Goal: Task Accomplishment & Management: Complete application form

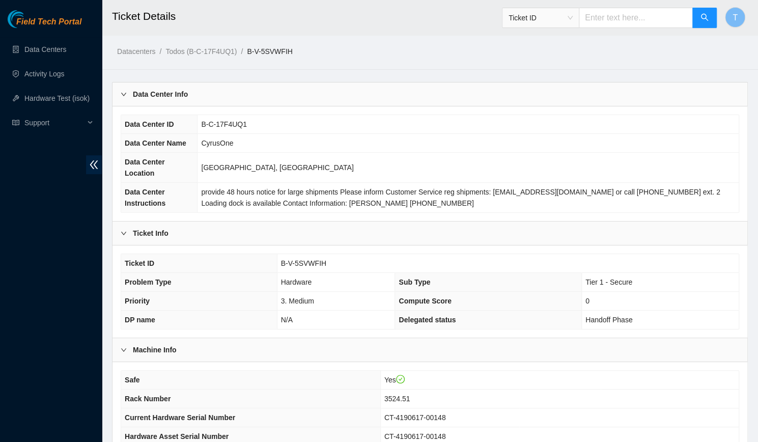
click at [637, 10] on input "text" at bounding box center [636, 18] width 114 height 20
type input "463470040772"
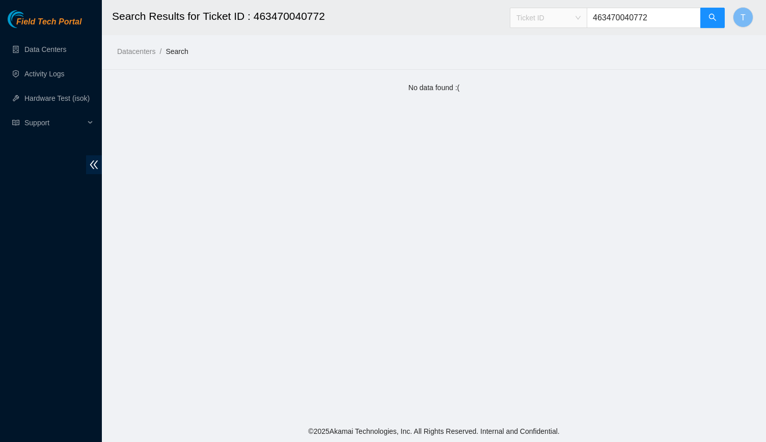
click at [553, 23] on span "Ticket ID" at bounding box center [548, 17] width 64 height 15
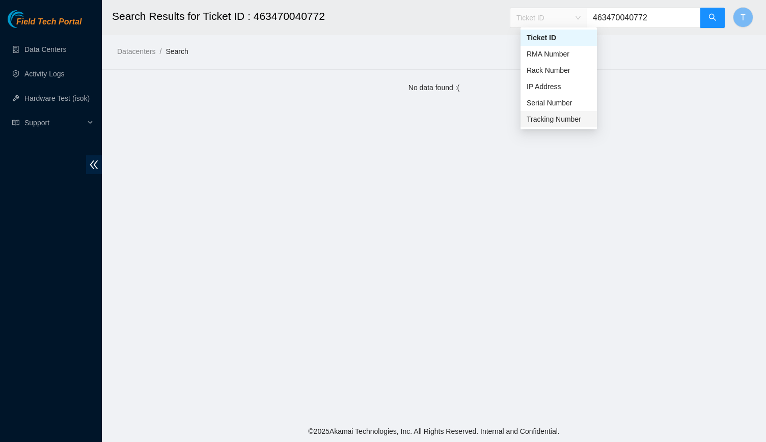
click at [561, 116] on div "Tracking Number" at bounding box center [558, 119] width 64 height 11
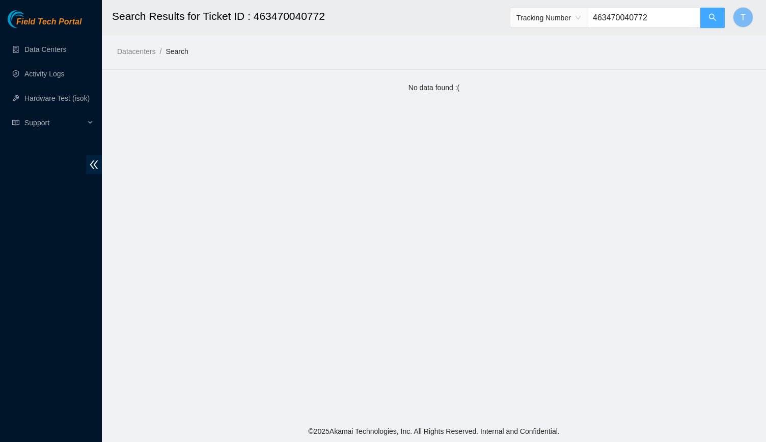
click at [700, 23] on button "button" at bounding box center [712, 18] width 24 height 20
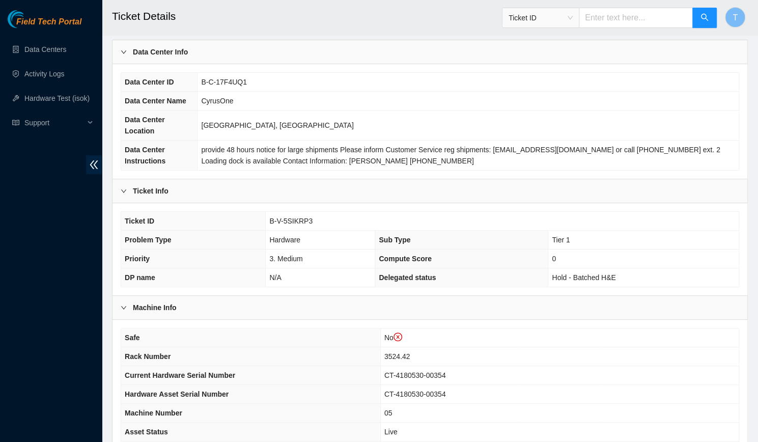
scroll to position [62, 0]
click at [295, 212] on td "B-V-5SIKRP3" at bounding box center [502, 220] width 473 height 19
copy span "B-V-5SIKRP3"
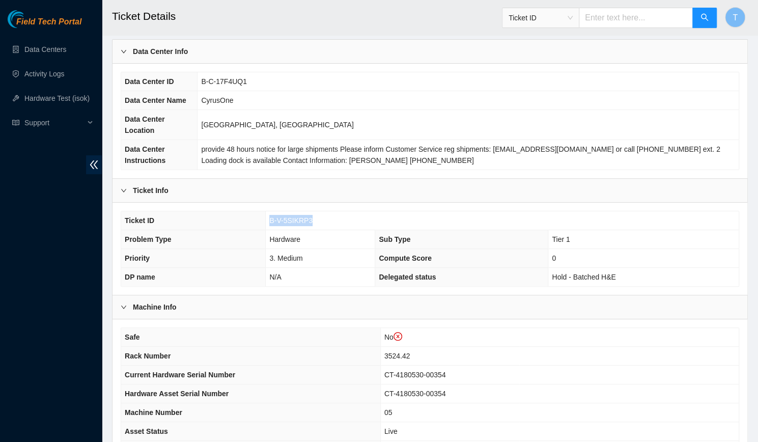
scroll to position [218, 0]
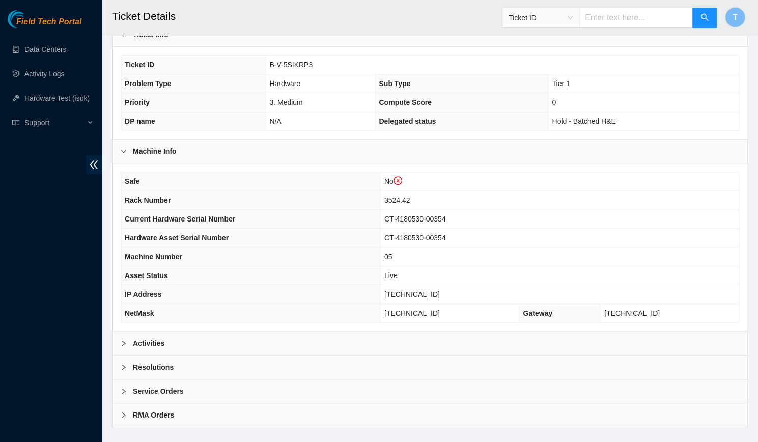
click at [221, 331] on div "Activities" at bounding box center [429, 342] width 635 height 23
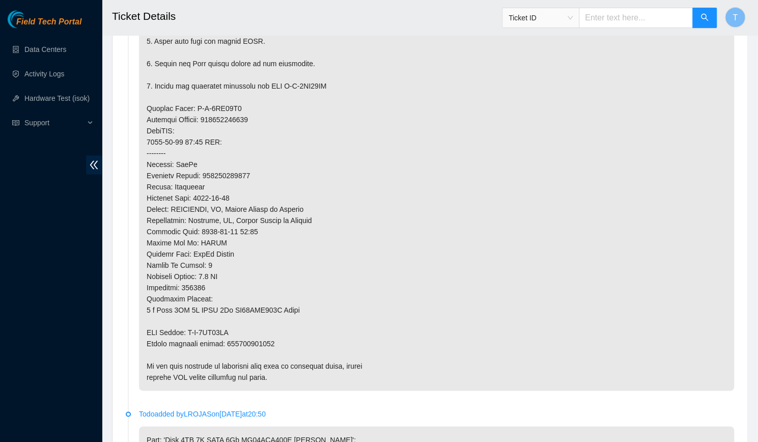
scroll to position [729, 0]
click at [720, 170] on p at bounding box center [436, 131] width 595 height 519
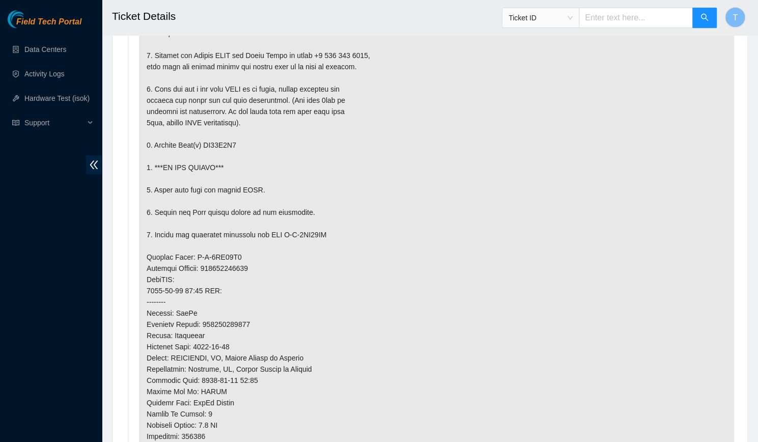
scroll to position [582, 0]
click at [726, 302] on p at bounding box center [436, 278] width 595 height 519
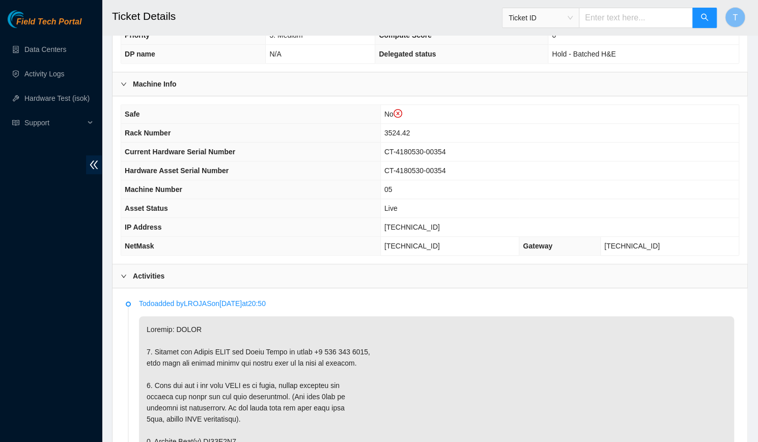
scroll to position [0, 0]
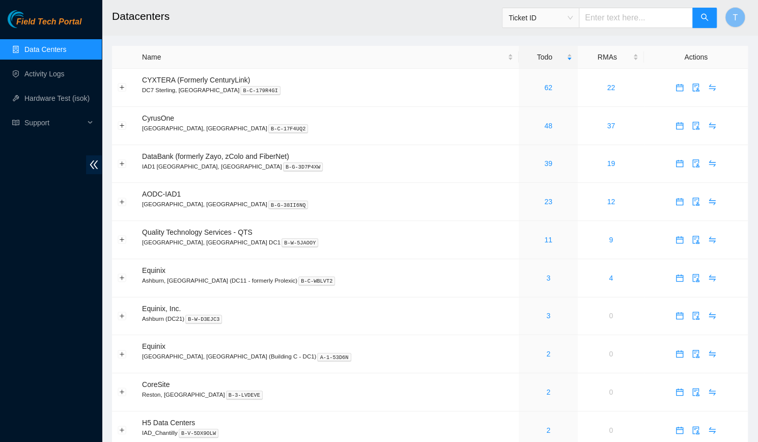
drag, startPoint x: 653, startPoint y: 2, endPoint x: 641, endPoint y: 22, distance: 23.0
click at [641, 22] on span "Ticket ID" at bounding box center [609, 15] width 215 height 26
click at [641, 22] on input "text" at bounding box center [636, 18] width 114 height 20
click at [524, 129] on div "48" at bounding box center [548, 125] width 48 height 11
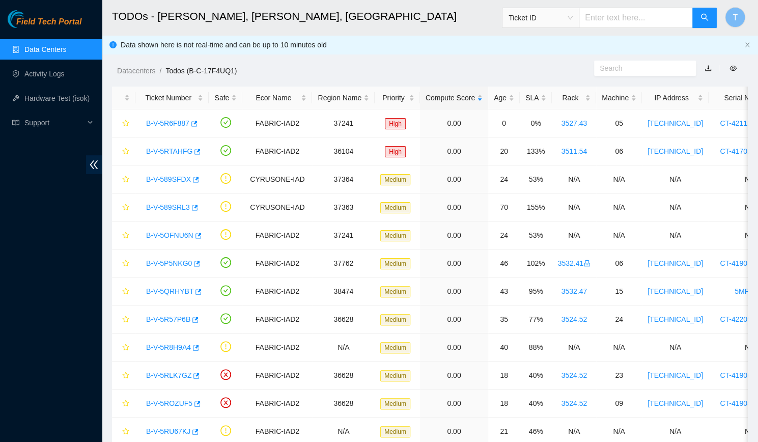
click at [624, 13] on input "text" at bounding box center [636, 18] width 114 height 20
click at [177, 151] on link "B-V-5RTAHFG" at bounding box center [169, 151] width 46 height 8
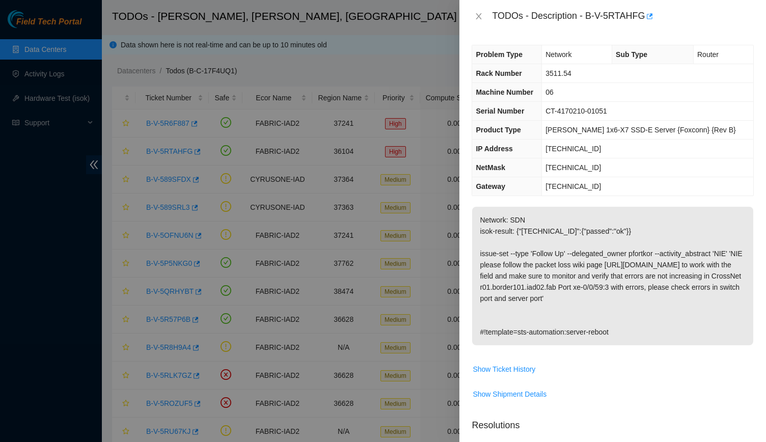
click at [483, 24] on div "TODOs - Description - B-V-5RTAHFG" at bounding box center [612, 16] width 306 height 33
click at [479, 16] on icon "close" at bounding box center [478, 16] width 8 height 8
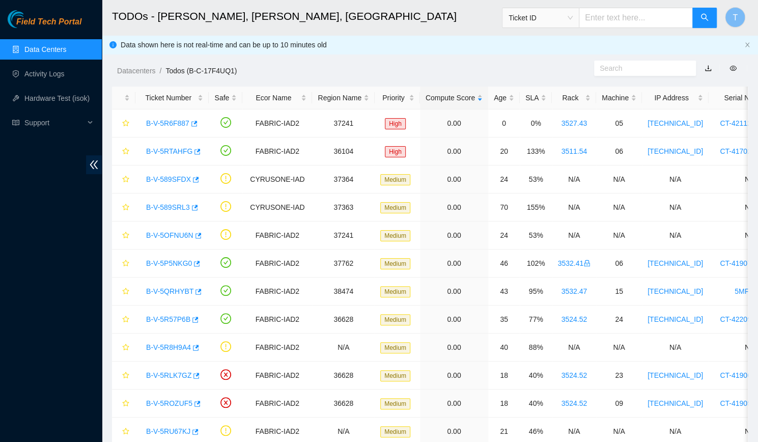
click at [638, 24] on input "text" at bounding box center [636, 18] width 114 height 20
type input "463470037310"
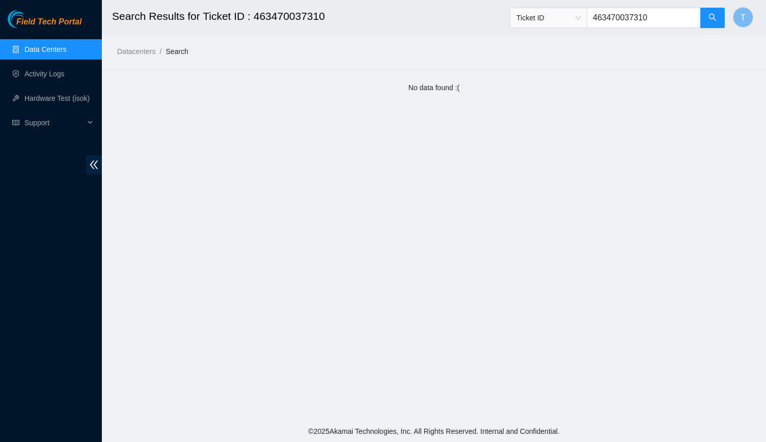
click at [543, 7] on span "Ticket ID 463470037310" at bounding box center [617, 15] width 215 height 26
click at [544, 20] on span "Ticket ID" at bounding box center [548, 17] width 64 height 15
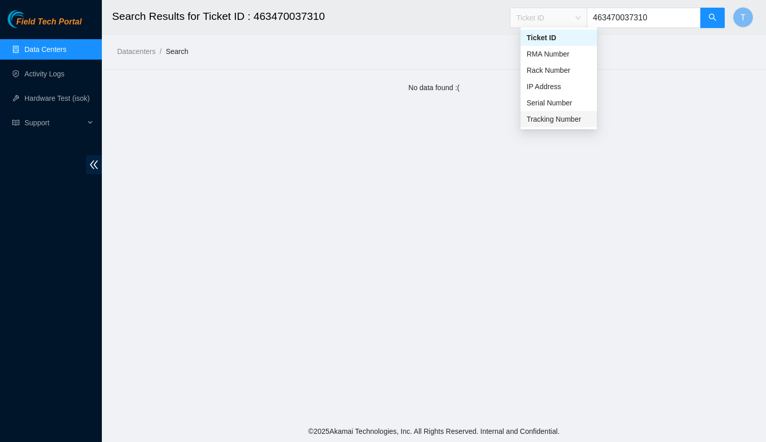
click at [546, 119] on div "Tracking Number" at bounding box center [558, 119] width 64 height 11
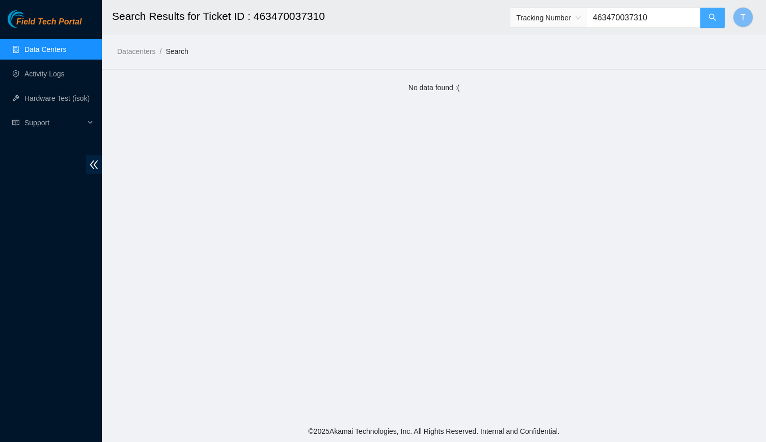
click at [713, 15] on icon "search" at bounding box center [712, 17] width 7 height 7
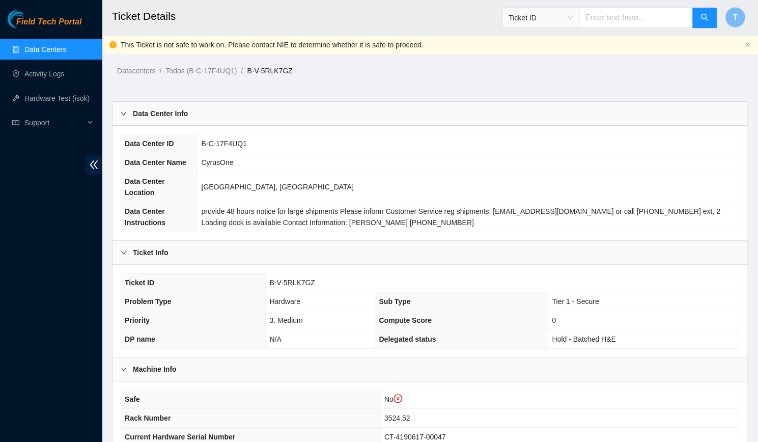
click at [298, 278] on span "B-V-5RLK7GZ" at bounding box center [291, 282] width 45 height 8
copy span "B-V-5RLK7GZ"
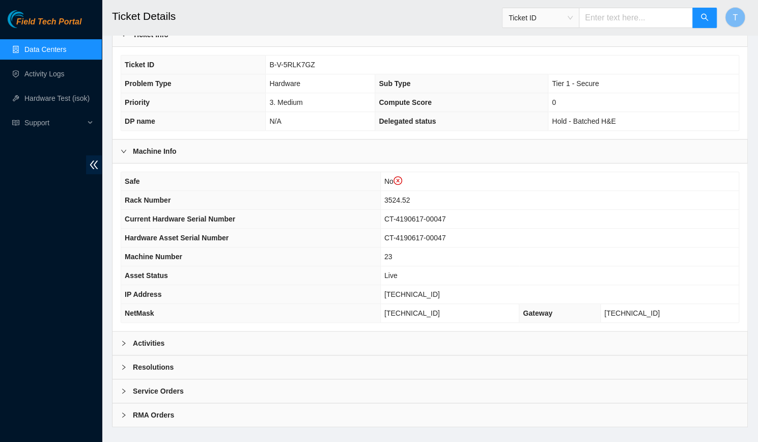
click at [224, 331] on div "Activities" at bounding box center [429, 342] width 635 height 23
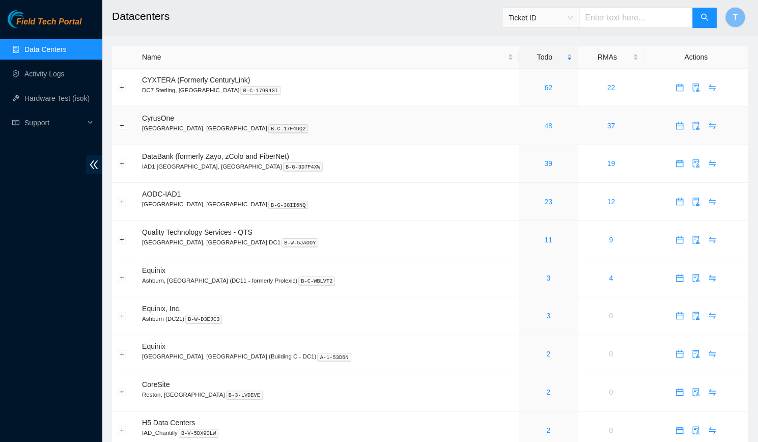
click at [544, 128] on link "48" at bounding box center [548, 126] width 8 height 8
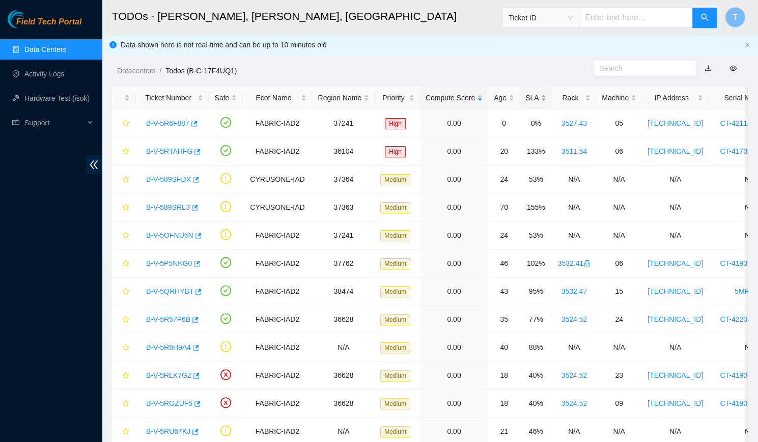
click at [527, 94] on div "SLA" at bounding box center [535, 97] width 21 height 11
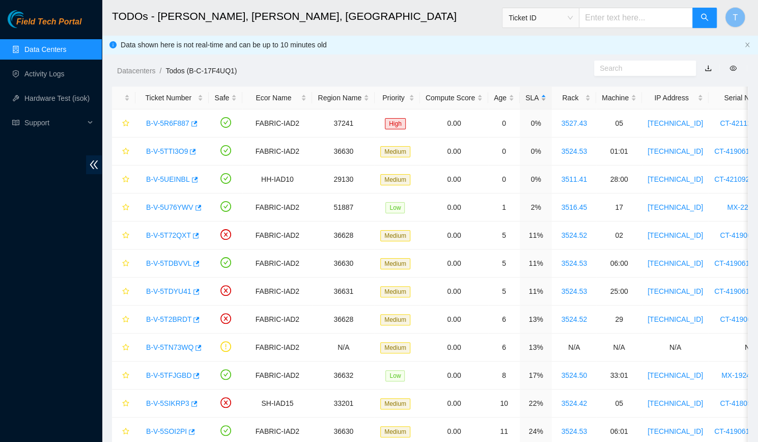
click at [527, 94] on div "SLA" at bounding box center [535, 97] width 21 height 11
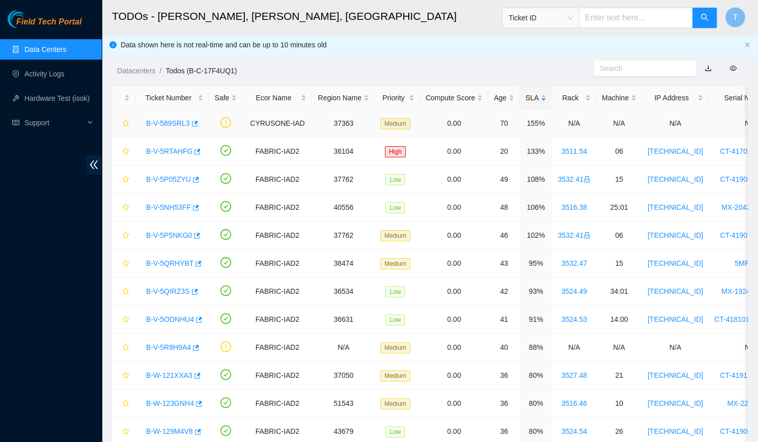
click at [161, 120] on link "B-V-589SRL3" at bounding box center [168, 123] width 44 height 8
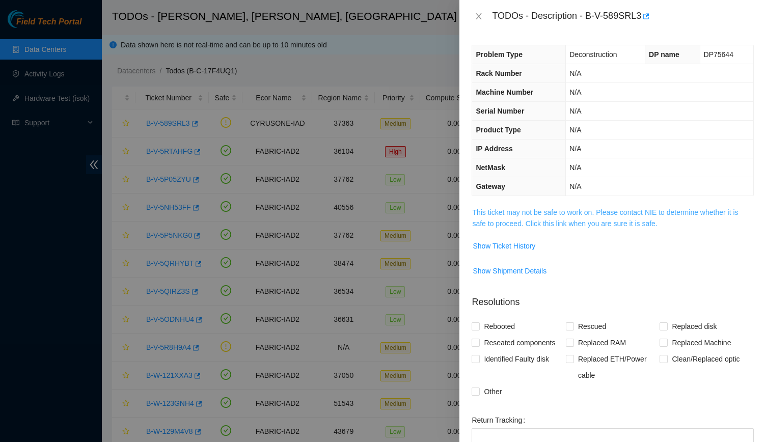
click at [591, 223] on link "This ticket may not be safe to work on. Please contact NIE to determine whether…" at bounding box center [605, 217] width 266 height 19
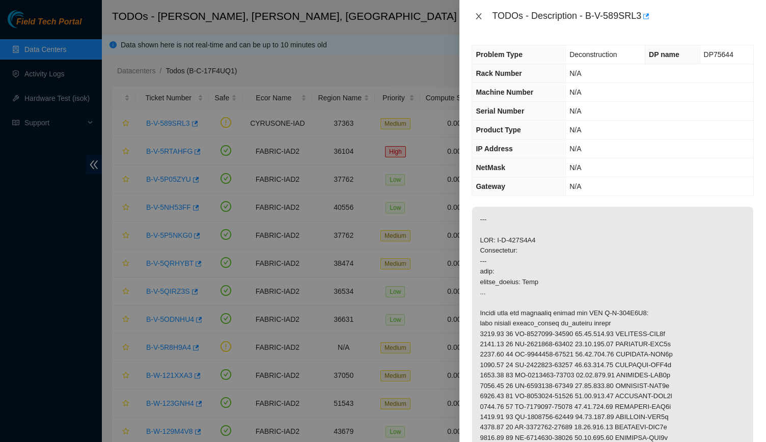
click at [476, 14] on icon "close" at bounding box center [478, 16] width 8 height 8
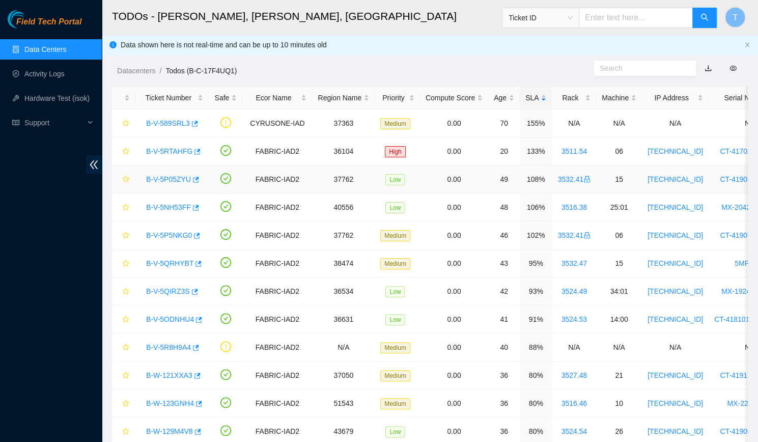
click at [174, 180] on link "B-V-5P05ZYU" at bounding box center [168, 179] width 45 height 8
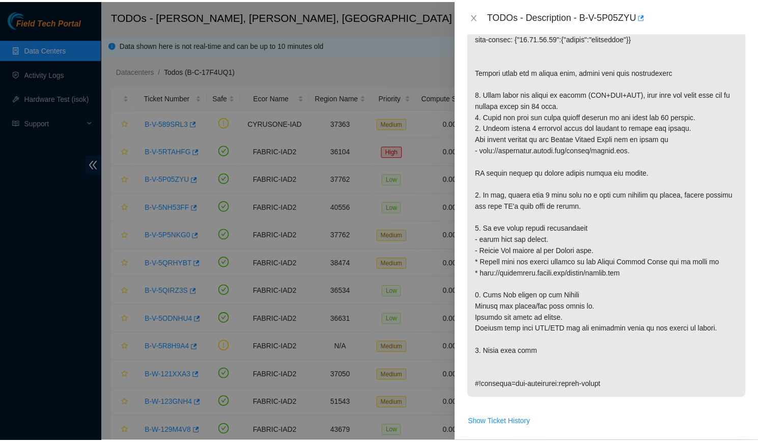
scroll to position [214, 0]
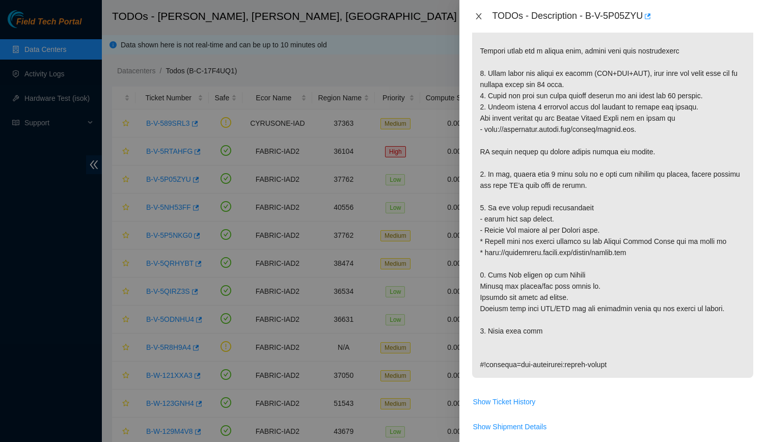
click at [480, 14] on icon "close" at bounding box center [479, 16] width 6 height 6
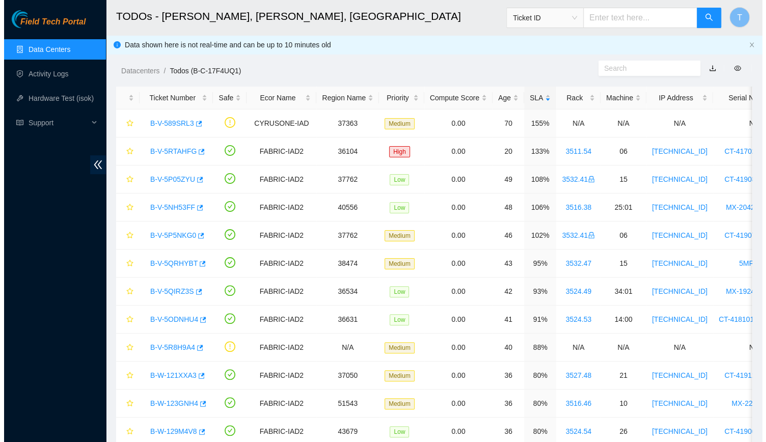
scroll to position [229, 0]
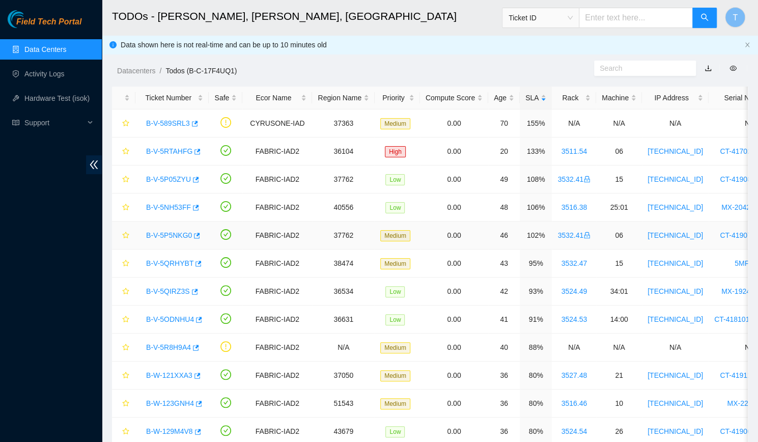
click at [162, 236] on link "B-V-5P5NKG0" at bounding box center [169, 235] width 46 height 8
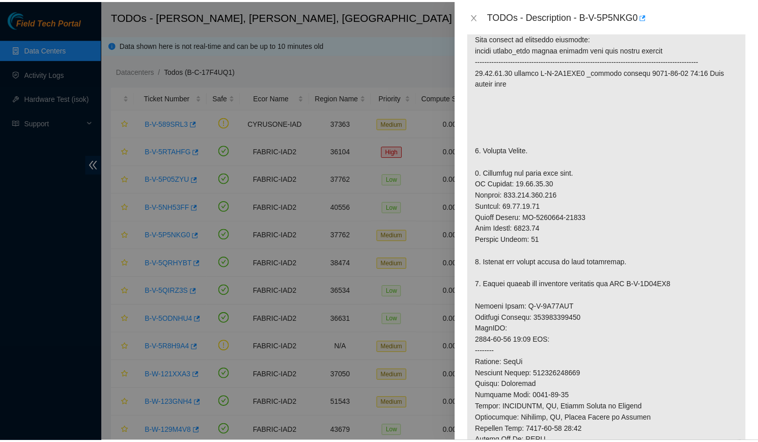
scroll to position [204, 0]
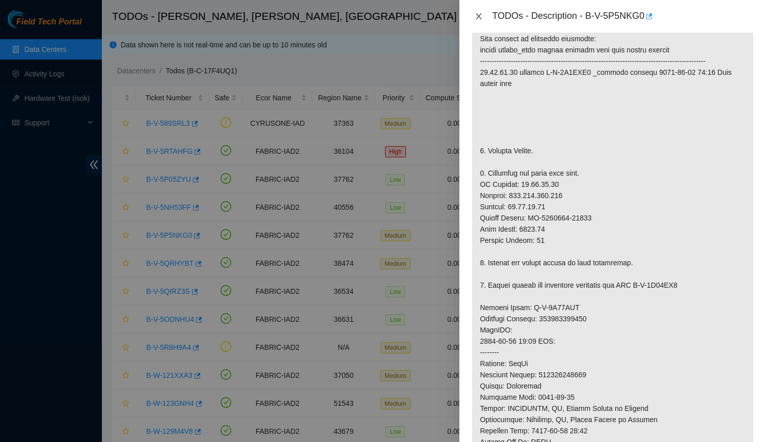
click at [478, 19] on icon "close" at bounding box center [478, 16] width 8 height 8
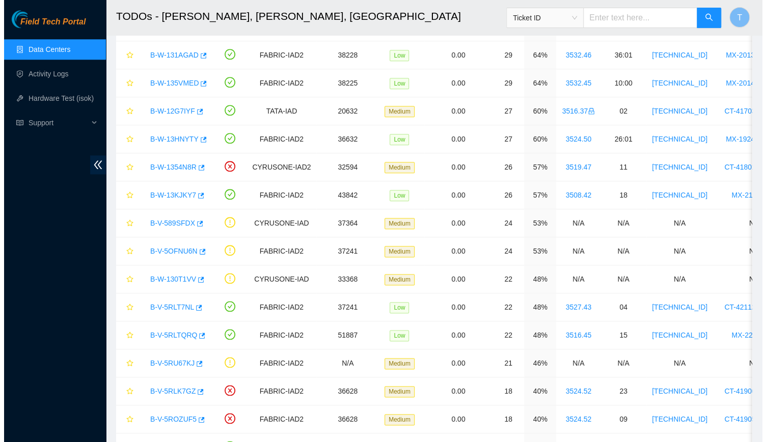
scroll to position [603, 0]
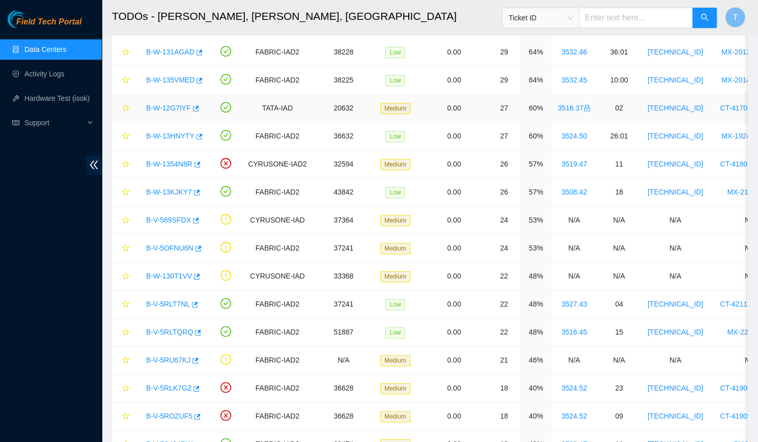
click at [175, 104] on link "B-W-12G7IYF" at bounding box center [168, 108] width 45 height 8
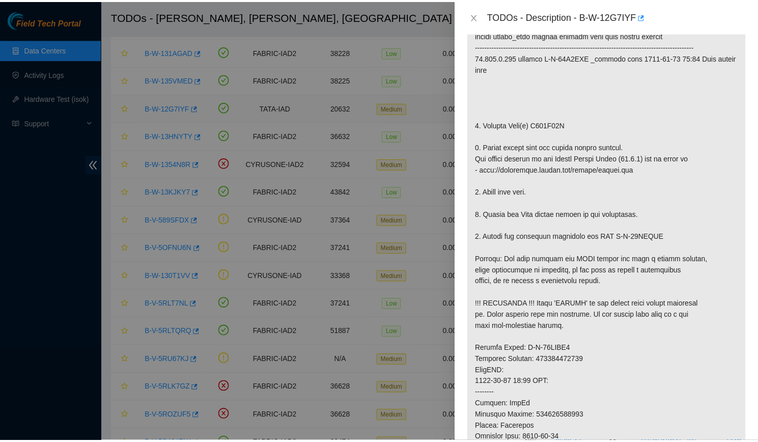
scroll to position [204, 0]
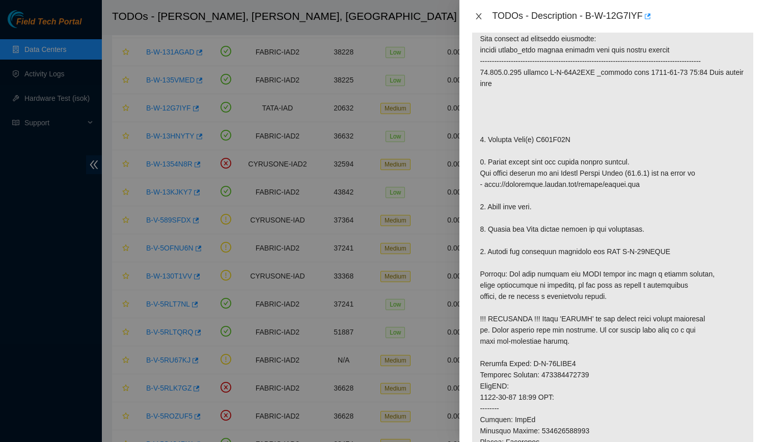
click at [478, 15] on icon "close" at bounding box center [478, 16] width 8 height 8
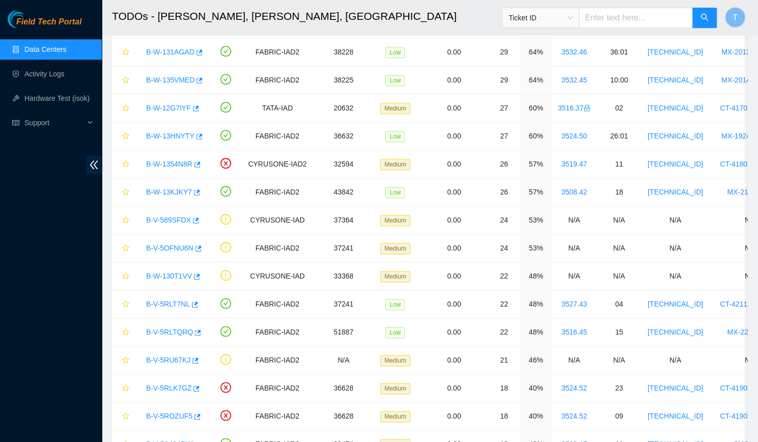
scroll to position [218, 0]
click at [599, 13] on input "text" at bounding box center [636, 18] width 114 height 20
click at [548, 25] on div "Ticket ID" at bounding box center [540, 18] width 76 height 16
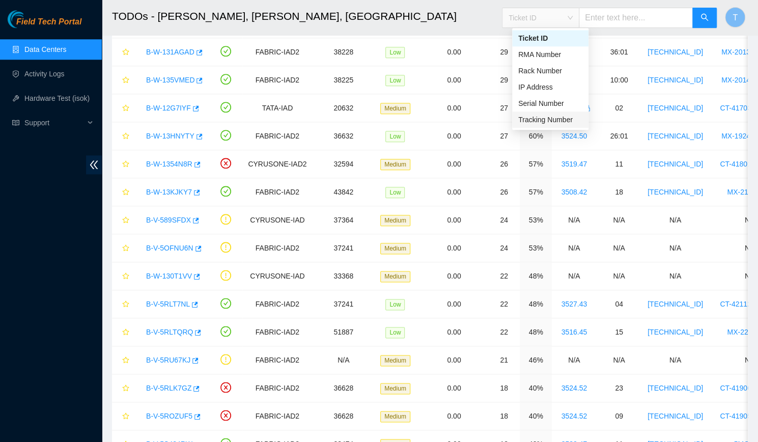
click at [541, 120] on div "Tracking Number" at bounding box center [550, 119] width 64 height 11
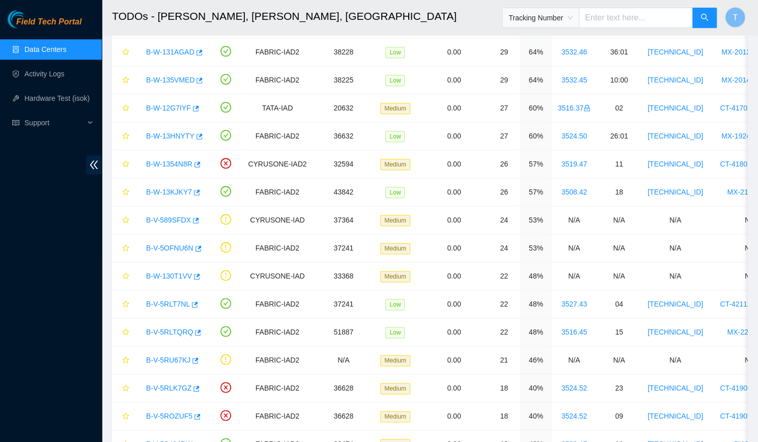
click at [622, 12] on input "text" at bounding box center [636, 18] width 114 height 20
type input "463470041893"
click at [699, 24] on button "button" at bounding box center [704, 18] width 24 height 20
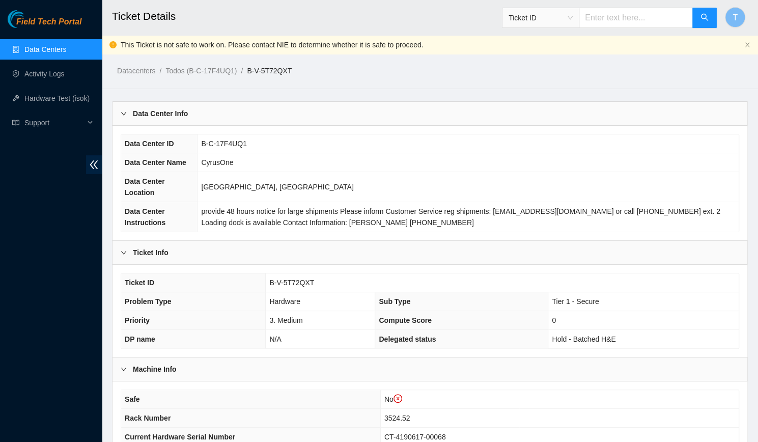
click at [283, 278] on span "B-V-5T72QXT" at bounding box center [291, 282] width 45 height 8
copy span "B-V-5T72QXT"
click at [717, 177] on td "Sterling, VA" at bounding box center [467, 187] width 541 height 30
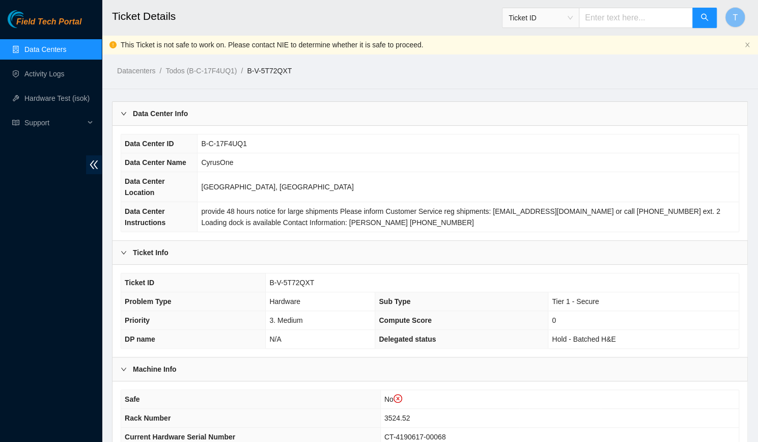
scroll to position [218, 0]
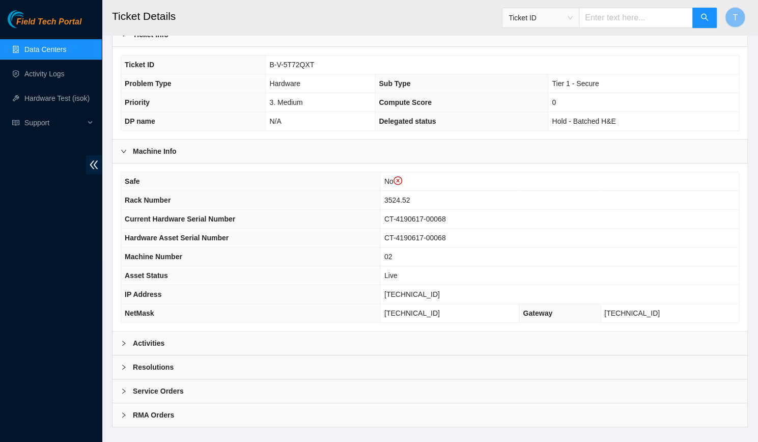
click at [294, 331] on div "Activities" at bounding box center [429, 342] width 635 height 23
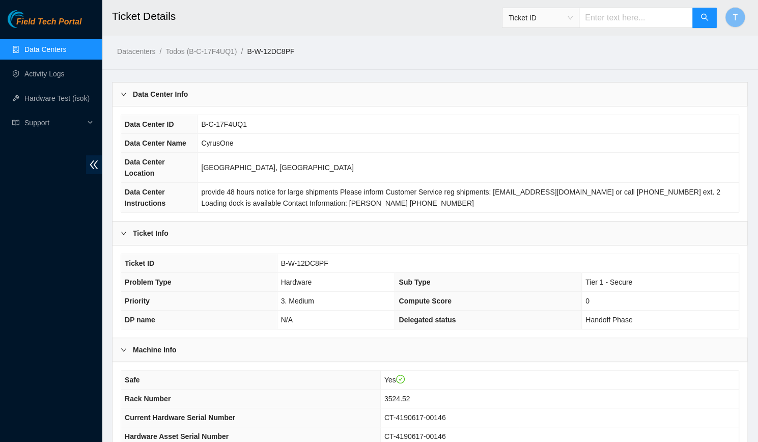
click at [612, 15] on input "text" at bounding box center [636, 18] width 114 height 20
click at [540, 21] on span "Ticket ID" at bounding box center [540, 17] width 64 height 15
type input "463470037272"
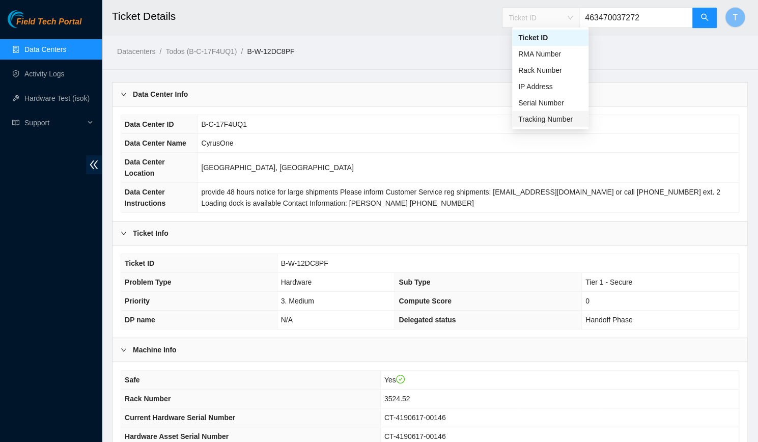
click at [560, 114] on div "Tracking Number" at bounding box center [550, 119] width 64 height 11
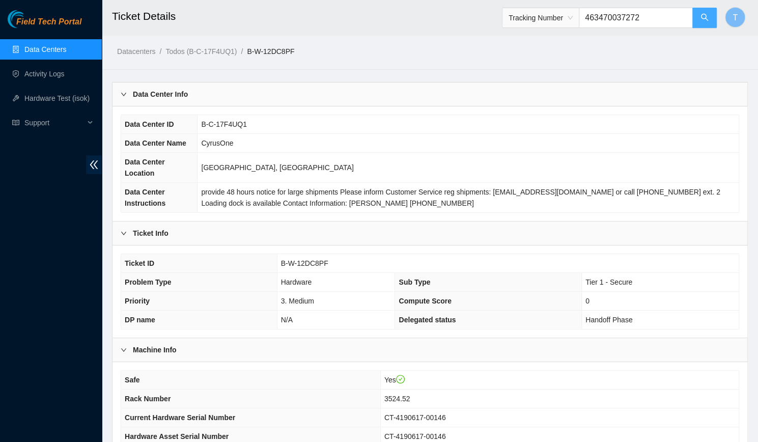
click at [700, 24] on button "button" at bounding box center [704, 18] width 24 height 20
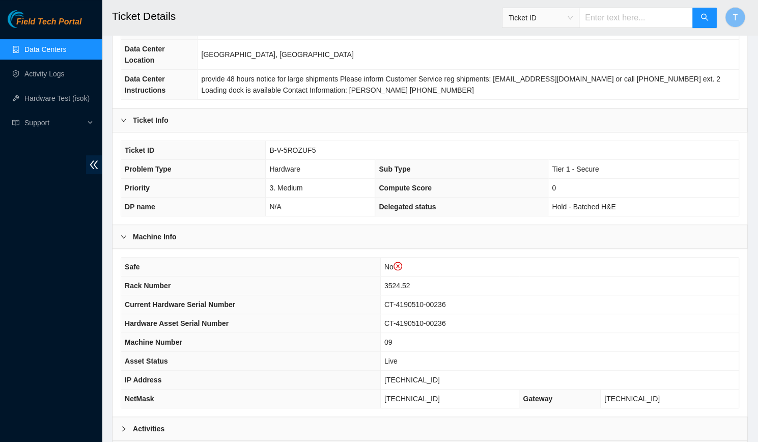
scroll to position [91, 0]
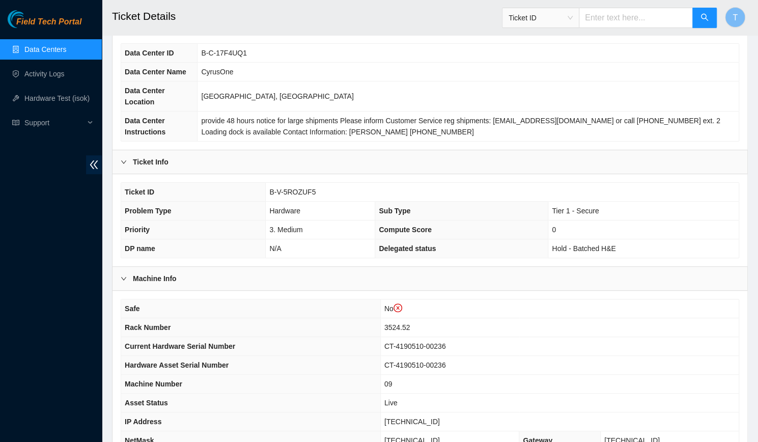
click at [290, 188] on span "B-V-5ROZUF5" at bounding box center [292, 192] width 46 height 8
copy span "B-V-5ROZUF5"
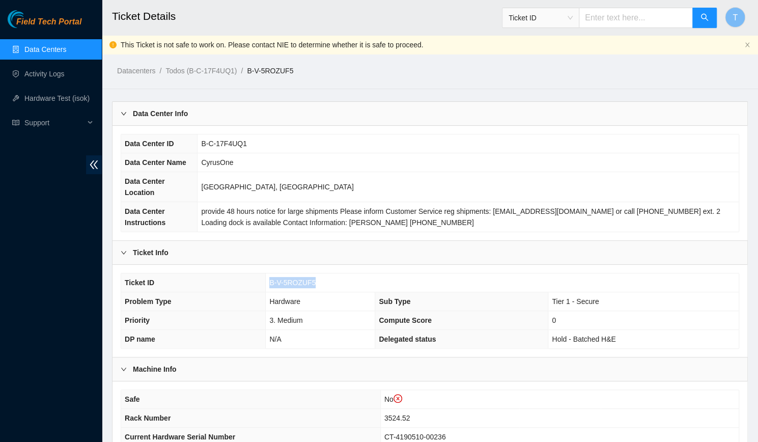
scroll to position [218, 0]
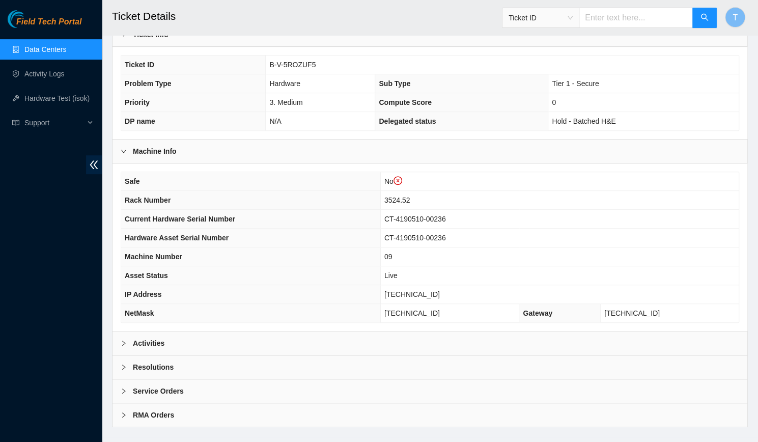
click at [186, 331] on div "Activities" at bounding box center [429, 342] width 635 height 23
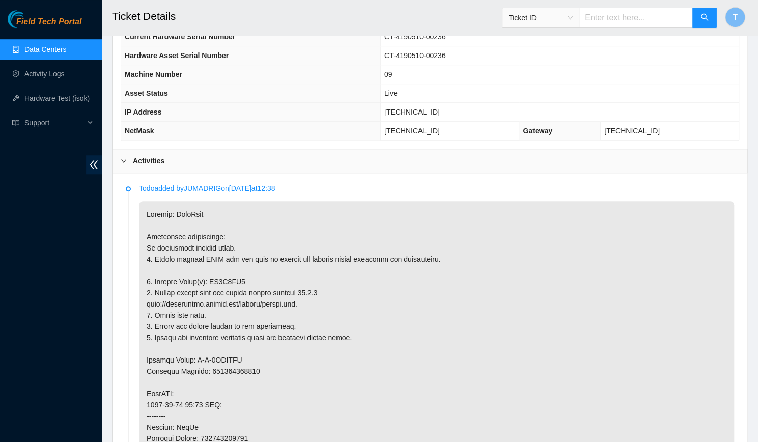
scroll to position [468, 0]
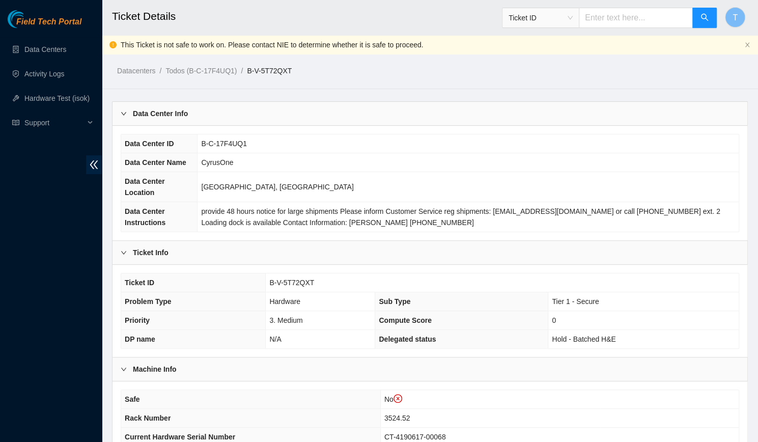
click at [602, 22] on input "text" at bounding box center [636, 18] width 114 height 20
type input "463470042271"
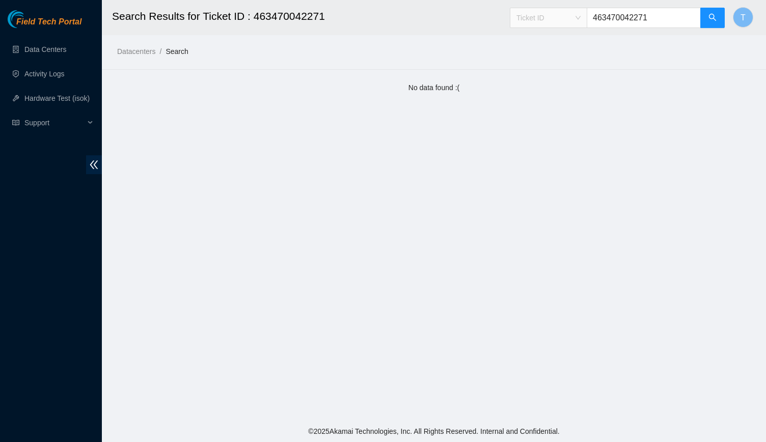
click span "Ticket ID"
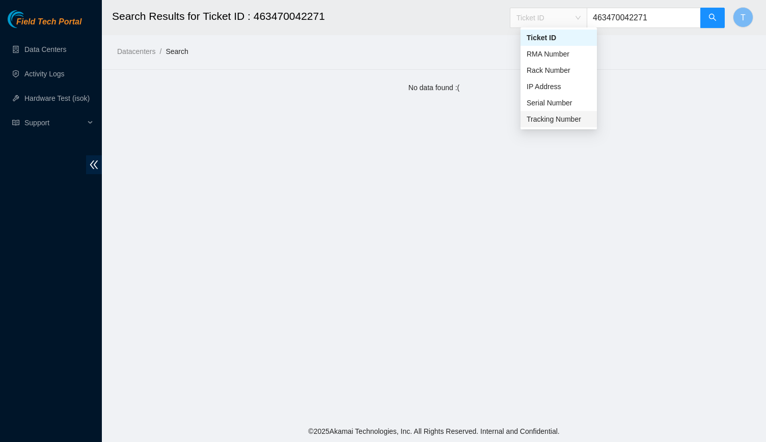
click div "Tracking Number"
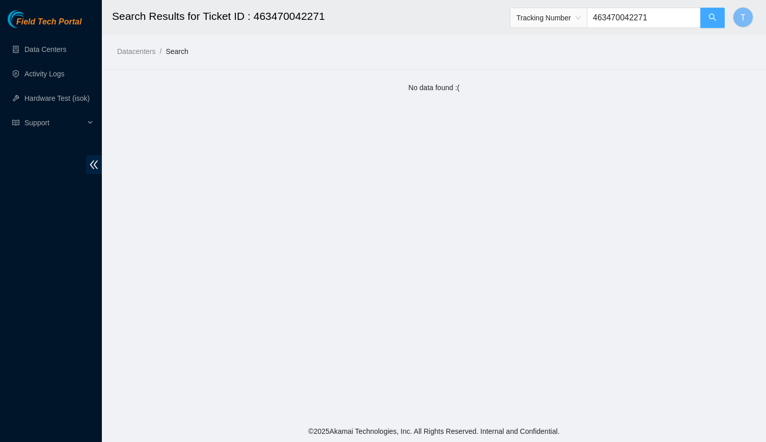
click icon "search"
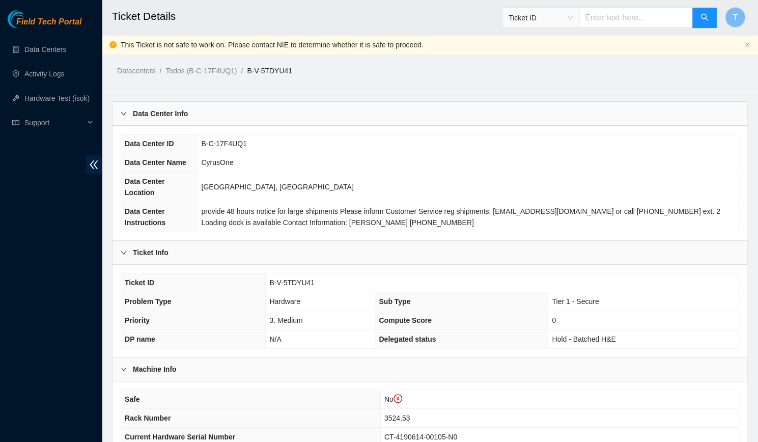
click span "B-V-5TDYU41"
copy span "B-V-5TDYU41"
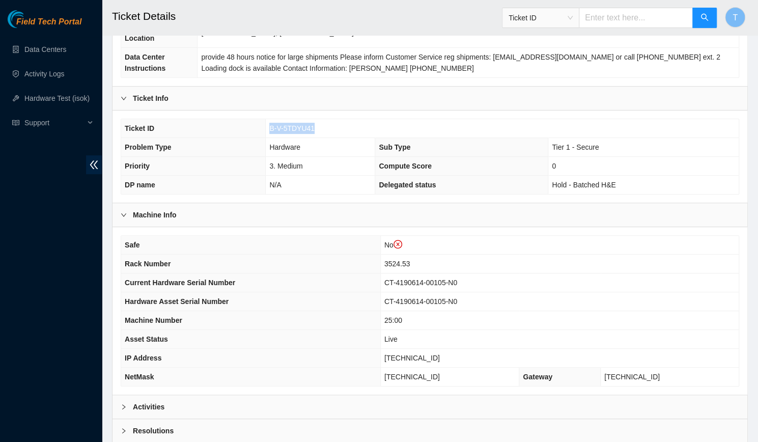
scroll to position [208, 0]
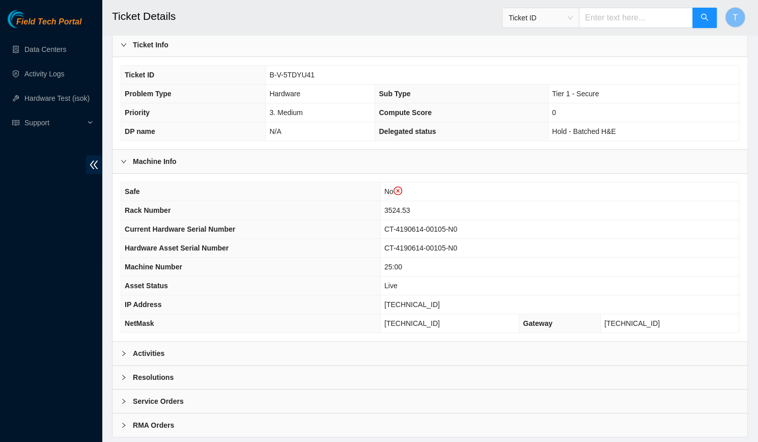
click div "Activities"
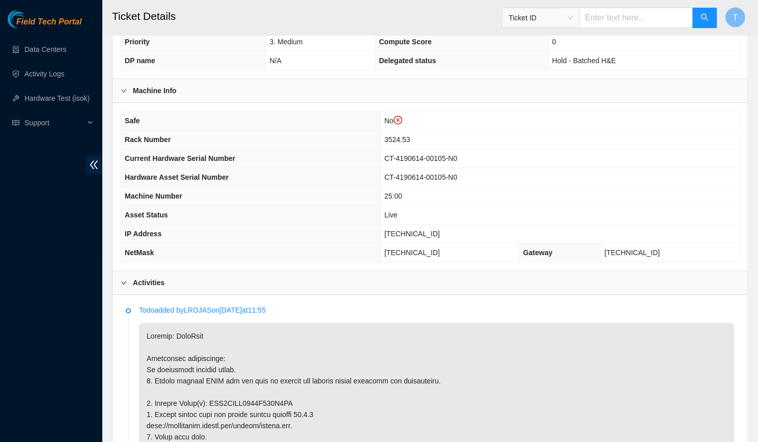
scroll to position [297, 0]
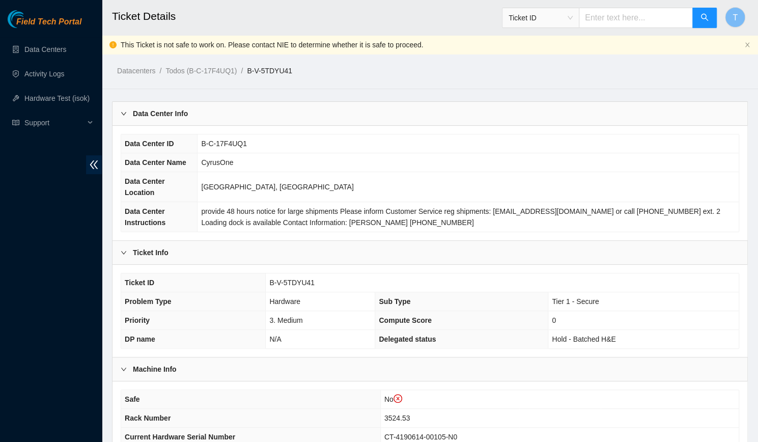
click at [613, 16] on input "text" at bounding box center [636, 18] width 114 height 20
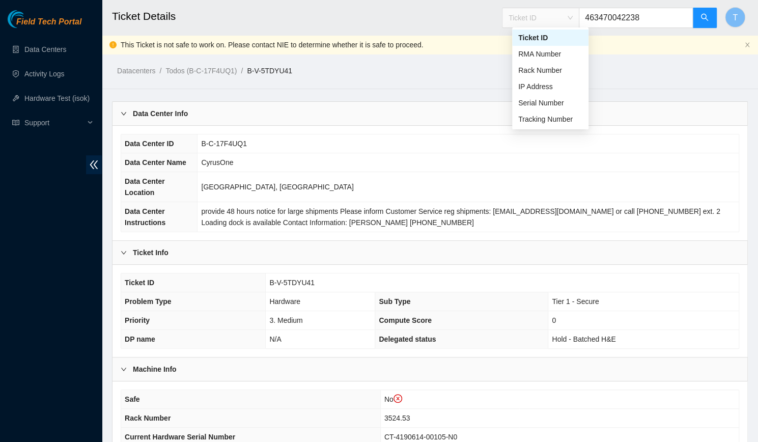
click at [543, 12] on span "Ticket ID" at bounding box center [540, 17] width 64 height 15
type input "463470042238"
click at [534, 123] on div "Tracking Number" at bounding box center [550, 119] width 64 height 11
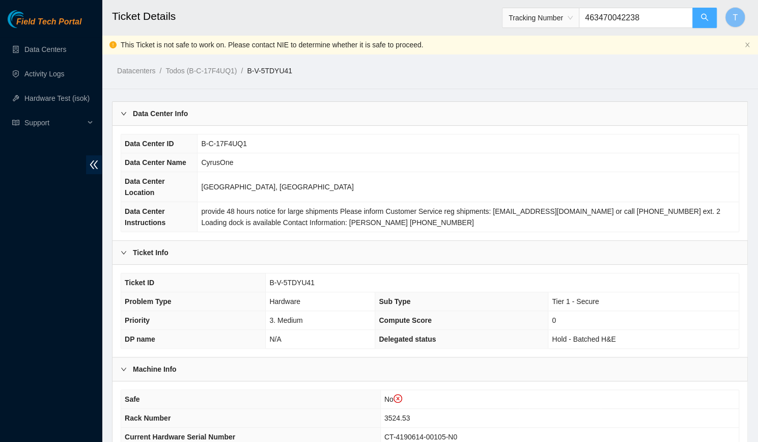
click at [693, 17] on button "button" at bounding box center [704, 18] width 24 height 20
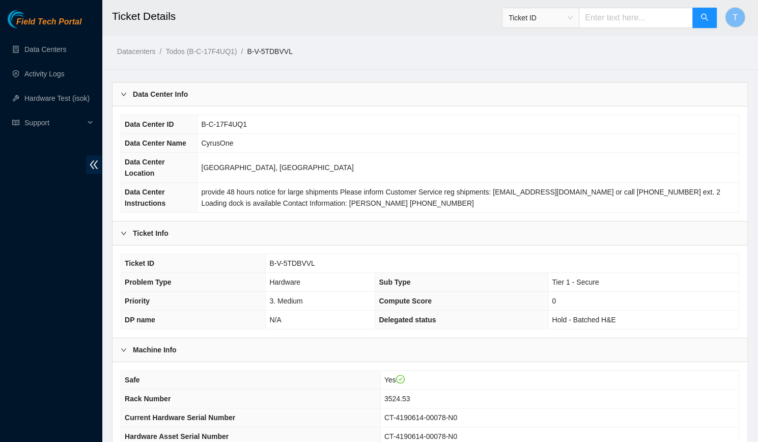
click at [722, 144] on td "CyrusOne" at bounding box center [467, 143] width 541 height 19
click at [306, 259] on span "B-V-5TDBVVL" at bounding box center [291, 263] width 45 height 8
copy span "B-V-5TDBVVL"
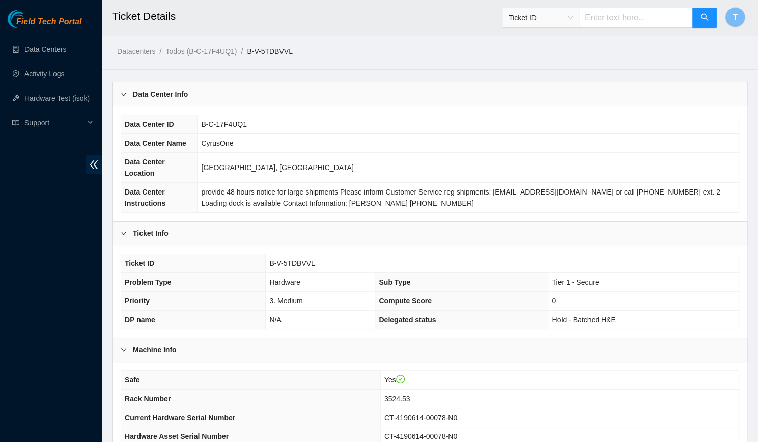
click at [696, 408] on td "CT-4190614-00078-N0" at bounding box center [559, 417] width 358 height 19
click at [302, 259] on span "B-V-5TDBVVL" at bounding box center [291, 263] width 45 height 8
copy span "B-V-5TDBVVL"
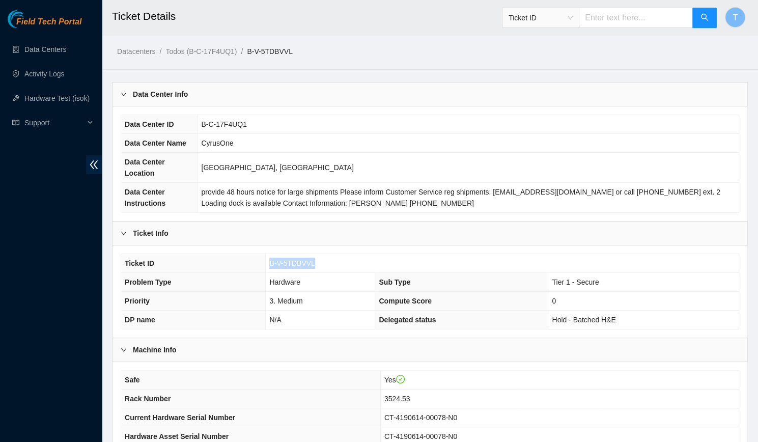
click at [485, 254] on td "B-V-5TDBVVL" at bounding box center [502, 263] width 473 height 19
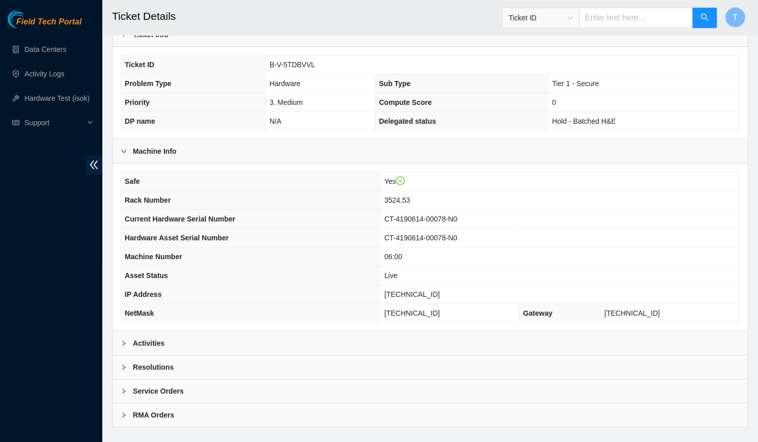
click at [231, 355] on div "Resolutions" at bounding box center [429, 366] width 635 height 23
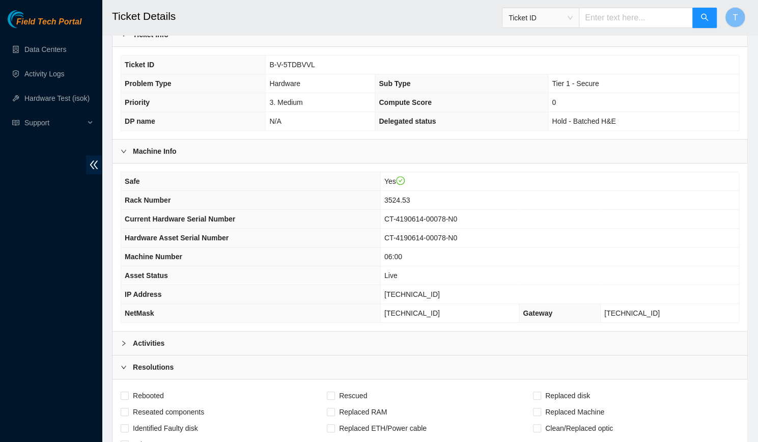
click at [255, 331] on div "Activities" at bounding box center [429, 342] width 635 height 23
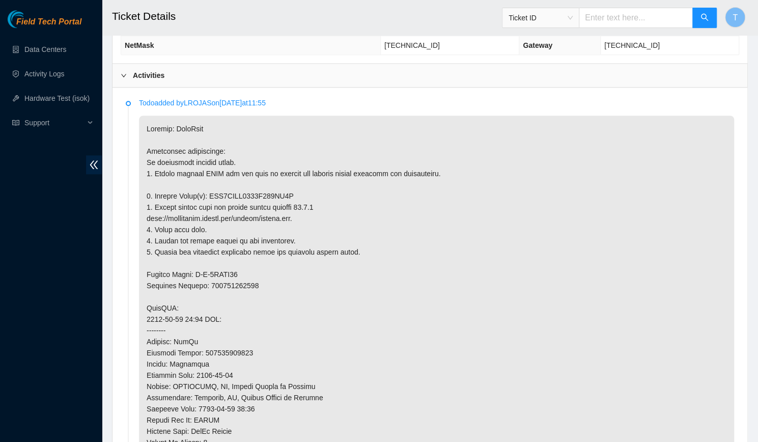
scroll to position [467, 0]
click at [218, 179] on p at bounding box center [436, 352] width 595 height 474
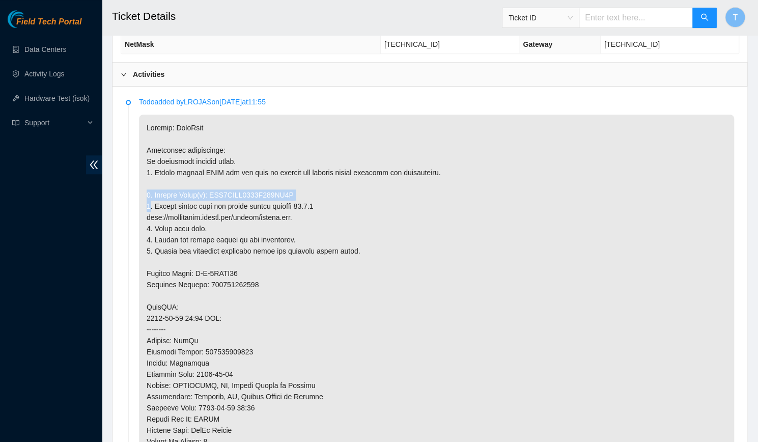
click at [218, 179] on p at bounding box center [436, 352] width 595 height 474
click at [296, 176] on p at bounding box center [436, 352] width 595 height 474
click at [276, 177] on p at bounding box center [436, 352] width 595 height 474
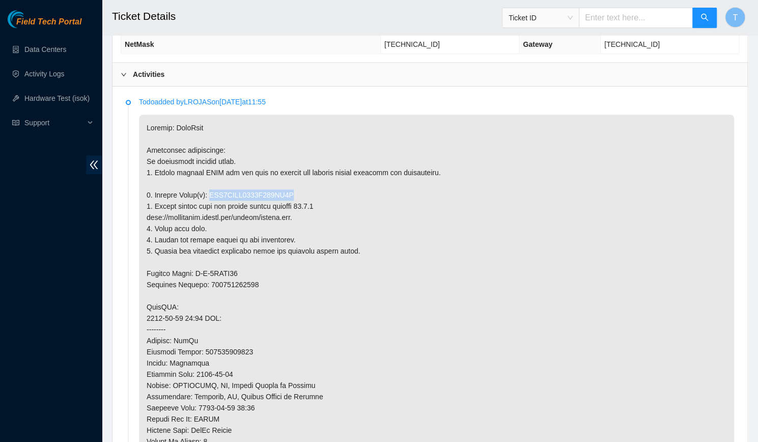
click at [276, 177] on p at bounding box center [436, 352] width 595 height 474
copy p "WFK2DLQQ0000E917HT2V"
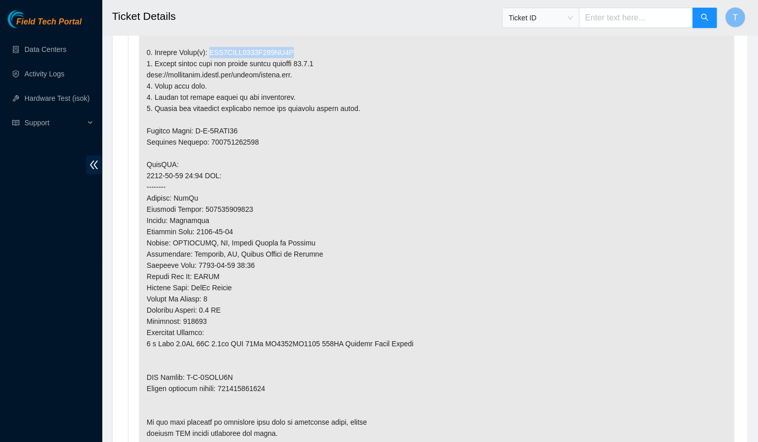
scroll to position [616, 0]
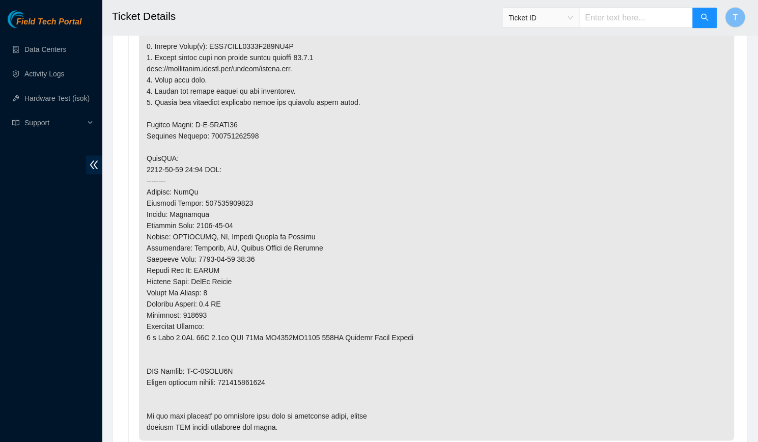
click at [257, 364] on p at bounding box center [436, 203] width 595 height 474
copy p "463470042249"
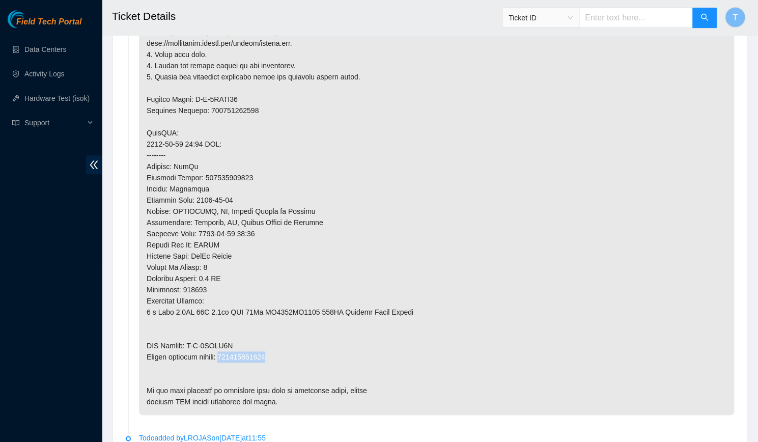
scroll to position [641, 0]
click at [532, 276] on p at bounding box center [436, 178] width 595 height 474
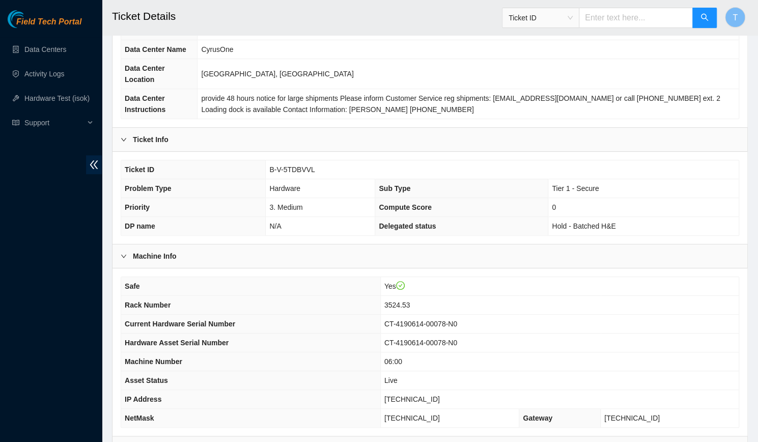
scroll to position [92, 0]
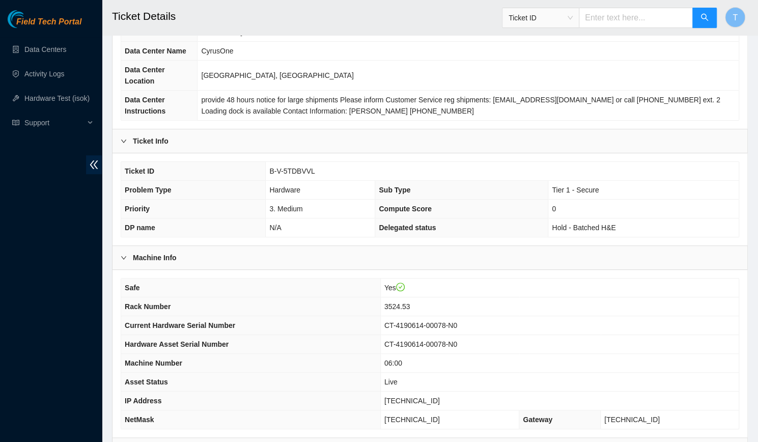
click at [298, 167] on span "B-V-5TDBVVL" at bounding box center [291, 171] width 45 height 8
copy span "B-V-5TDBVVL"
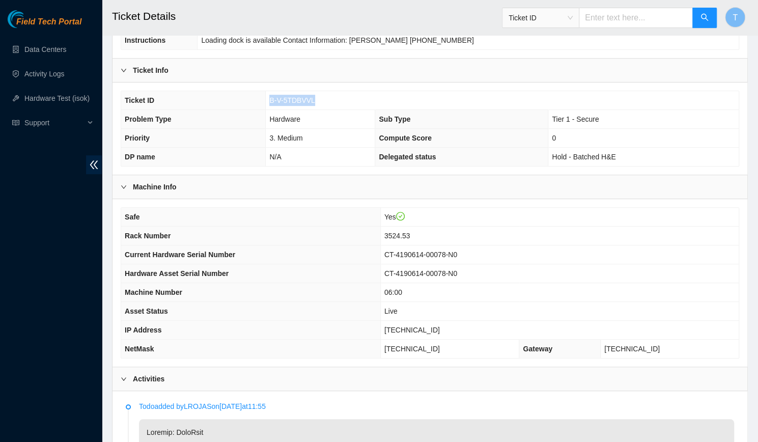
scroll to position [177, 0]
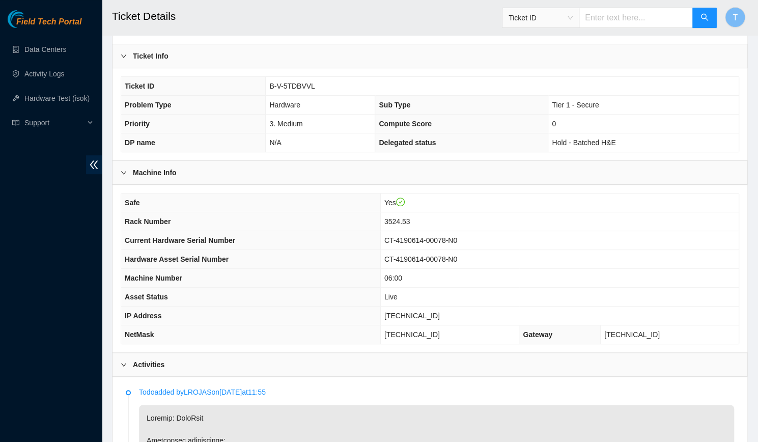
click at [430, 312] on span "23.36.67.14" at bounding box center [411, 316] width 55 height 8
copy span "23.36.67.14"
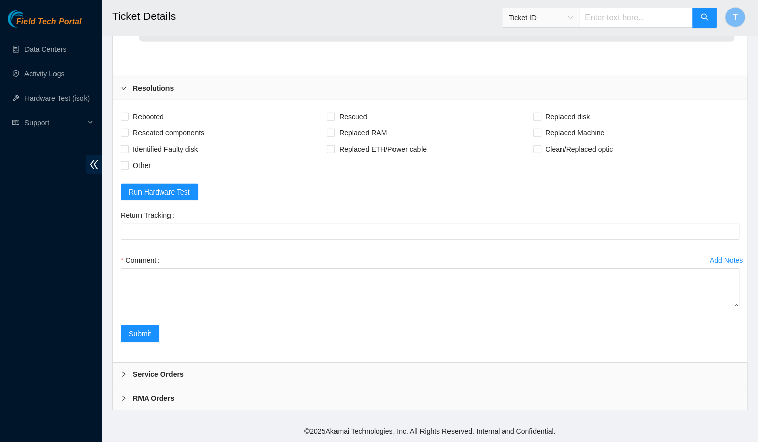
scroll to position [1822, 0]
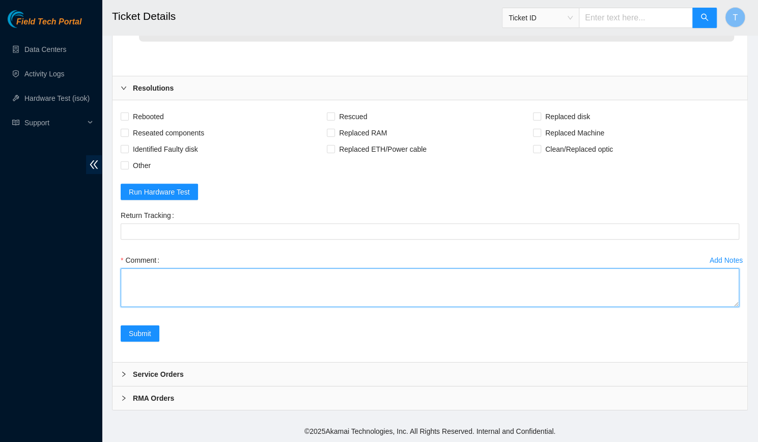
type textarea "v"
click at [194, 280] on textarea "v" at bounding box center [430, 287] width 618 height 39
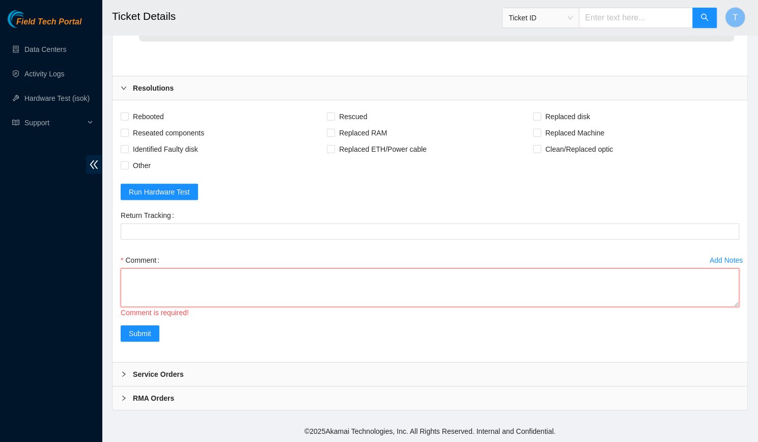
paste textarea "-Verified rack and machine SN -Identified faulty disk -Replaced old disk with n…"
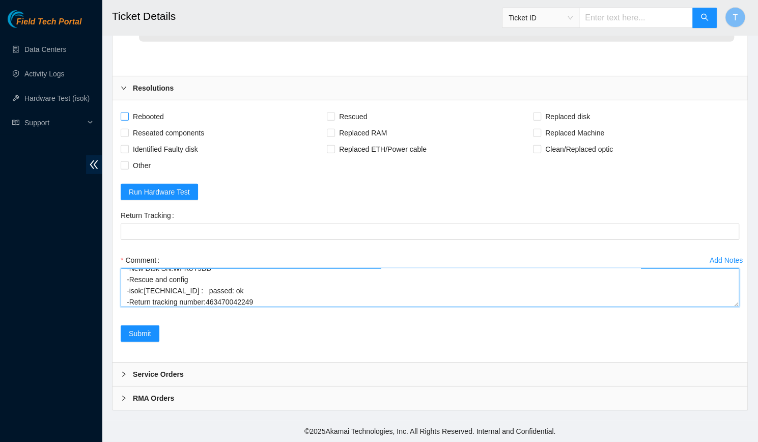
type textarea "-Verified rack and machine SN -Identified faulty disk -Replaced old disk with n…"
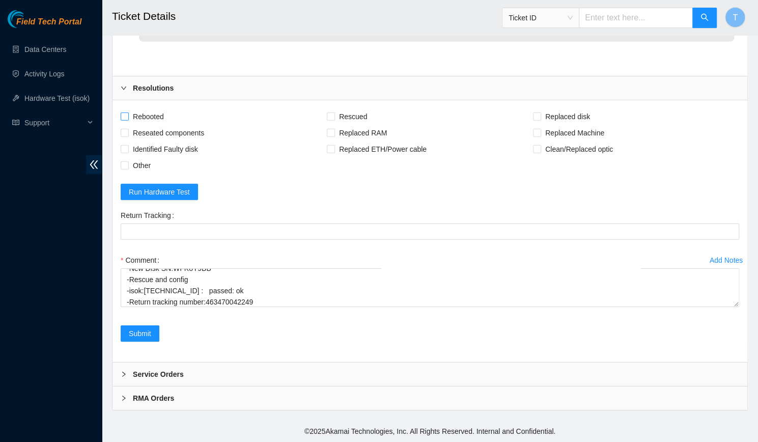
click at [157, 117] on span "Rebooted" at bounding box center [148, 116] width 39 height 16
click at [128, 117] on input "Rebooted" at bounding box center [124, 115] width 7 height 7
checkbox input "true"
click at [372, 116] on div "Rescued" at bounding box center [430, 116] width 206 height 16
click at [361, 116] on span "Rescued" at bounding box center [353, 116] width 36 height 16
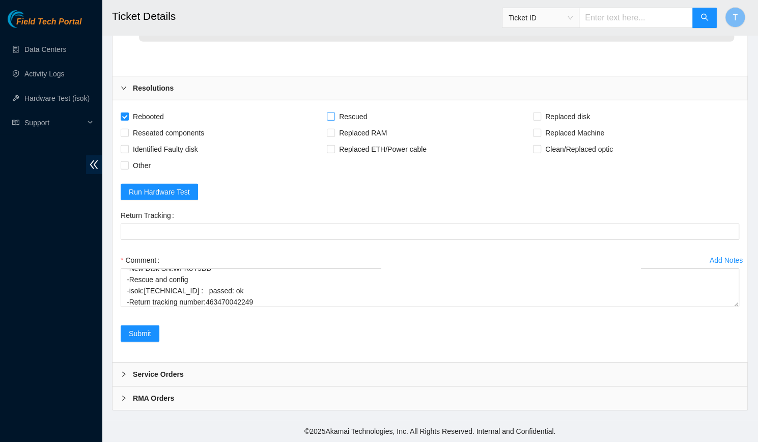
click at [334, 116] on input "Rescued" at bounding box center [330, 115] width 7 height 7
checkbox input "true"
click at [550, 117] on span "Replaced disk" at bounding box center [567, 116] width 53 height 16
click at [540, 117] on input "Replaced disk" at bounding box center [536, 115] width 7 height 7
checkbox input "true"
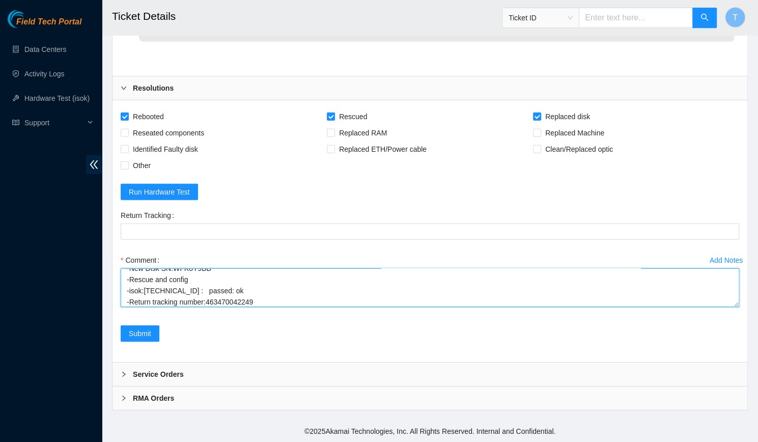
click at [235, 301] on textarea "-Verified rack and machine SN -Identified faulty disk -Replaced old disk with n…" at bounding box center [430, 287] width 618 height 39
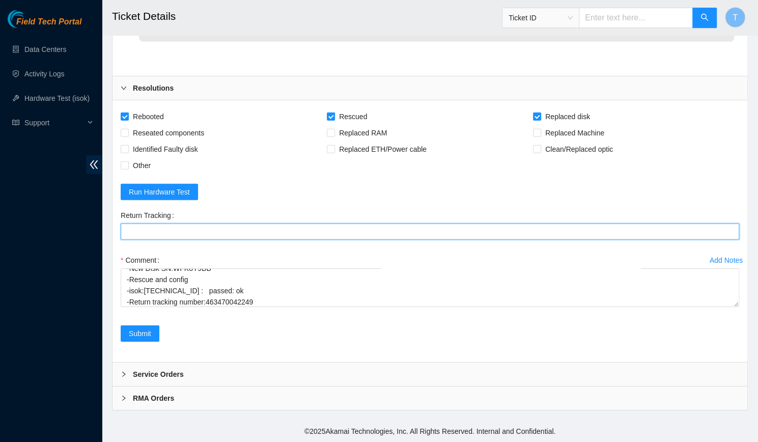
paste Tracking "463470042249"
click at [202, 227] on Tracking "Return Tracking" at bounding box center [430, 231] width 618 height 16
type Tracking "463470042249"
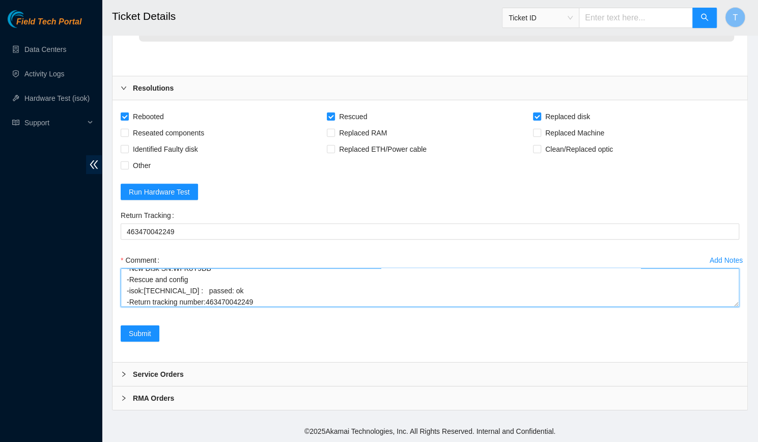
click at [493, 281] on textarea "-Verified rack and machine SN -Identified faulty disk -Replaced old disk with n…" at bounding box center [430, 287] width 618 height 39
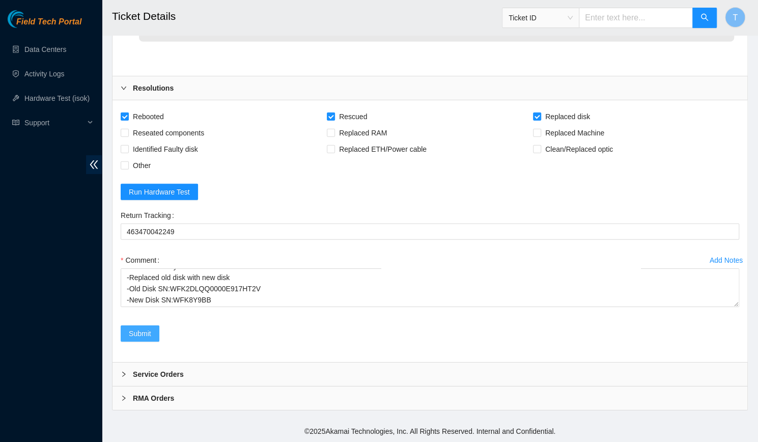
click at [134, 339] on span "Submit" at bounding box center [140, 333] width 22 height 11
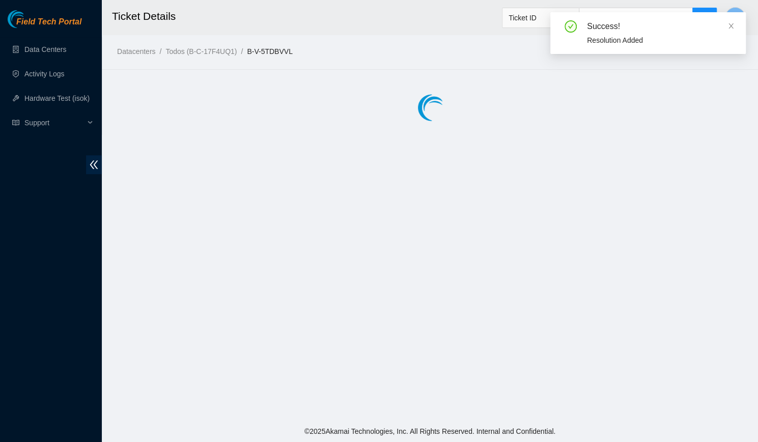
scroll to position [0, 0]
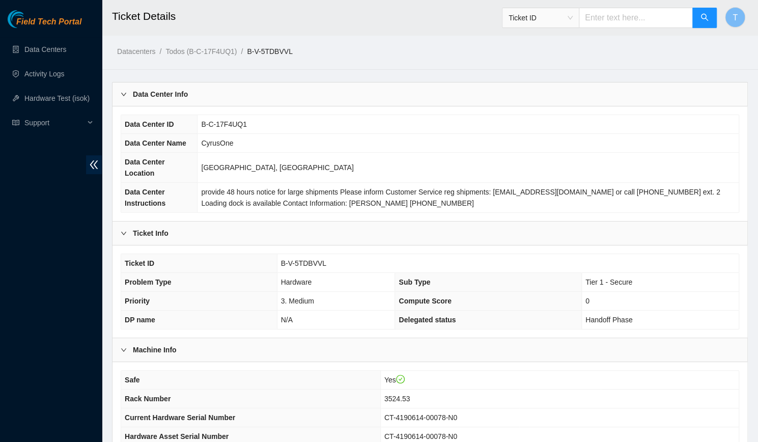
click at [632, 229] on div "Ticket Info" at bounding box center [429, 232] width 635 height 23
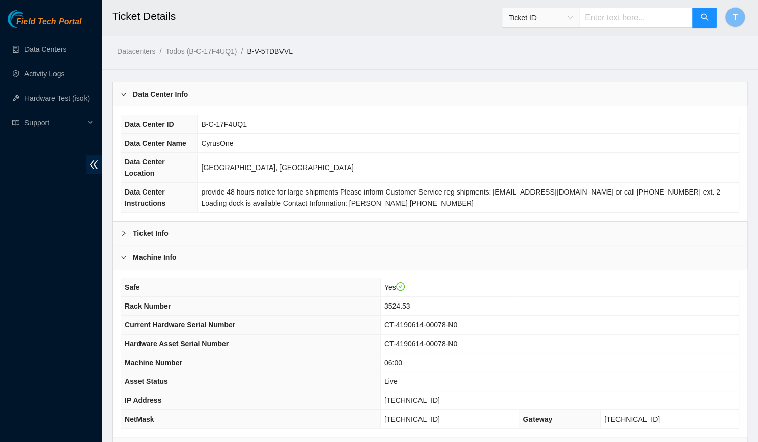
scroll to position [107, 0]
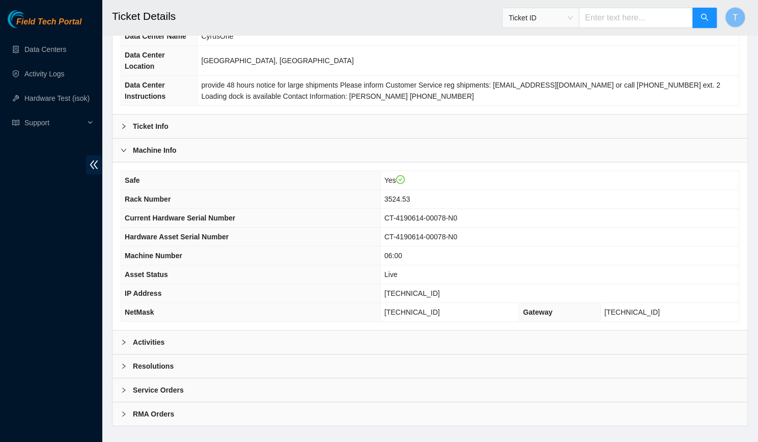
click at [301, 357] on div "Resolutions" at bounding box center [429, 365] width 635 height 23
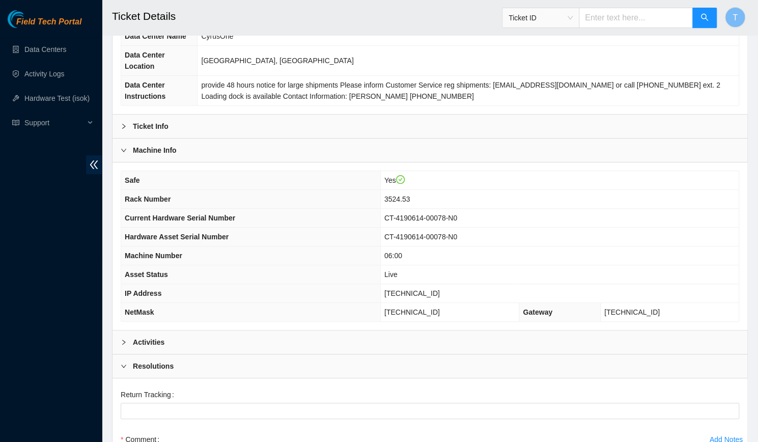
scroll to position [270, 0]
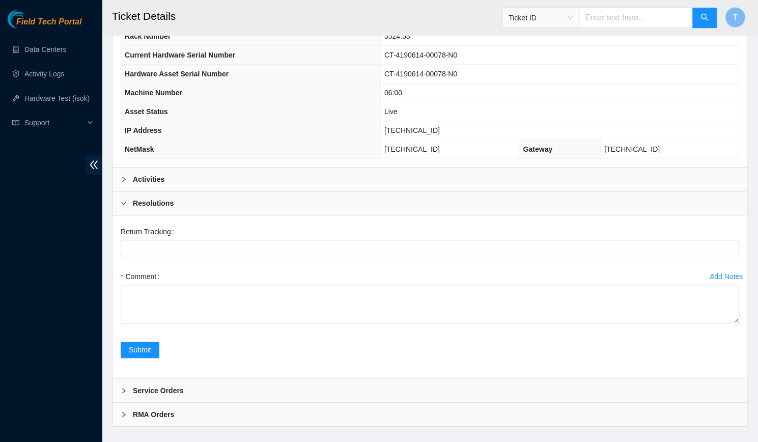
click at [258, 199] on div "Resolutions" at bounding box center [429, 202] width 635 height 23
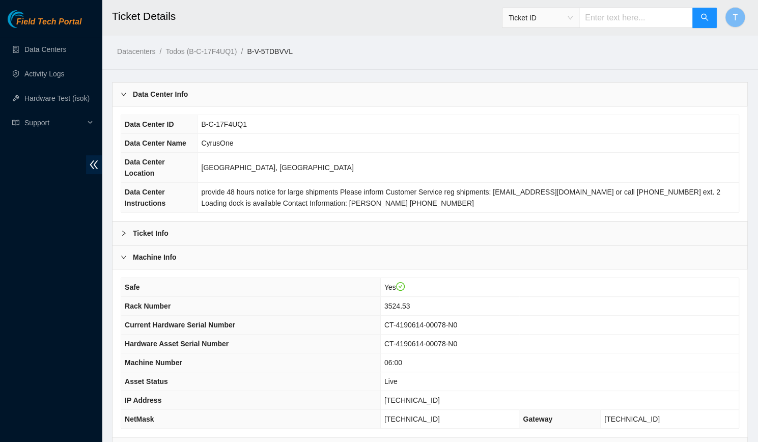
scroll to position [107, 0]
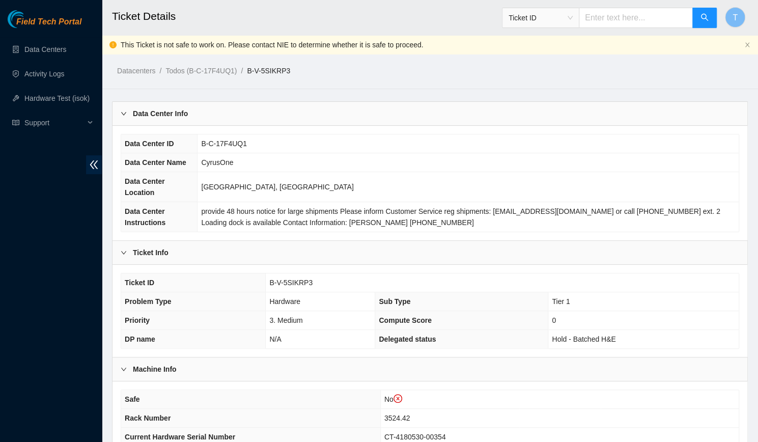
scroll to position [218, 0]
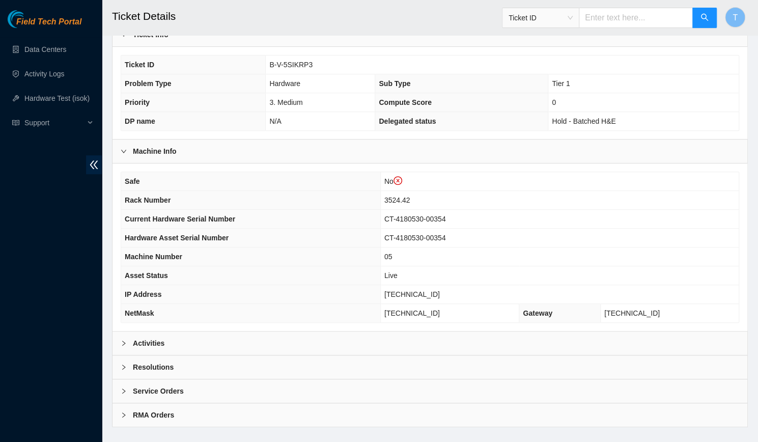
click at [286, 331] on div "Activities" at bounding box center [429, 342] width 635 height 23
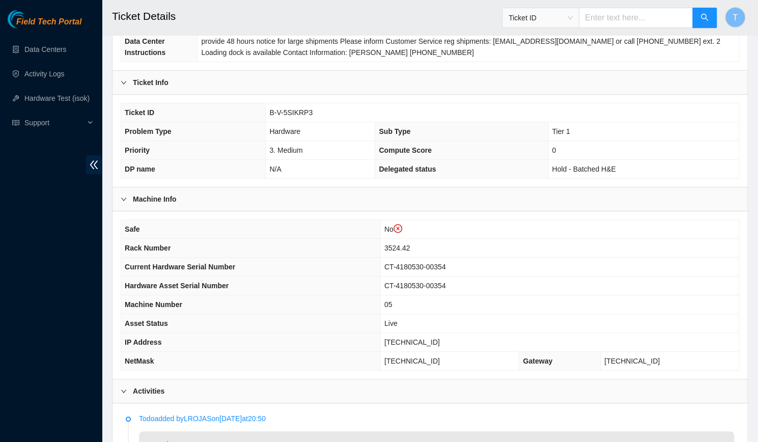
scroll to position [0, 0]
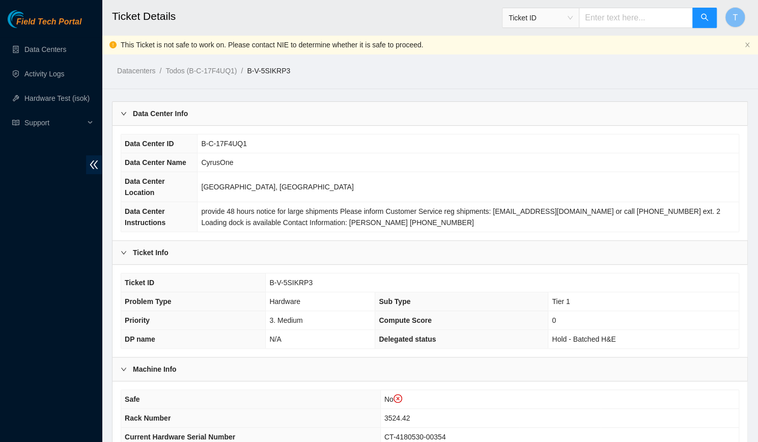
click at [297, 278] on span "B-V-5SIKRP3" at bounding box center [290, 282] width 43 height 8
copy span "B-V-5SIKRP3"
click at [684, 292] on td "Tier 1" at bounding box center [643, 301] width 190 height 19
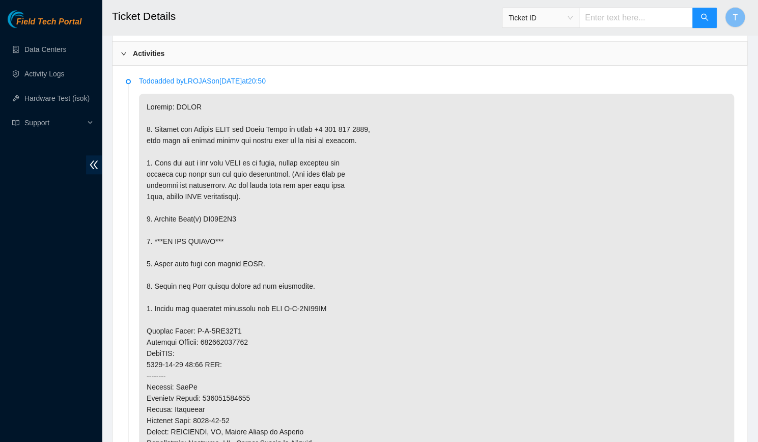
scroll to position [508, 0]
click at [224, 202] on p at bounding box center [436, 352] width 595 height 519
copy p "ZC16P8C1"
click at [495, 286] on p at bounding box center [436, 352] width 595 height 519
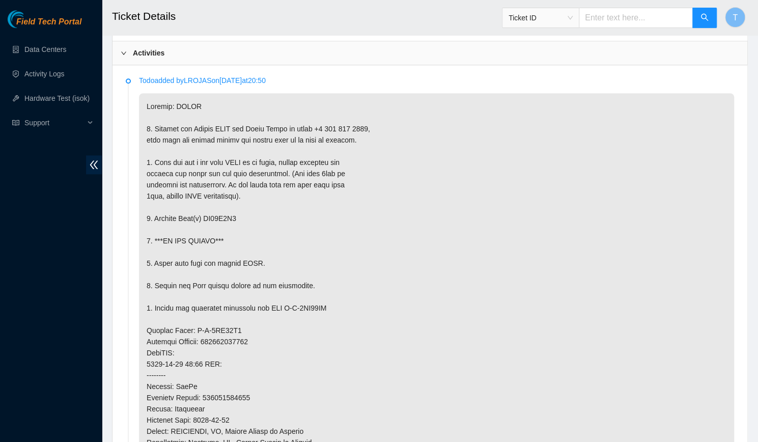
scroll to position [818, 0]
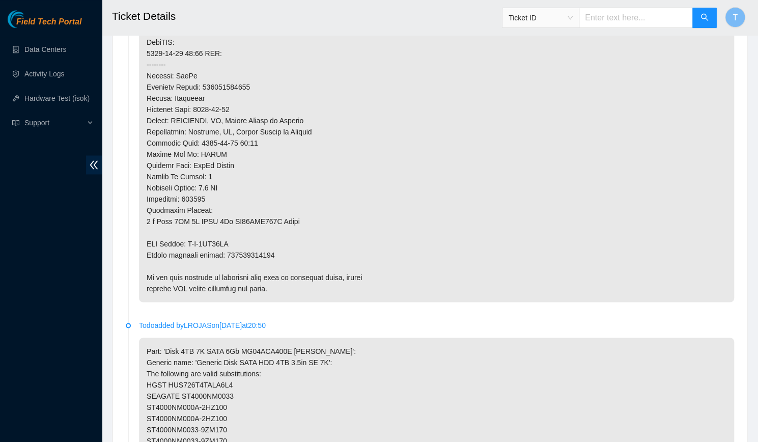
click at [248, 231] on p at bounding box center [436, 42] width 595 height 519
click at [249, 233] on p at bounding box center [436, 42] width 595 height 519
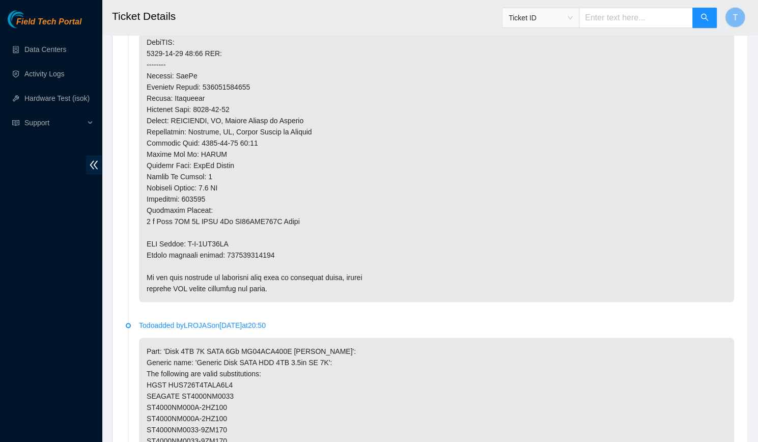
click at [251, 236] on p at bounding box center [436, 42] width 595 height 519
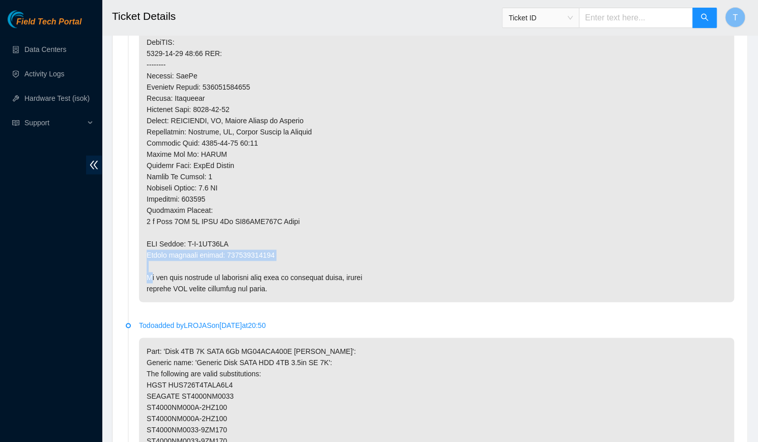
click at [251, 236] on p at bounding box center [436, 42] width 595 height 519
click at [278, 240] on p at bounding box center [436, 42] width 595 height 519
click at [246, 236] on p at bounding box center [436, 42] width 595 height 519
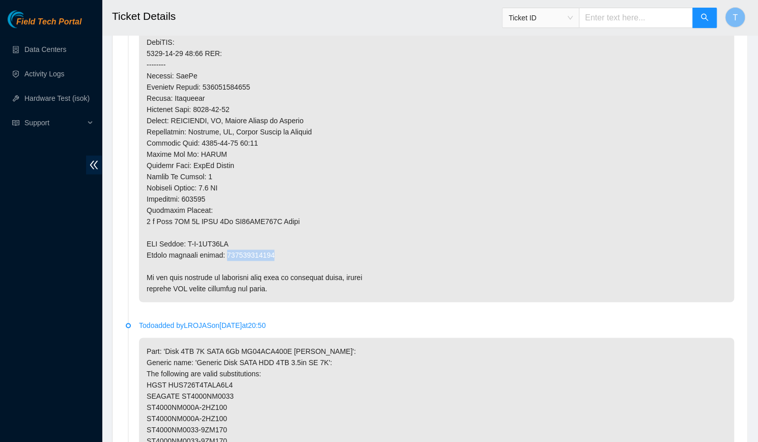
copy p "463470040783"
click at [426, 276] on p at bounding box center [436, 42] width 595 height 519
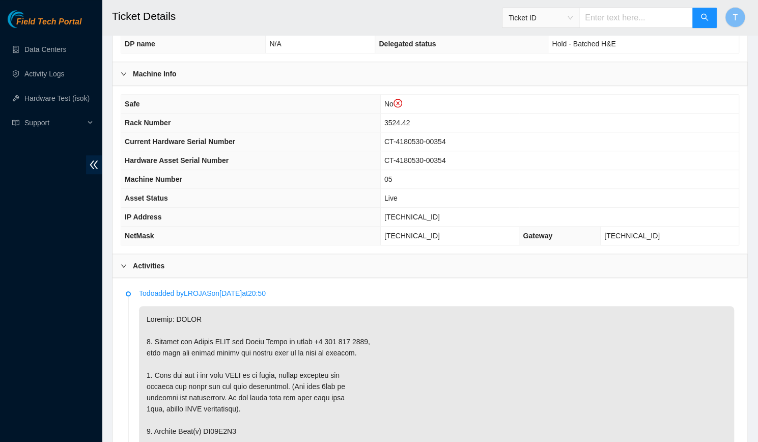
scroll to position [295, 0]
click at [434, 152] on td "CT-4180530-00354" at bounding box center [559, 161] width 358 height 19
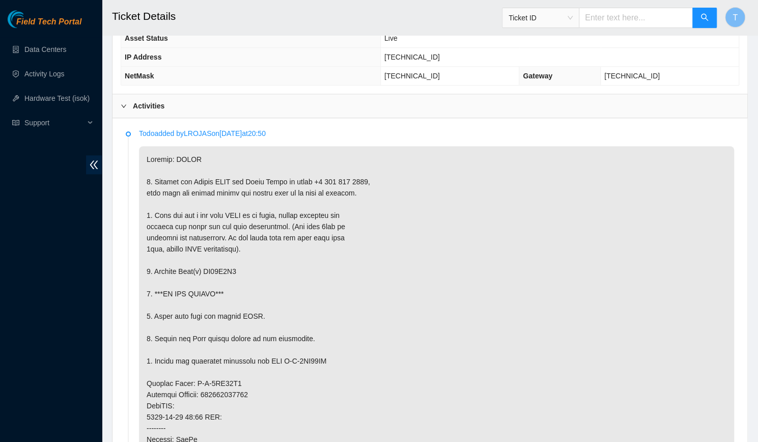
scroll to position [443, 0]
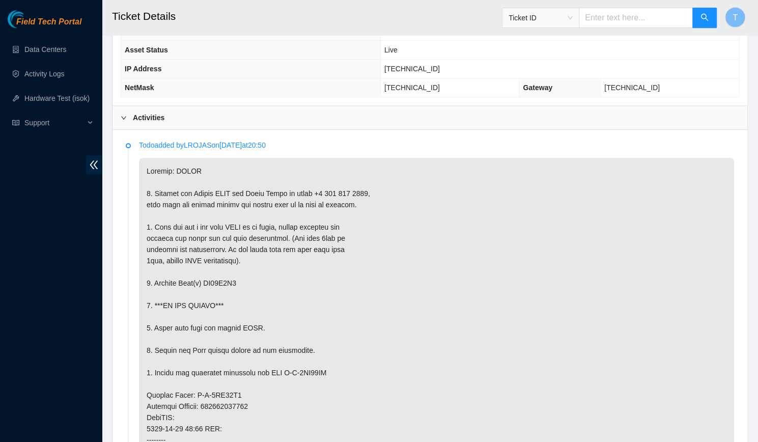
click at [492, 378] on p at bounding box center [436, 417] width 595 height 519
click at [136, 366] on li "Todo added by LROJAS on 2025-08-08 at 20:50" at bounding box center [430, 420] width 608 height 555
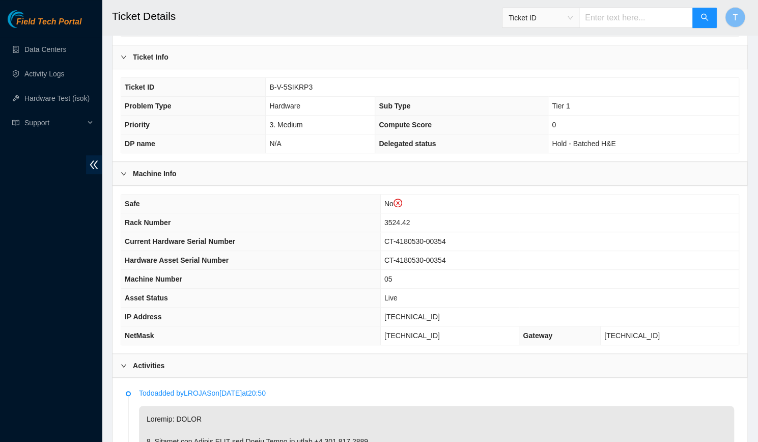
scroll to position [179, 0]
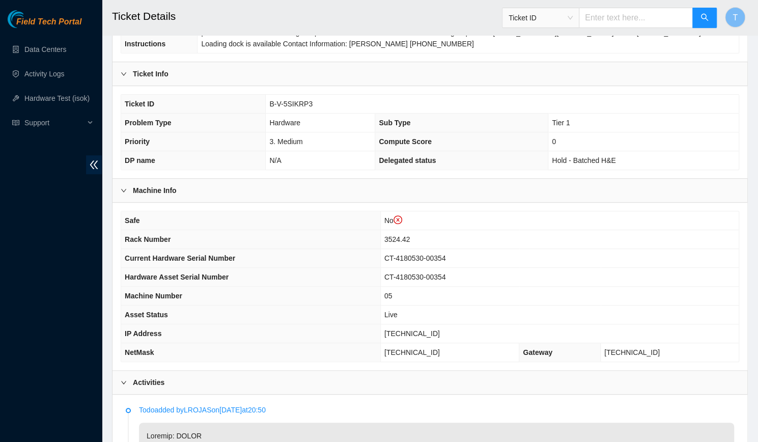
click at [427, 329] on span "23.34.88.174" at bounding box center [411, 333] width 55 height 8
click at [427, 329] on span "[TECHNICAL_ID]" at bounding box center [411, 333] width 55 height 8
copy span "[TECHNICAL_ID]"
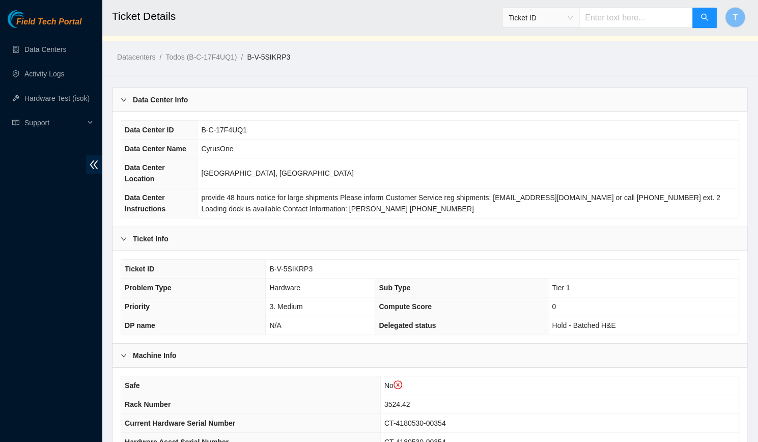
scroll to position [0, 0]
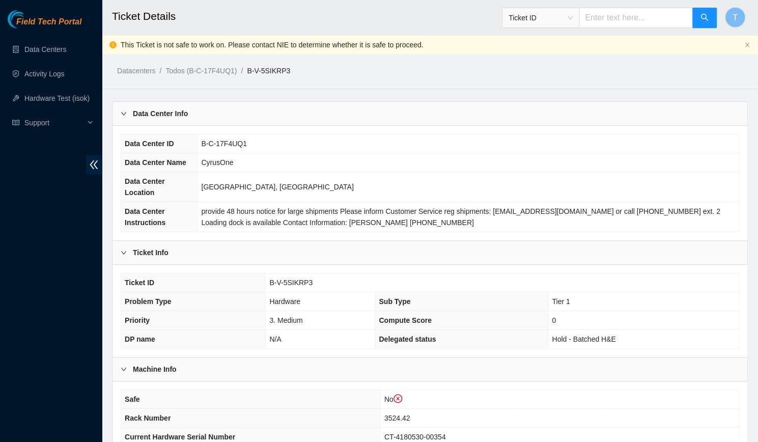
click at [284, 273] on td "B-V-5SIKRP3" at bounding box center [502, 282] width 473 height 19
copy span "B-V-5SIKRP3"
click at [176, 363] on b "Machine Info" at bounding box center [155, 368] width 44 height 11
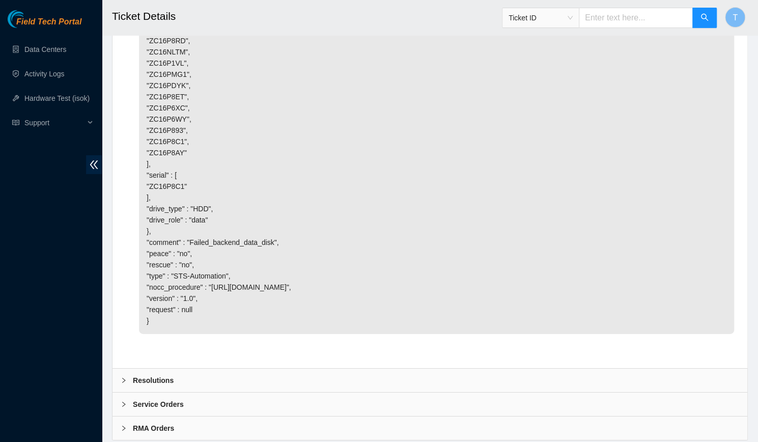
scroll to position [1872, 0]
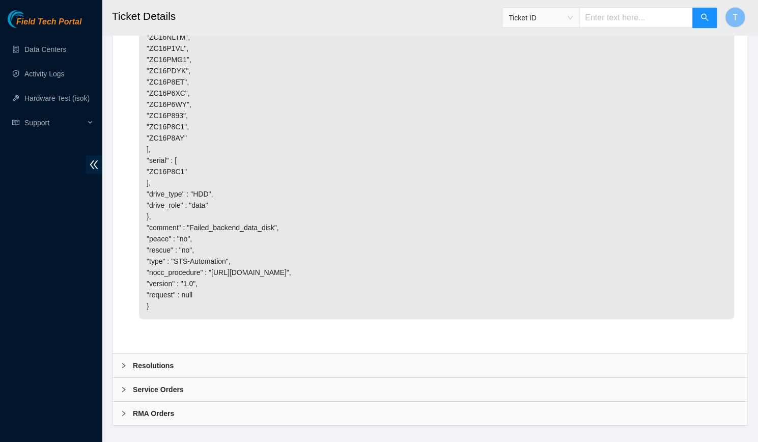
click at [225, 354] on div "Resolutions" at bounding box center [429, 365] width 635 height 23
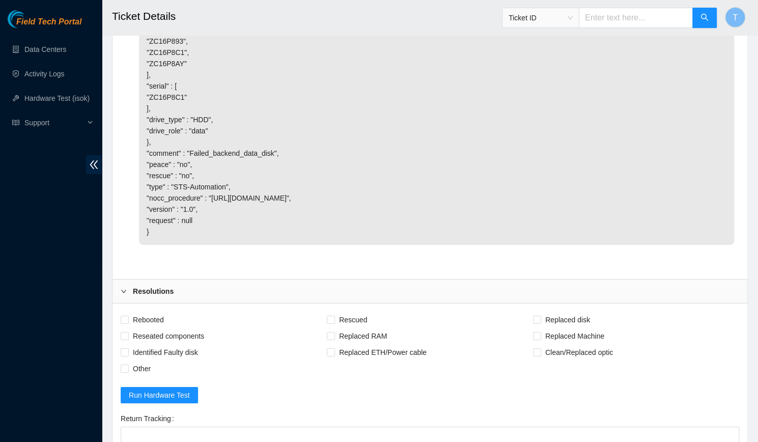
scroll to position [2134, 0]
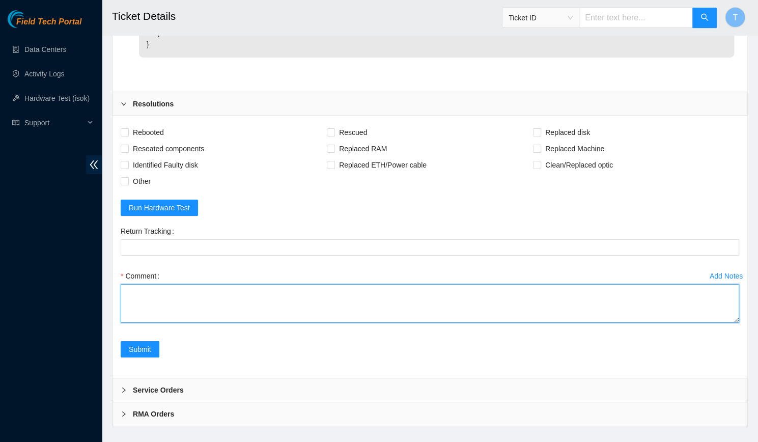
click at [248, 284] on textarea "Comment" at bounding box center [430, 303] width 618 height 39
paste textarea "-Verified rack and machine SN -Talked with Simarpreet Singh through NOCC to con…"
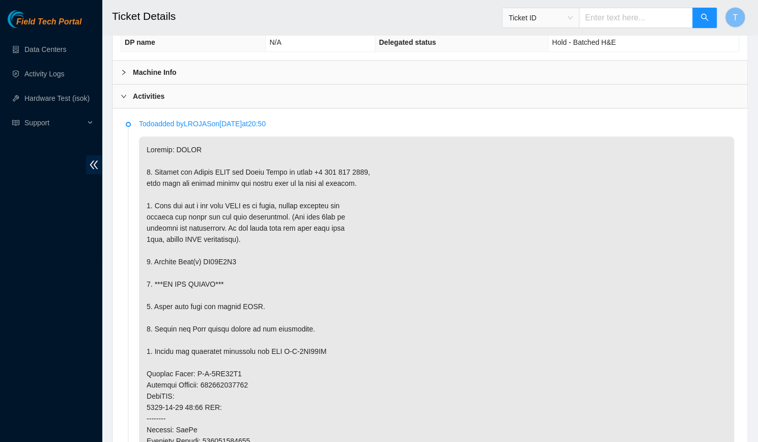
scroll to position [296, 0]
click at [288, 434] on p at bounding box center [436, 396] width 595 height 519
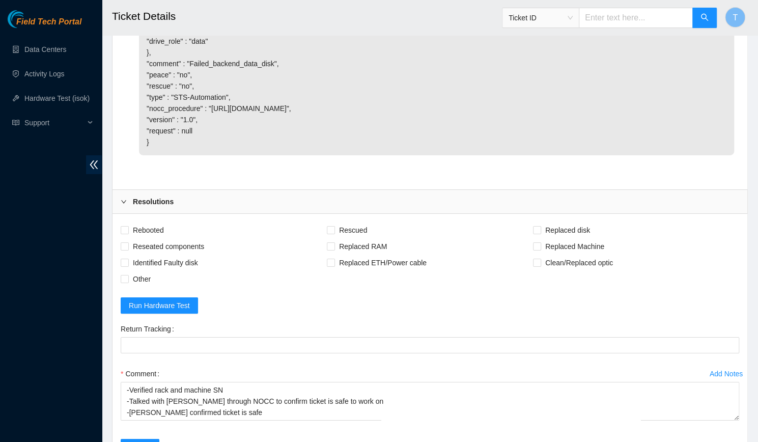
scroll to position [2134, 0]
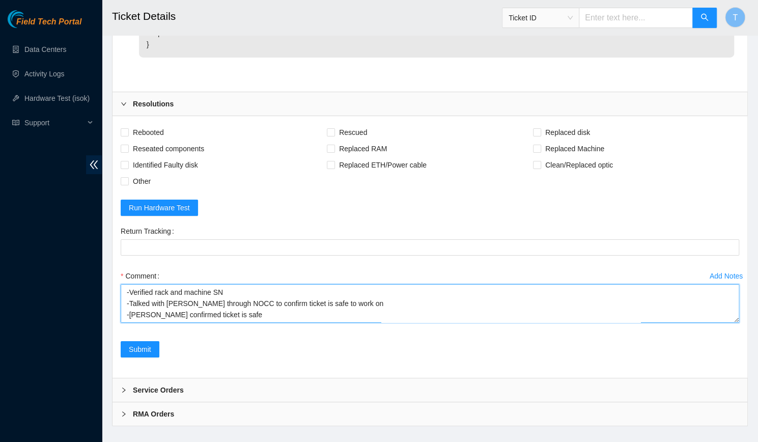
click at [325, 300] on textarea "-Verified rack and machine SN -Talked with Simarpreet Singh through NOCC to con…" at bounding box center [430, 303] width 618 height 39
click at [274, 293] on textarea "-Verified rack and machine SN -Talked with Simarpreet Singh through NOCC to con…" at bounding box center [430, 303] width 618 height 39
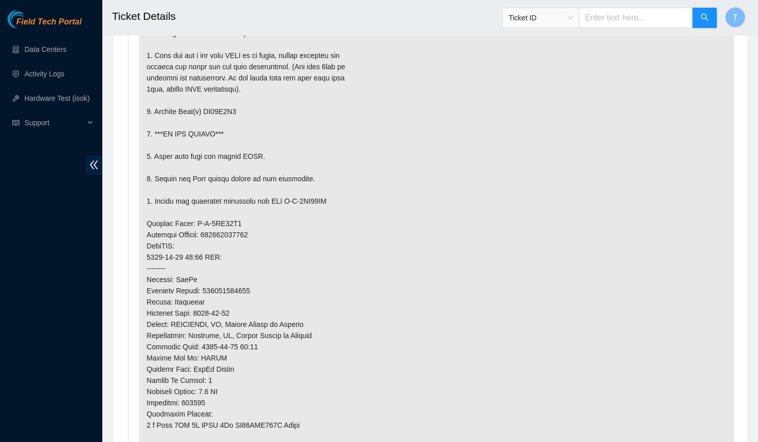
scroll to position [458, 0]
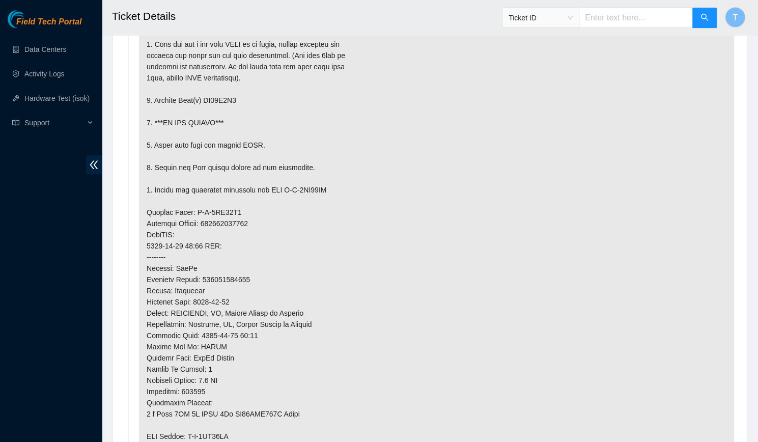
type textarea "-Verified rack and machine SN -Talked with Simarpreet Singh through NOCC to con…"
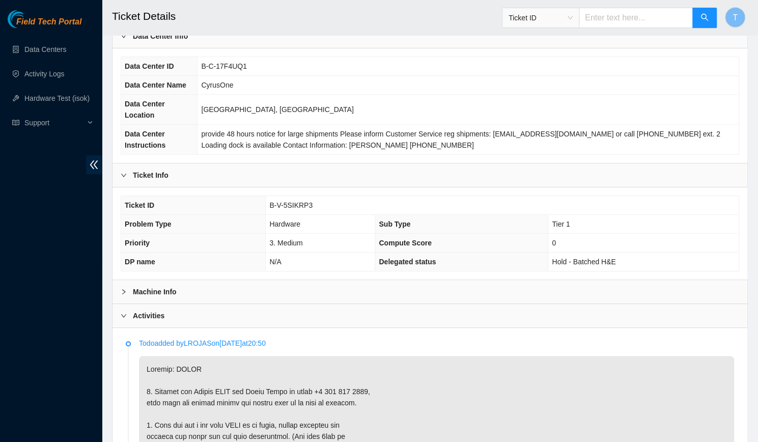
scroll to position [0, 0]
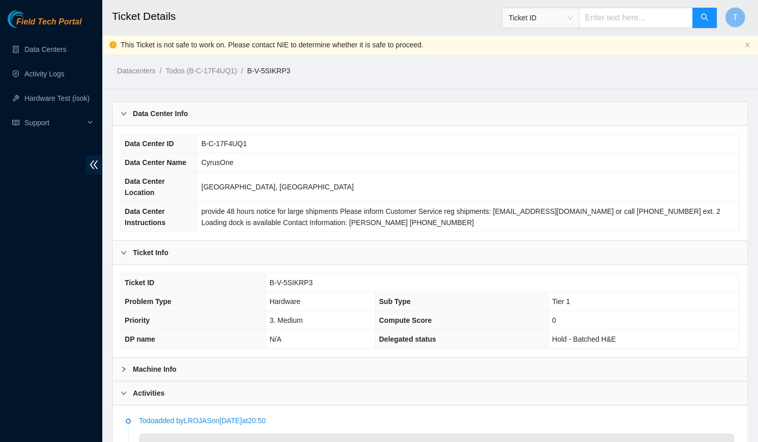
click at [282, 273] on td "B-V-5SIKRP3" at bounding box center [502, 282] width 473 height 19
copy span "B-V-5SIKRP3"
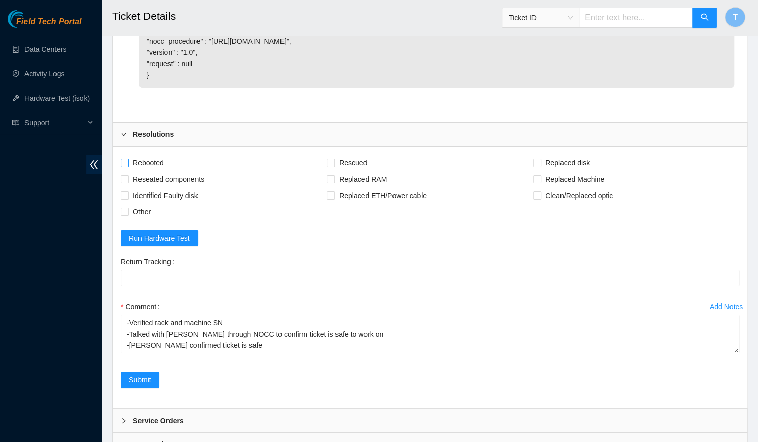
click at [153, 155] on span "Rebooted" at bounding box center [148, 163] width 39 height 16
click at [128, 159] on input "Rebooted" at bounding box center [124, 162] width 7 height 7
checkbox input "true"
click at [357, 155] on span "Rescued" at bounding box center [353, 163] width 36 height 16
click at [334, 159] on input "Rescued" at bounding box center [330, 162] width 7 height 7
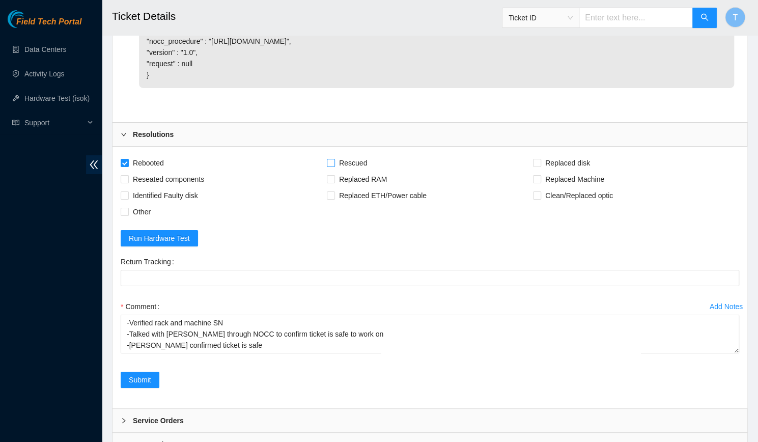
checkbox input "true"
drag, startPoint x: 534, startPoint y: 150, endPoint x: 558, endPoint y: 146, distance: 23.7
click at [558, 155] on label "Replaced disk" at bounding box center [563, 163] width 61 height 16
click at [540, 159] on input "Replaced disk" at bounding box center [536, 162] width 7 height 7
click at [558, 155] on span "Replaced disk" at bounding box center [567, 163] width 53 height 16
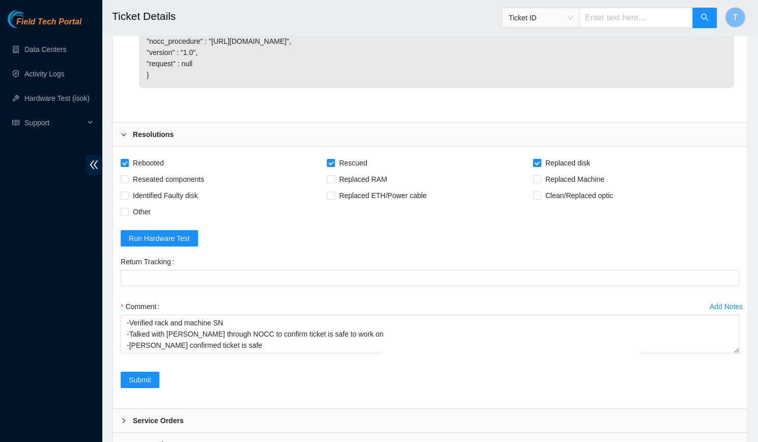
click at [540, 159] on input "Replaced disk" at bounding box center [536, 162] width 7 height 7
click at [558, 155] on span "Replaced disk" at bounding box center [567, 163] width 53 height 16
click at [540, 159] on input "Replaced disk" at bounding box center [536, 162] width 7 height 7
checkbox input "true"
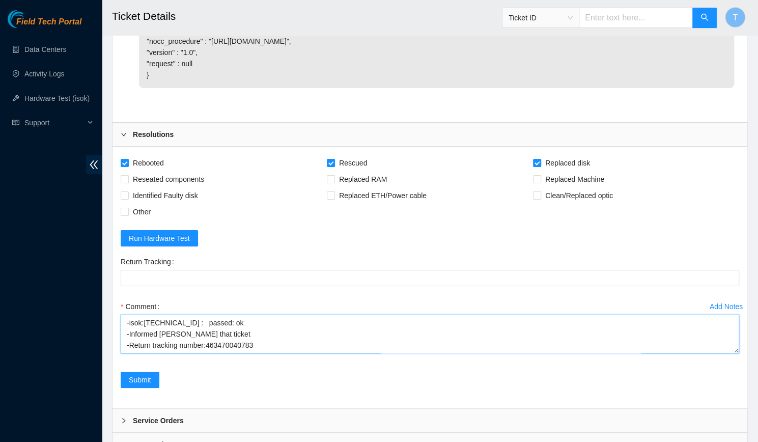
drag, startPoint x: 270, startPoint y: 330, endPoint x: 208, endPoint y: 332, distance: 61.6
click at [208, 332] on textarea "-Verified rack and machine SN -Talked with Simarpreet Singh through NOCC to con…" at bounding box center [430, 334] width 618 height 39
click at [241, 331] on textarea "-Verified rack and machine SN -Talked with Simarpreet Singh through NOCC to con…" at bounding box center [430, 334] width 618 height 39
drag, startPoint x: 261, startPoint y: 332, endPoint x: 205, endPoint y: 335, distance: 55.5
click at [205, 335] on textarea "-Verified rack and machine SN -Talked with Simarpreet Singh through NOCC to con…" at bounding box center [430, 334] width 618 height 39
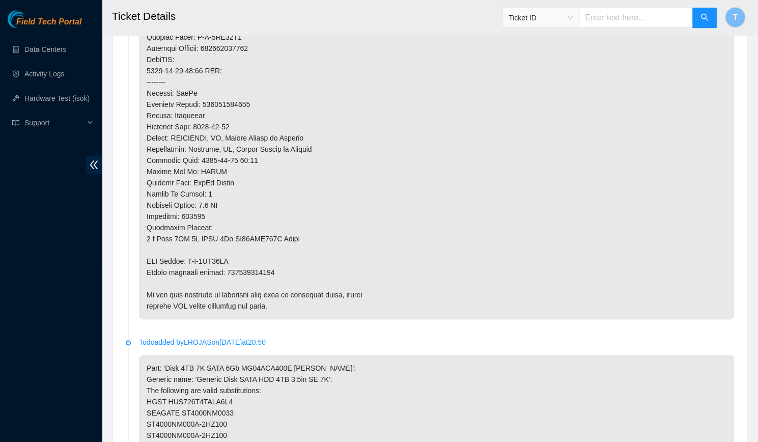
scroll to position [649, 0]
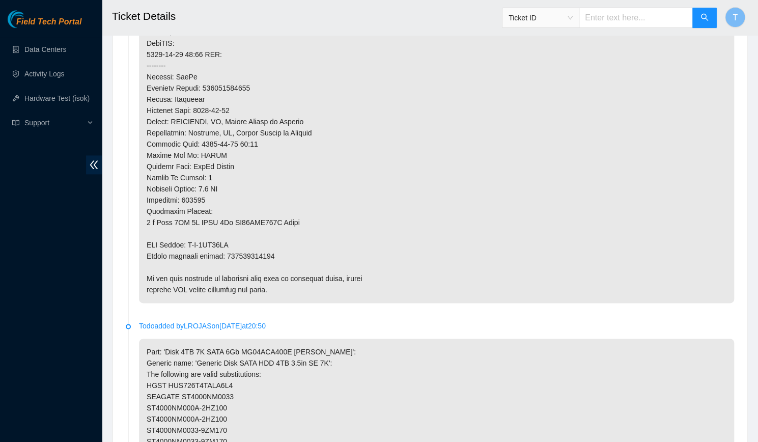
click at [335, 165] on p at bounding box center [436, 43] width 595 height 519
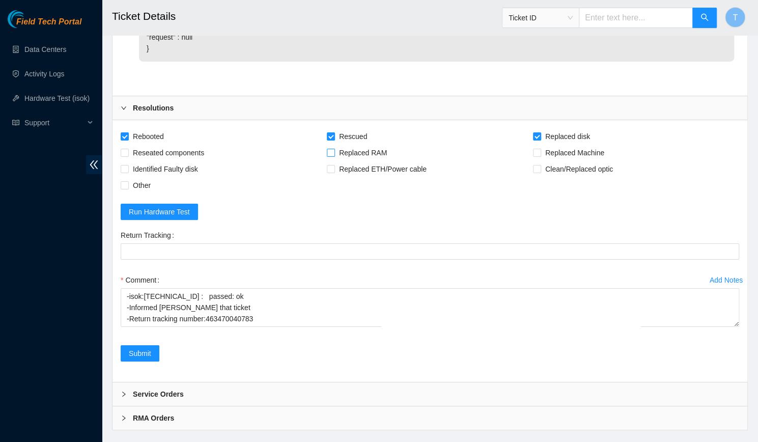
scroll to position [2134, 0]
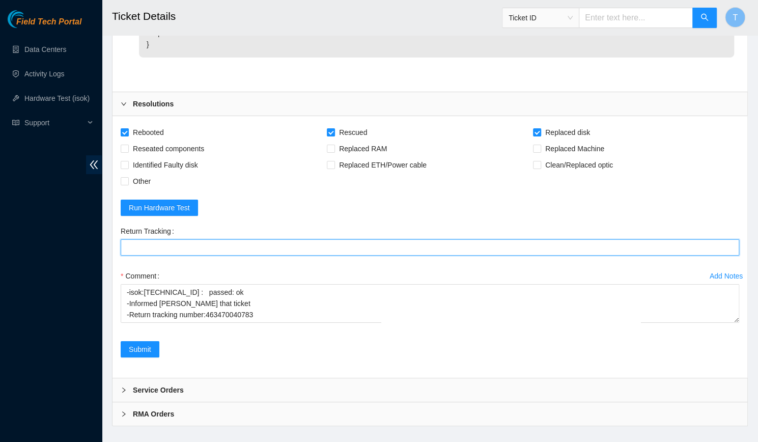
paste Tracking "463470040783"
click at [300, 239] on Tracking "Return Tracking" at bounding box center [430, 247] width 618 height 16
type Tracking "463470040783"
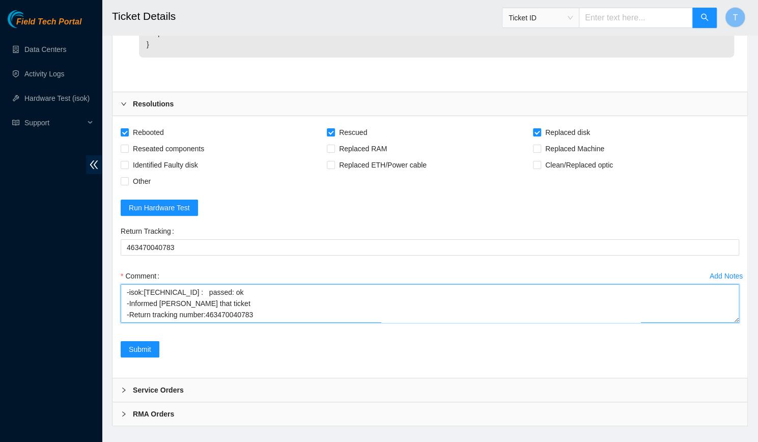
click at [219, 288] on textarea "-Verified rack and machine SN -Talked with Simarpreet Singh through NOCC to con…" at bounding box center [430, 303] width 618 height 39
type textarea "-Verified rack and machine SN -Talked with Simarpreet Singh through NOCC to con…"
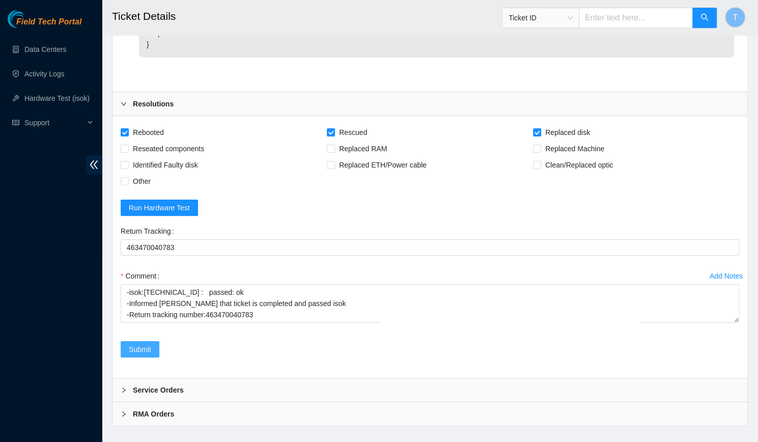
click at [150, 344] on span "Submit" at bounding box center [140, 349] width 22 height 11
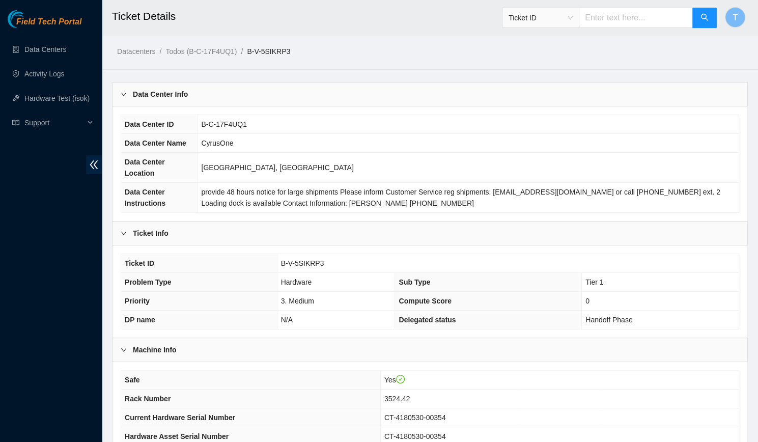
scroll to position [199, 0]
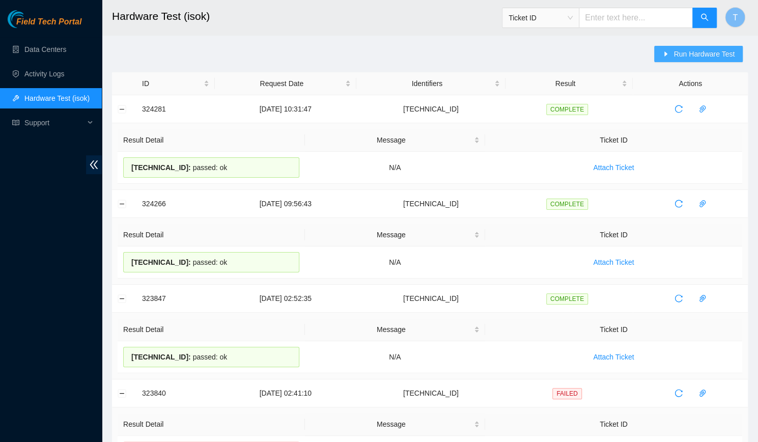
click at [663, 53] on button "Run Hardware Test" at bounding box center [698, 54] width 89 height 16
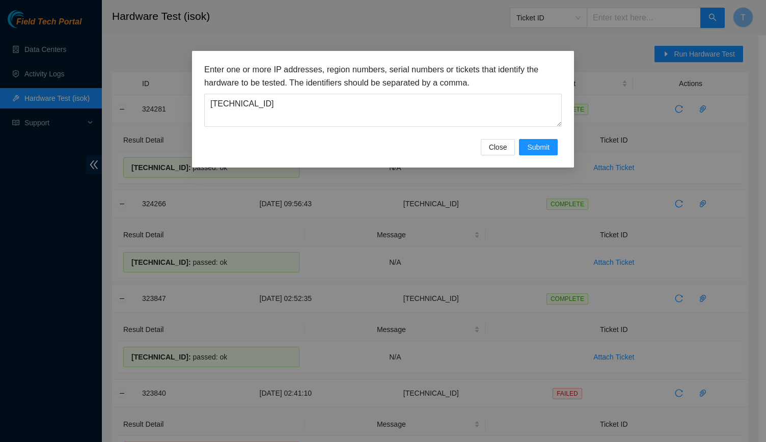
click at [403, 130] on div "Enter one or more IP addresses, region numbers, serial numbers or tickets that …" at bounding box center [382, 101] width 357 height 76
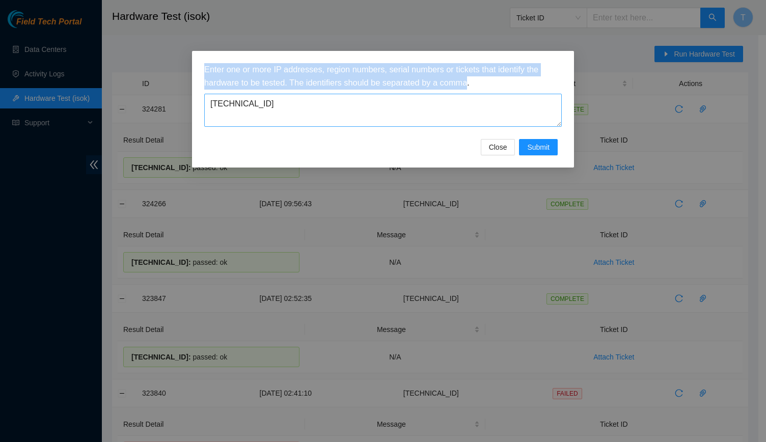
drag, startPoint x: 403, startPoint y: 130, endPoint x: 394, endPoint y: 124, distance: 10.5
click at [394, 124] on div "Enter one or more IP addresses, region numbers, serial numbers or tickets that …" at bounding box center [382, 101] width 357 height 76
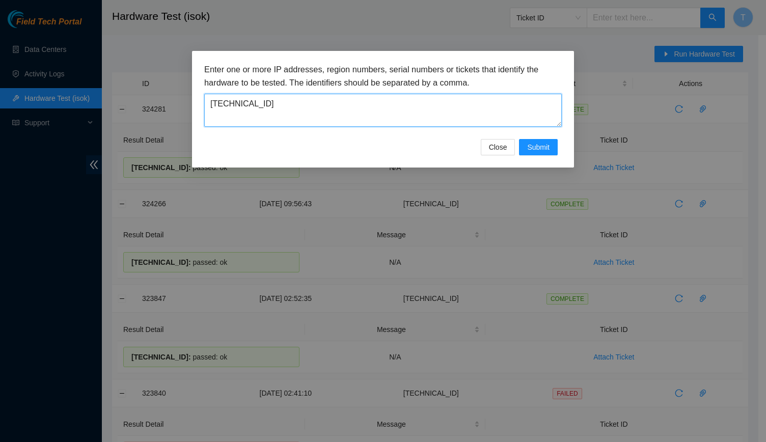
click at [394, 124] on textarea "[TECHNICAL_ID]" at bounding box center [382, 110] width 357 height 33
paste textarea "4.88.174"
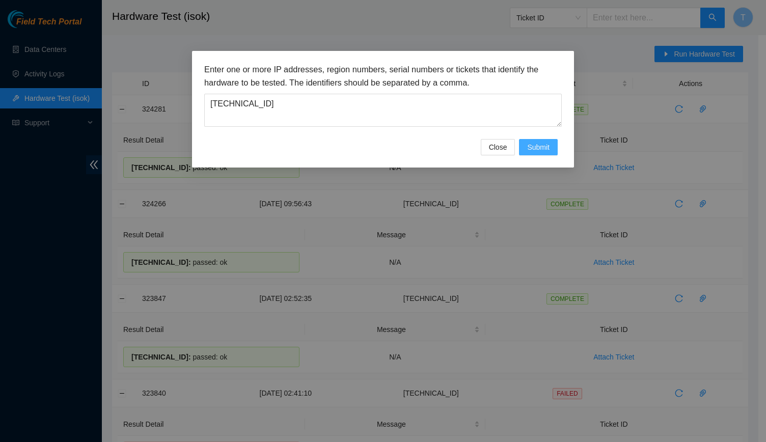
click at [541, 149] on span "Submit" at bounding box center [538, 147] width 22 height 11
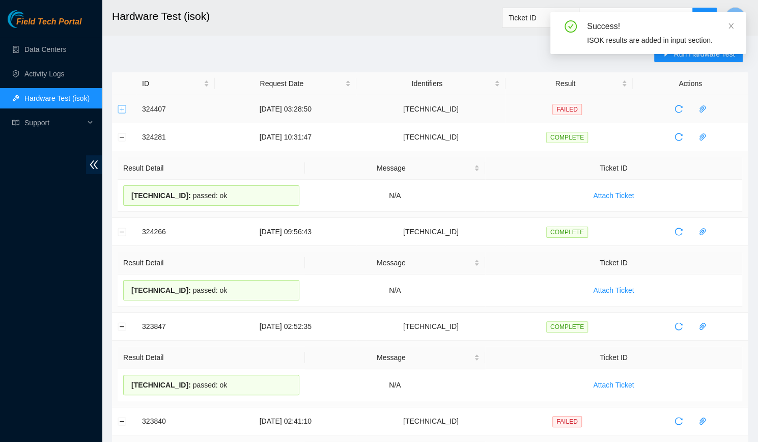
click at [120, 112] on button "Expand row" at bounding box center [122, 109] width 8 height 8
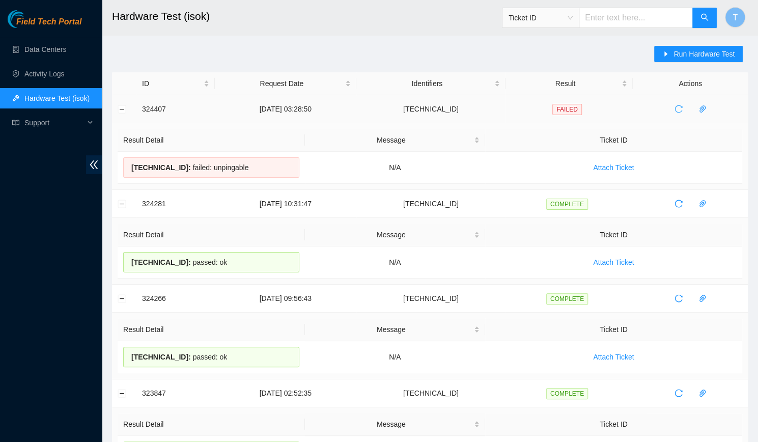
drag, startPoint x: 676, startPoint y: 100, endPoint x: 676, endPoint y: 107, distance: 7.1
click at [676, 107] on td at bounding box center [690, 109] width 115 height 28
click at [676, 107] on icon "reload" at bounding box center [678, 109] width 8 height 8
click at [278, 291] on td "[DATE] 09:56:43" at bounding box center [286, 299] width 142 height 28
click at [123, 110] on button "Collapse row" at bounding box center [122, 109] width 8 height 8
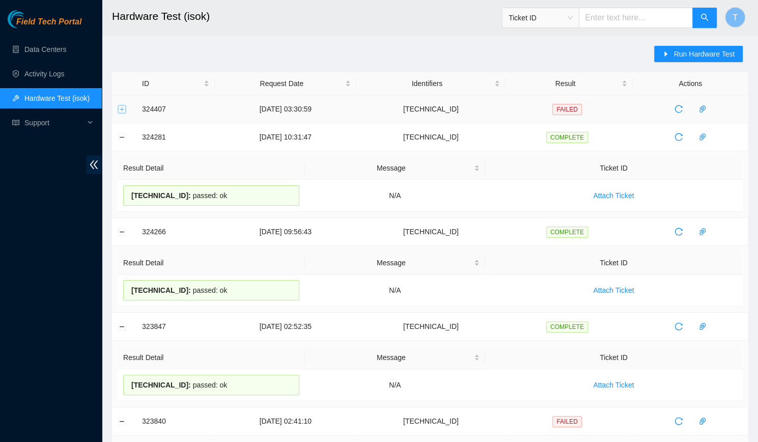
click at [123, 110] on button "Expand row" at bounding box center [122, 109] width 8 height 8
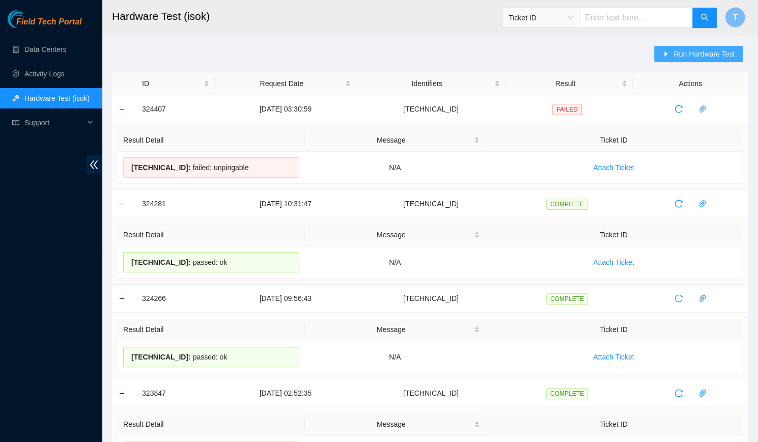
click at [667, 54] on icon "caret-right" at bounding box center [666, 53] width 3 height 5
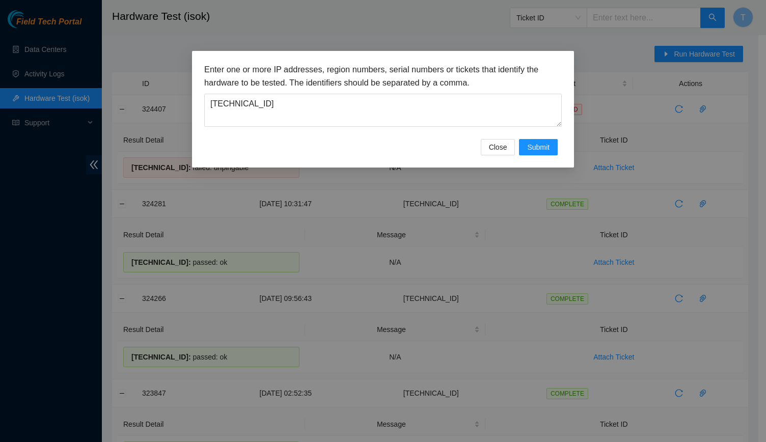
drag, startPoint x: 387, startPoint y: 137, endPoint x: 368, endPoint y: 127, distance: 21.2
click at [368, 127] on div "Enter one or more IP addresses, region numbers, serial numbers or tickets that …" at bounding box center [382, 101] width 357 height 76
drag, startPoint x: 368, startPoint y: 127, endPoint x: 350, endPoint y: 104, distance: 29.0
click at [350, 104] on div "Enter one or more IP addresses, region numbers, serial numbers or tickets that …" at bounding box center [382, 101] width 357 height 76
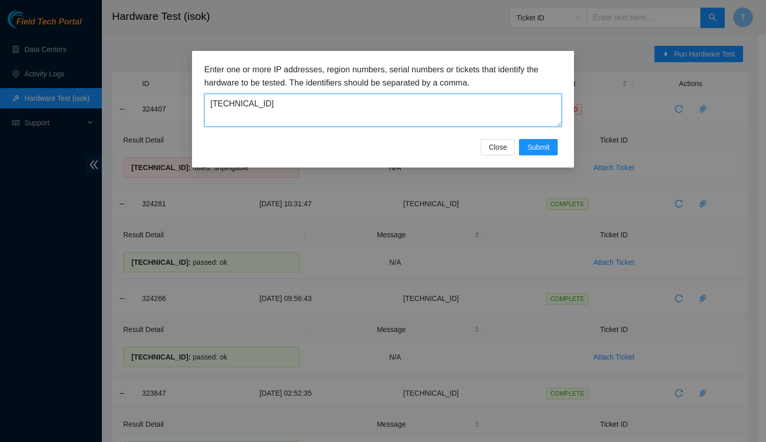
click at [350, 104] on textarea "[TECHNICAL_ID]" at bounding box center [382, 110] width 357 height 33
paste textarea "6.67.1"
type textarea "[TECHNICAL_ID]"
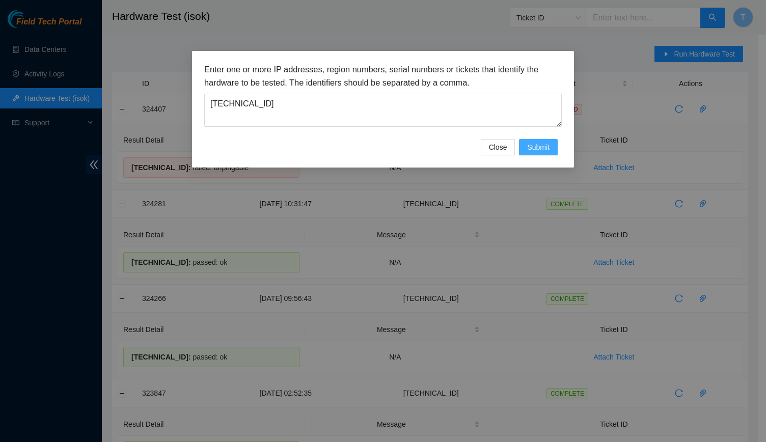
click at [538, 148] on span "Submit" at bounding box center [538, 147] width 22 height 11
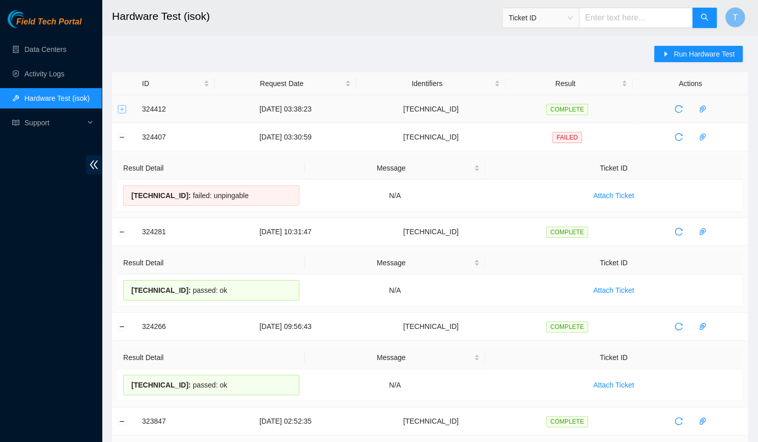
click at [125, 111] on button "Expand row" at bounding box center [122, 109] width 8 height 8
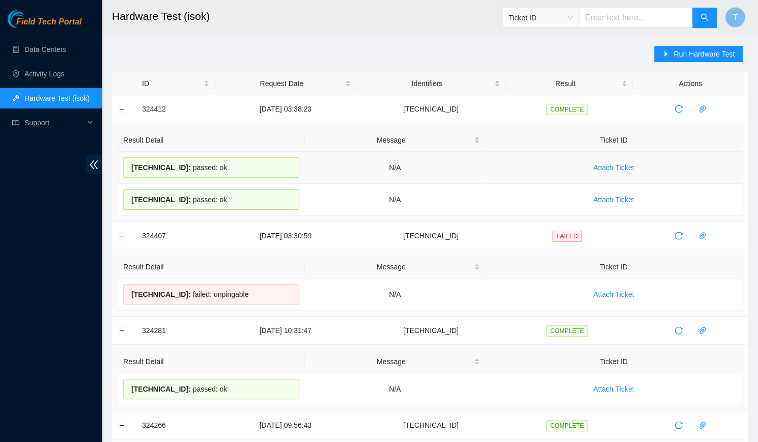
drag, startPoint x: 252, startPoint y: 206, endPoint x: 135, endPoint y: 168, distance: 123.0
click at [135, 168] on tbody "[TECHNICAL_ID] : passed: ok N/A Attach Ticket [TECHNICAL_ID] : passed: ok N/A A…" at bounding box center [430, 184] width 625 height 64
click at [135, 168] on span "[TECHNICAL_ID] :" at bounding box center [161, 167] width 60 height 8
drag, startPoint x: 132, startPoint y: 168, endPoint x: 212, endPoint y: 201, distance: 85.6
click at [212, 201] on tbody "[TECHNICAL_ID] : passed: ok N/A Attach Ticket [TECHNICAL_ID] : passed: ok N/A A…" at bounding box center [430, 184] width 625 height 64
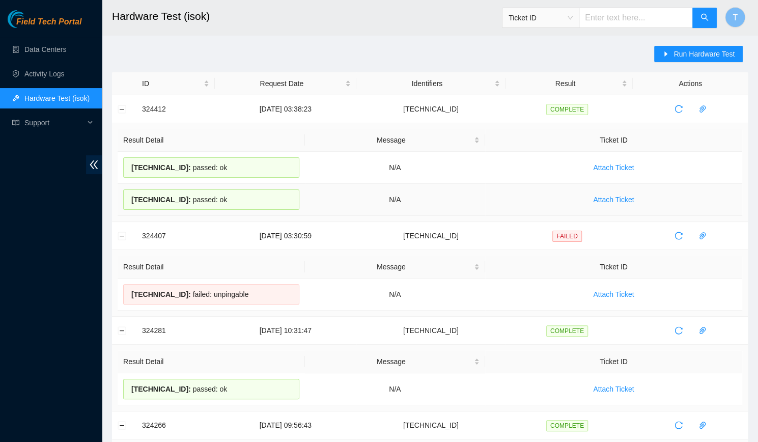
click at [212, 201] on div "[TECHNICAL_ID] : passed: ok" at bounding box center [211, 199] width 176 height 20
drag, startPoint x: 235, startPoint y: 200, endPoint x: 128, endPoint y: 195, distance: 107.0
click at [128, 195] on div "[TECHNICAL_ID] : passed: ok" at bounding box center [211, 199] width 176 height 20
copy div "[TECHNICAL_ID] : passed: ok"
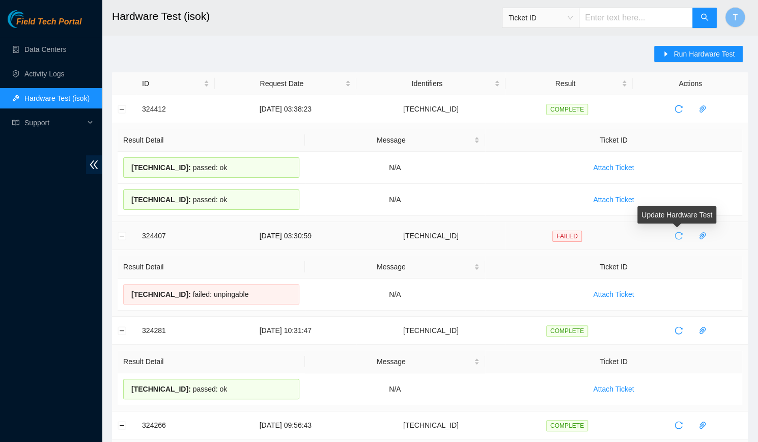
click at [671, 233] on span "reload" at bounding box center [678, 236] width 15 height 8
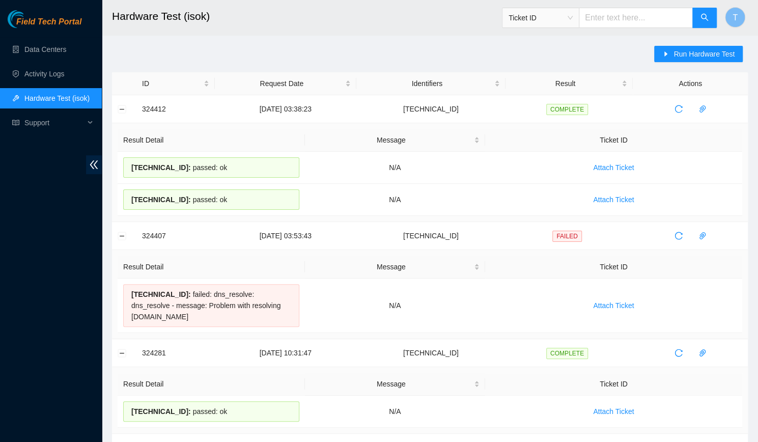
click at [95, 326] on div "Field Tech Portal Data Centers Activity Logs Hardware Test (isok) Support" at bounding box center [51, 226] width 102 height 432
drag, startPoint x: 291, startPoint y: 305, endPoint x: 131, endPoint y: 288, distance: 161.2
click at [131, 288] on div "[TECHNICAL_ID] : failed: dns_resolve: dns_resolve - message: Problem with resol…" at bounding box center [211, 305] width 176 height 43
copy div "[TECHNICAL_ID] : failed: dns_resolve: dns_resolve - message: Problem with resol…"
click at [173, 285] on div "[TECHNICAL_ID] : failed: dns_resolve: dns_resolve - message: Problem with resol…" at bounding box center [211, 305] width 176 height 43
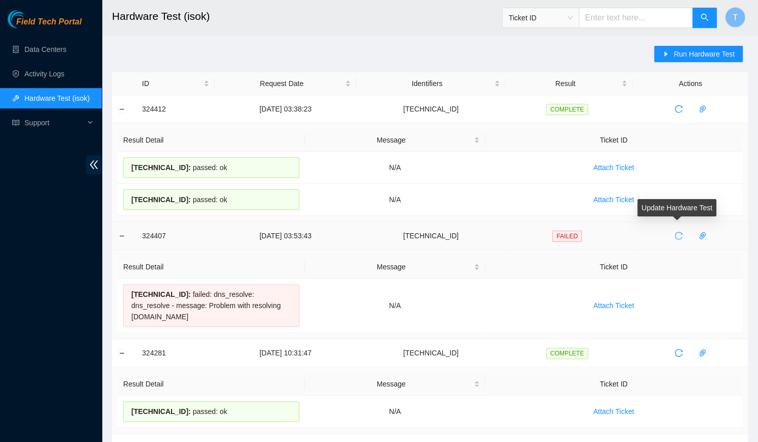
click at [677, 236] on icon "reload" at bounding box center [678, 236] width 8 height 8
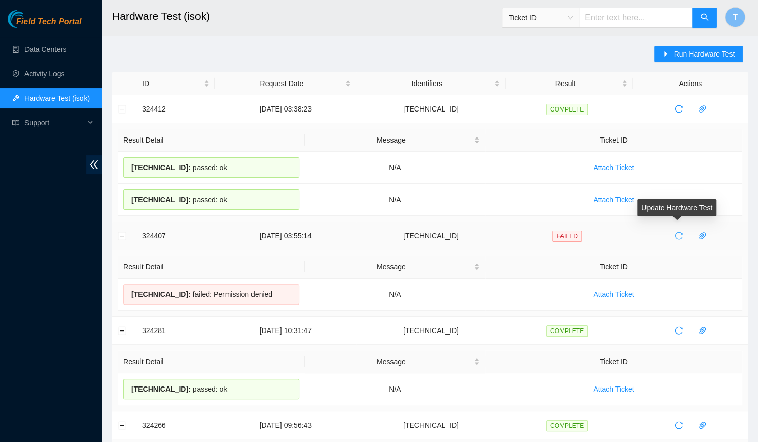
click at [677, 233] on icon "reload" at bounding box center [678, 236] width 8 height 8
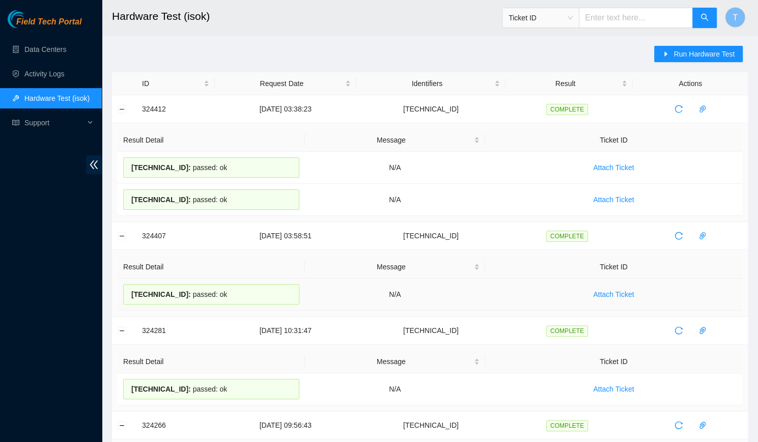
click at [212, 289] on div "[TECHNICAL_ID] : passed: ok" at bounding box center [211, 294] width 176 height 20
copy div "[TECHNICAL_ID] : passed: ok"
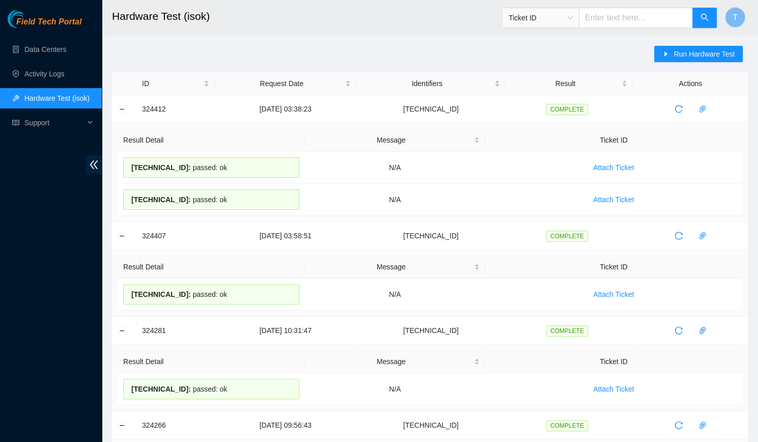
click at [731, 275] on th "Ticket ID" at bounding box center [613, 267] width 257 height 23
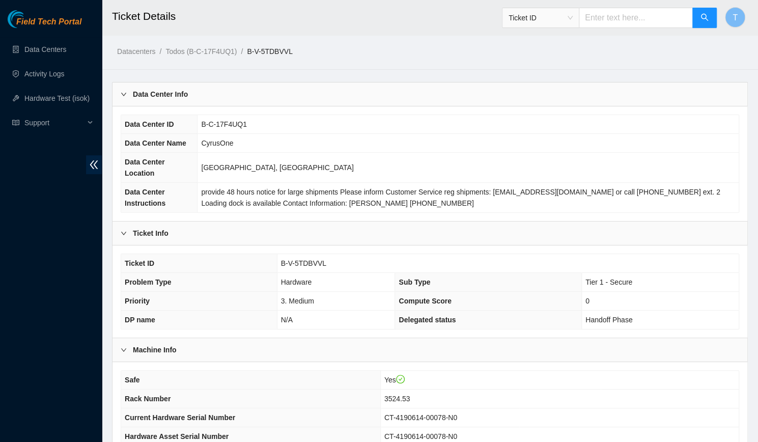
scroll to position [199, 0]
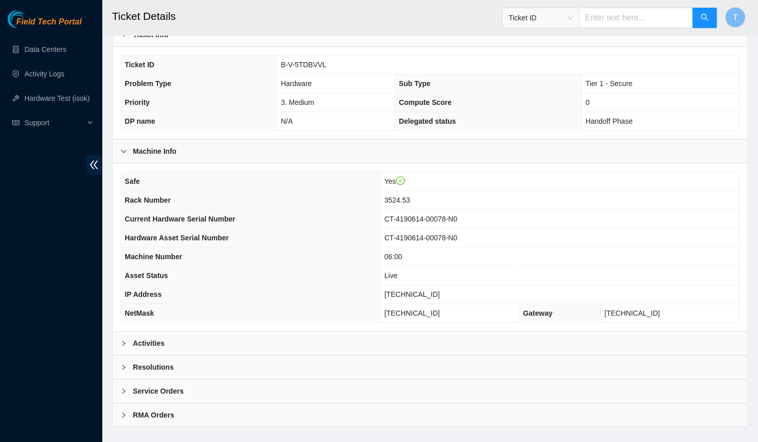
click at [302, 355] on div "Resolutions" at bounding box center [429, 366] width 635 height 23
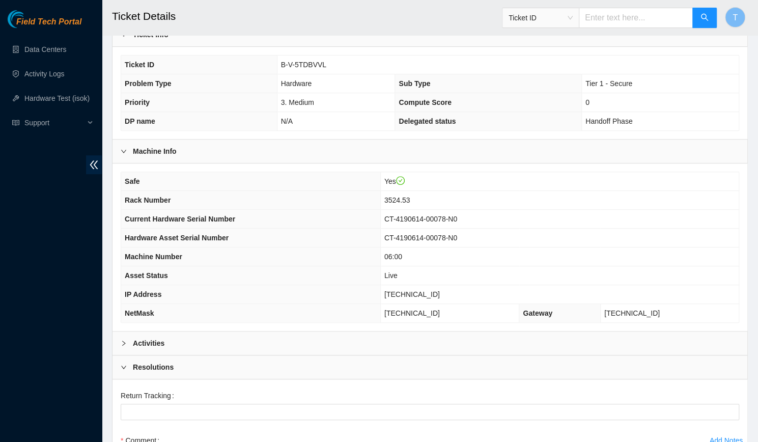
scroll to position [361, 0]
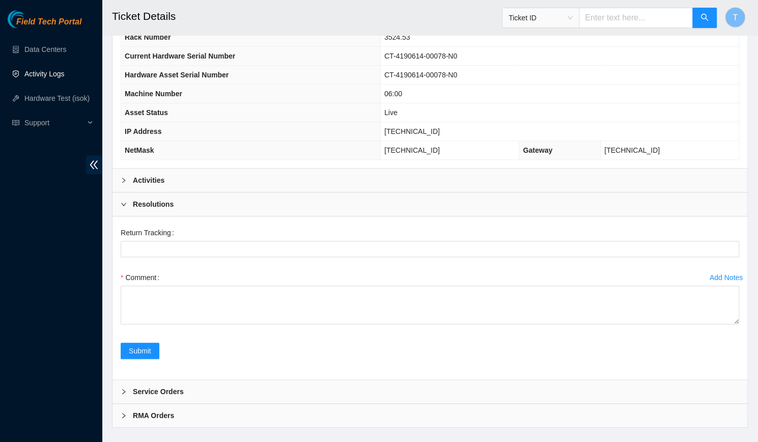
click at [43, 73] on link "Activity Logs" at bounding box center [44, 74] width 40 height 8
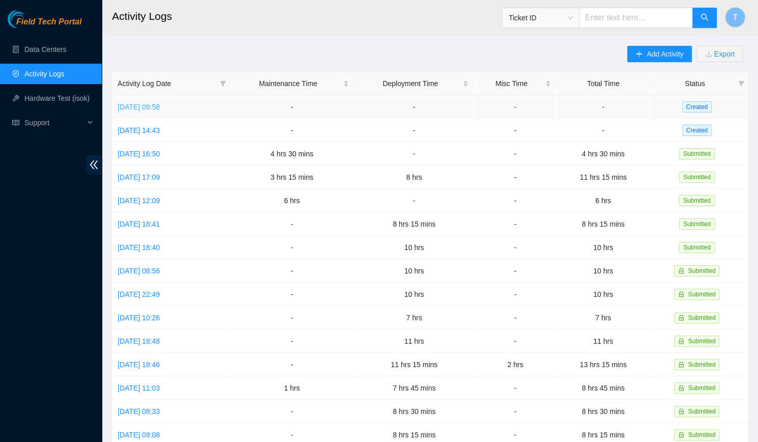
click at [160, 109] on link "Tue, 19 Aug 2025 09:58" at bounding box center [139, 107] width 42 height 8
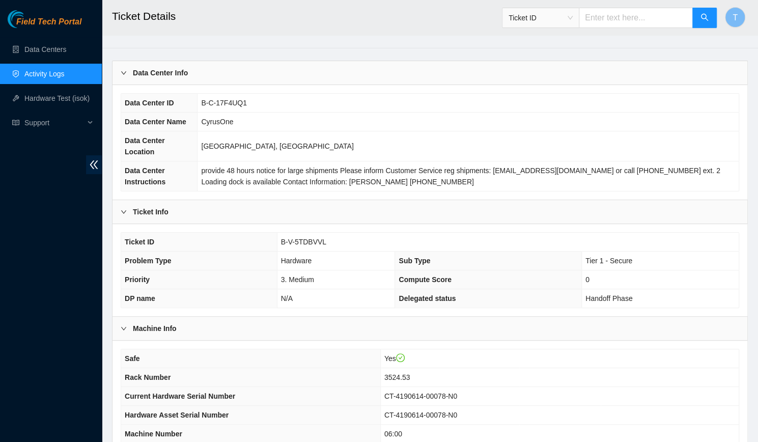
scroll to position [199, 0]
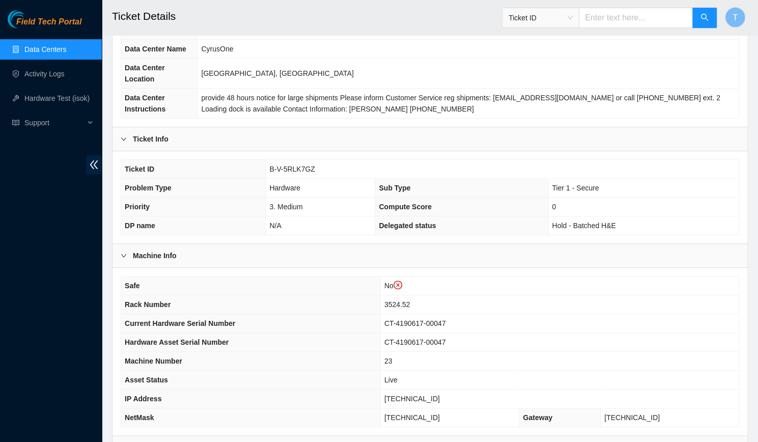
scroll to position [113, 0]
click at [373, 413] on div "Safe No Rack Number 3524.52 Current Hardware Serial Number CT-4190617-00047 Har…" at bounding box center [429, 351] width 635 height 167
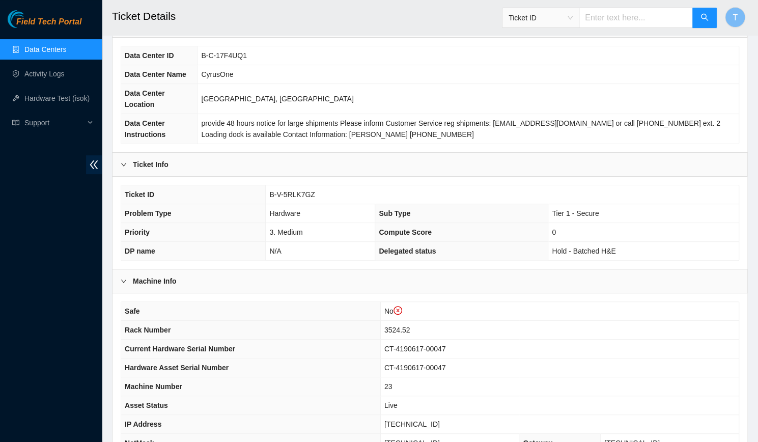
scroll to position [75, 0]
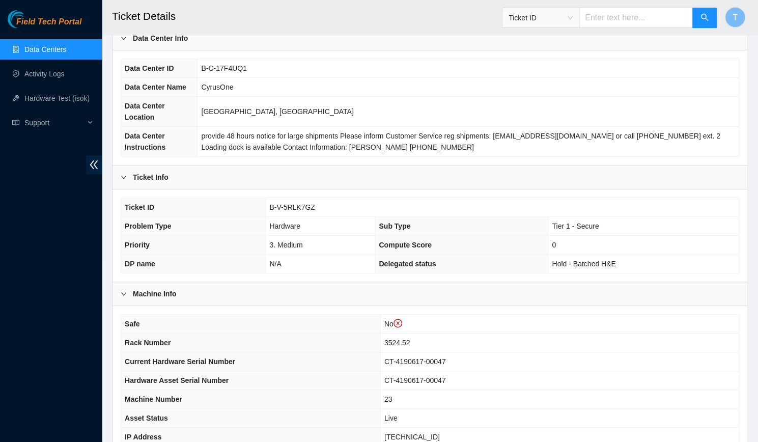
click at [299, 203] on span "B-V-5RLK7GZ" at bounding box center [291, 207] width 45 height 8
copy span "B-V-5RLK7GZ"
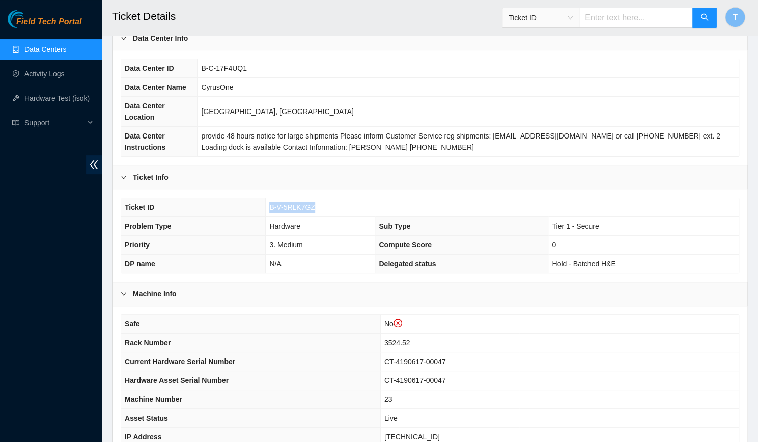
scroll to position [367, 0]
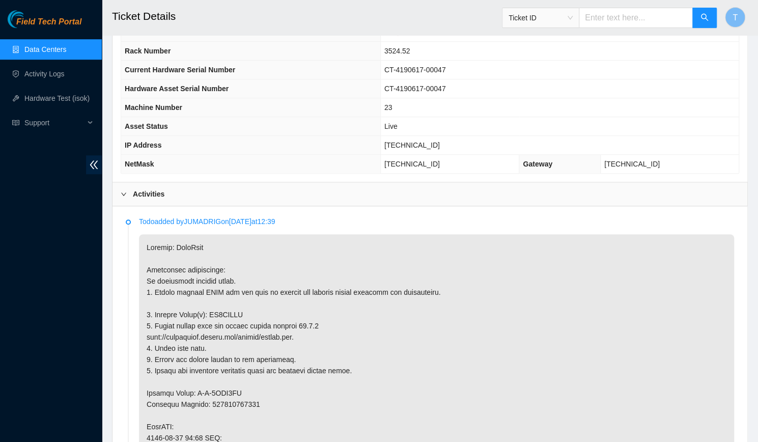
copy p "ZC1BDLVF"
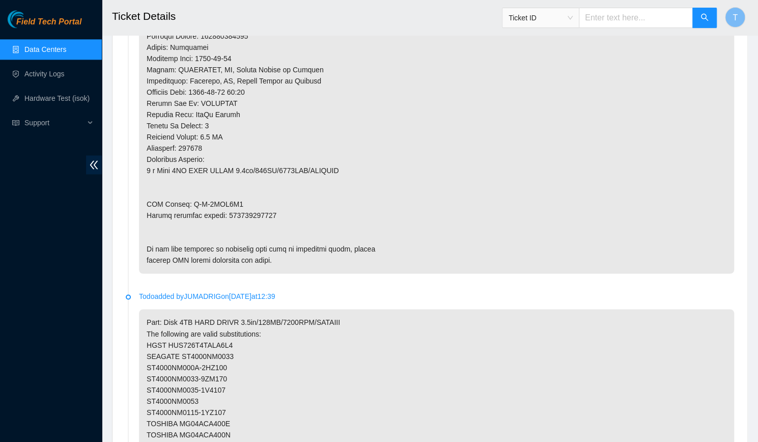
scroll to position [786, 0]
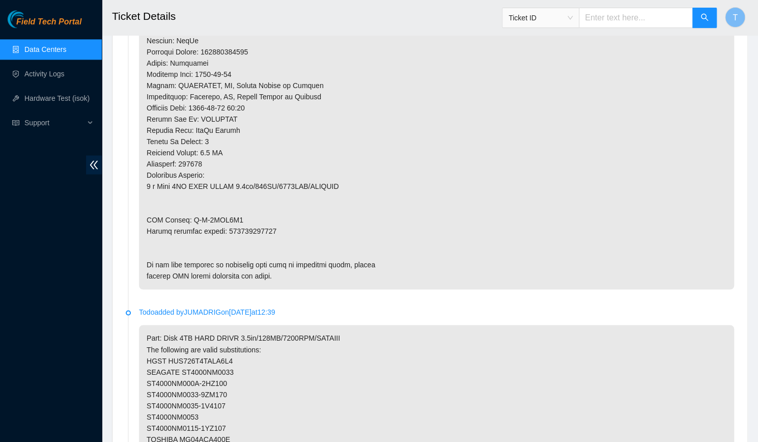
click at [253, 213] on p at bounding box center [436, 52] width 595 height 474
copy p "463470037320"
click at [477, 202] on p at bounding box center [436, 52] width 595 height 474
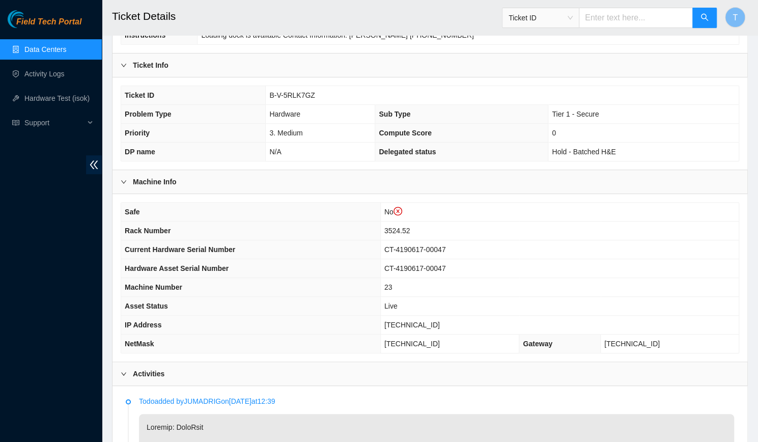
scroll to position [218, 0]
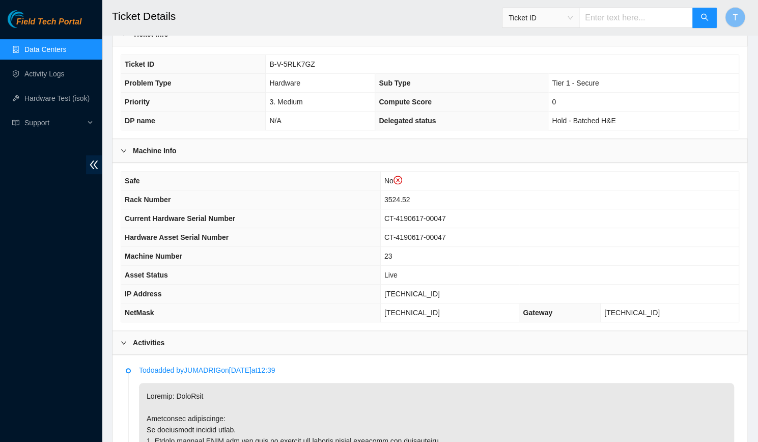
click at [477, 209] on td "CT-4190617-00047" at bounding box center [559, 218] width 358 height 19
click at [436, 289] on span "[TECHNICAL_ID]" at bounding box center [411, 293] width 55 height 8
copy span "[TECHNICAL_ID]"
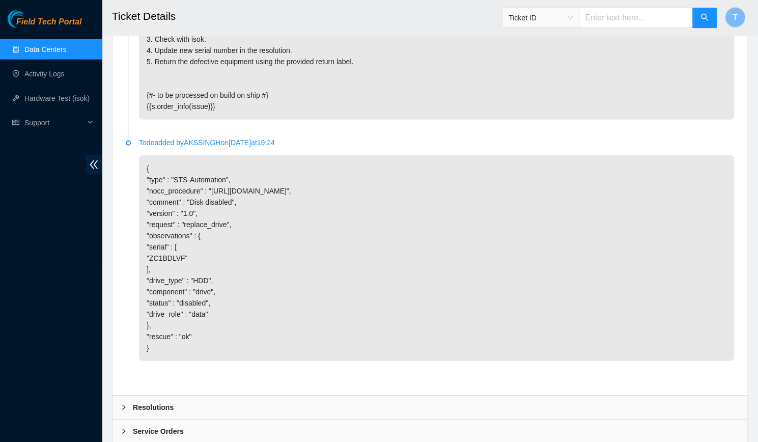
scroll to position [1669, 0]
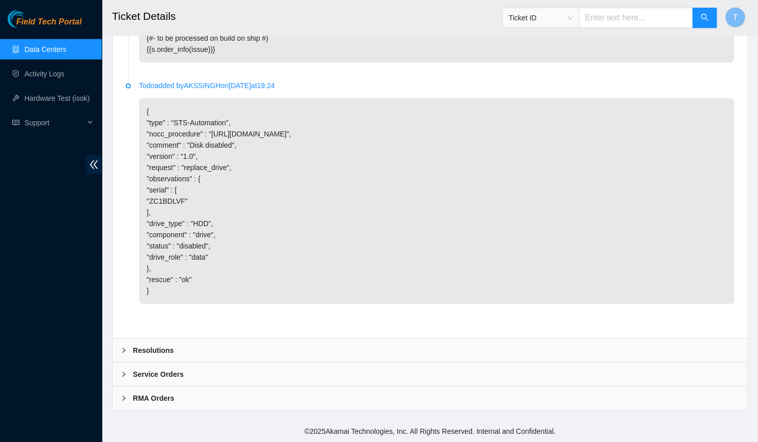
click at [178, 350] on div "Resolutions" at bounding box center [429, 349] width 635 height 23
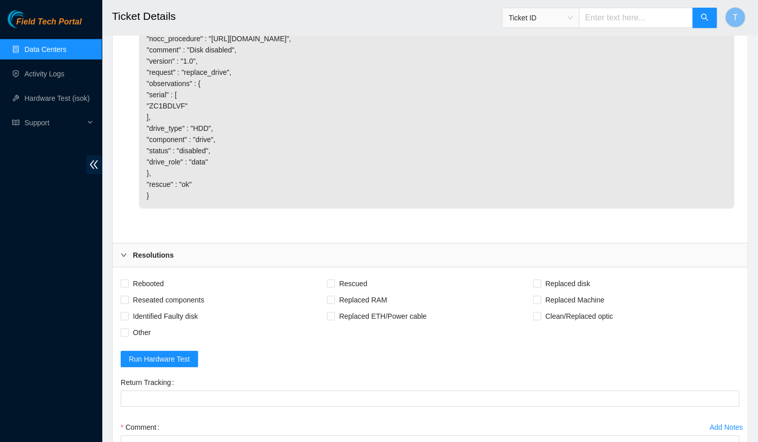
scroll to position [1768, 0]
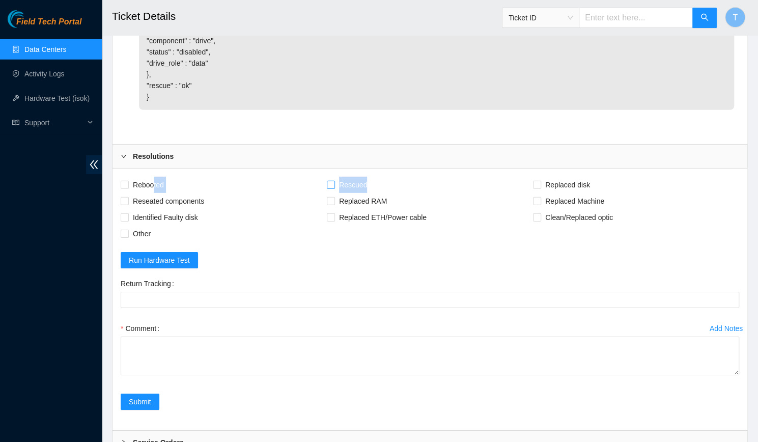
drag, startPoint x: 154, startPoint y: 278, endPoint x: 366, endPoint y: 276, distance: 212.8
click at [366, 242] on div "Rebooted Rescued Replaced disk Reseated components Replaced RAM Replaced Machin…" at bounding box center [430, 209] width 618 height 65
click at [366, 193] on span "Rescued" at bounding box center [353, 185] width 36 height 16
click at [334, 188] on input "Rescued" at bounding box center [330, 184] width 7 height 7
checkbox input "true"
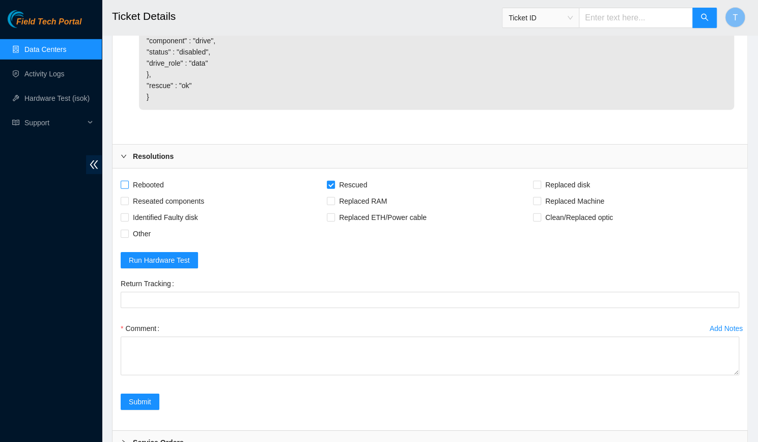
click at [157, 193] on span "Rebooted" at bounding box center [148, 185] width 39 height 16
click at [128, 188] on input "Rebooted" at bounding box center [124, 184] width 7 height 7
checkbox input "true"
click at [568, 193] on span "Replaced disk" at bounding box center [567, 185] width 53 height 16
click at [540, 188] on input "Replaced disk" at bounding box center [536, 184] width 7 height 7
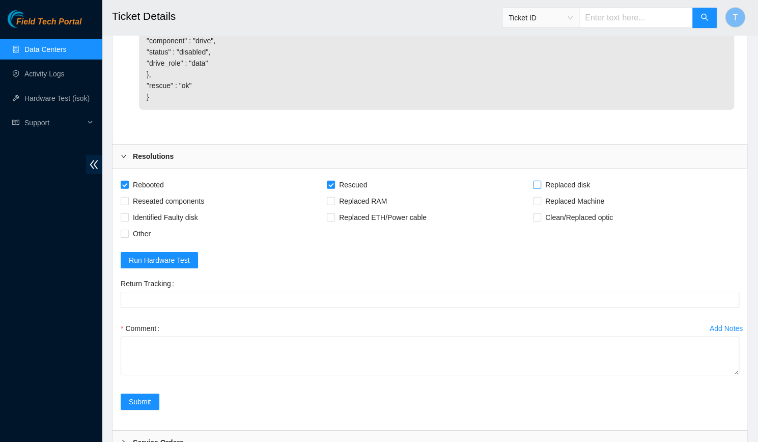
checkbox input "true"
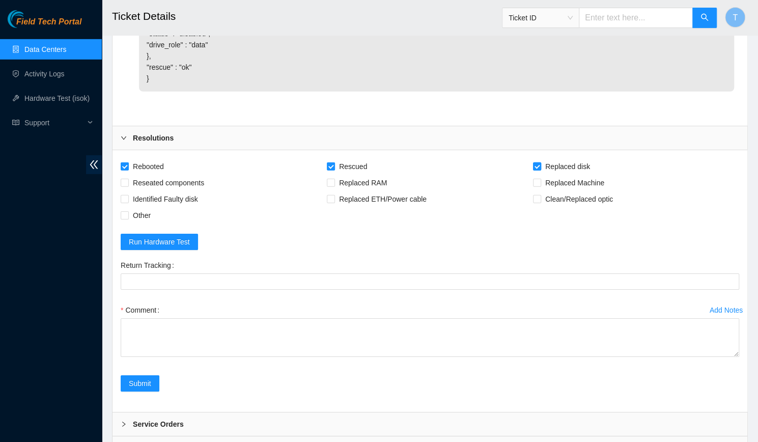
scroll to position [1931, 0]
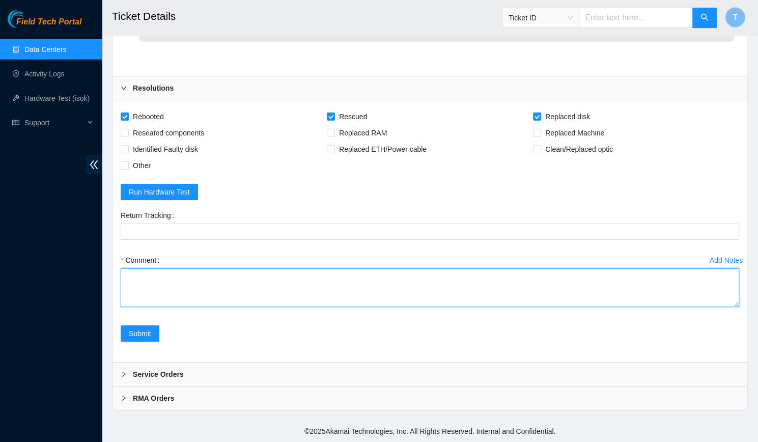
click at [426, 291] on textarea "Comment" at bounding box center [430, 287] width 618 height 39
paste textarea "-Verified rack and machine SN -Talked with [PERSON_NAME] through NOCC to confir…"
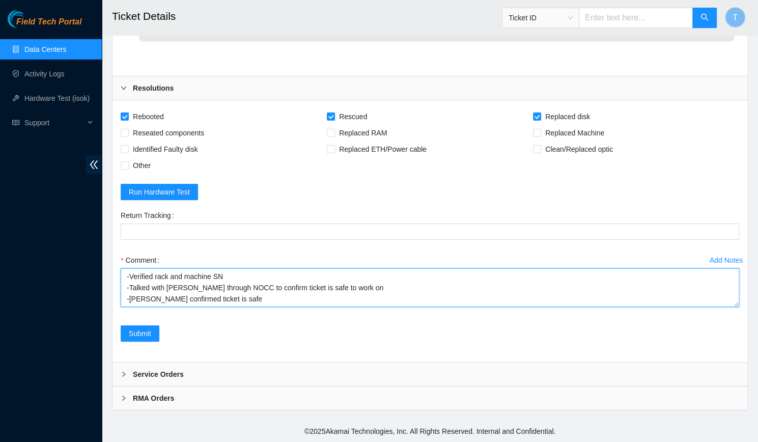
scroll to position [64, 0]
click at [235, 301] on textarea "-Verified rack and machine SN -Talked with [PERSON_NAME] through NOCC to confir…" at bounding box center [430, 287] width 618 height 39
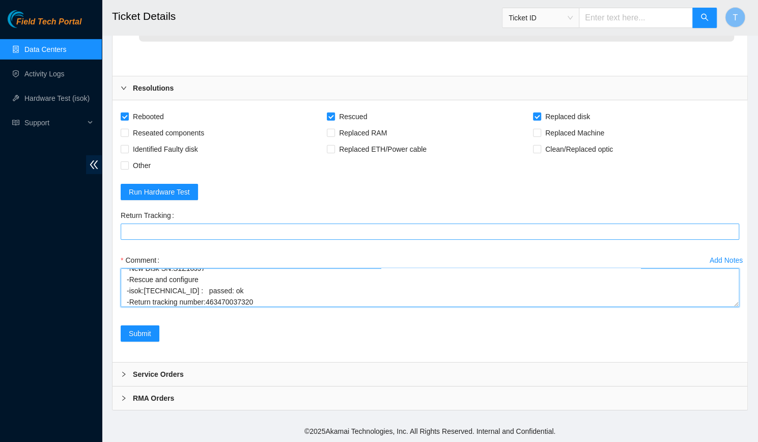
type textarea "-Verified rack and machine SN -Talked with [PERSON_NAME] through NOCC to confir…"
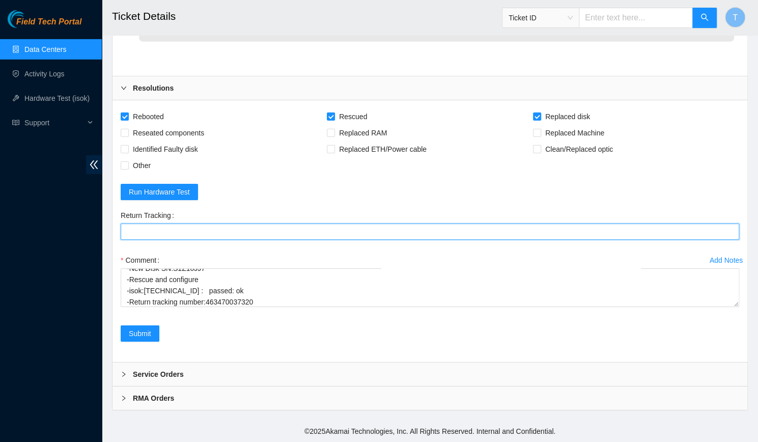
paste Tracking "463470037320"
click at [262, 233] on Tracking "463470037320" at bounding box center [430, 231] width 618 height 16
type Tracking "463470037320"
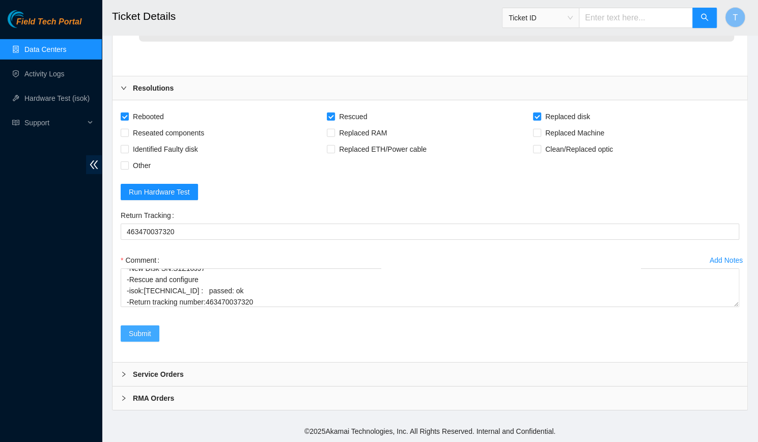
click at [135, 328] on span "Submit" at bounding box center [140, 333] width 22 height 11
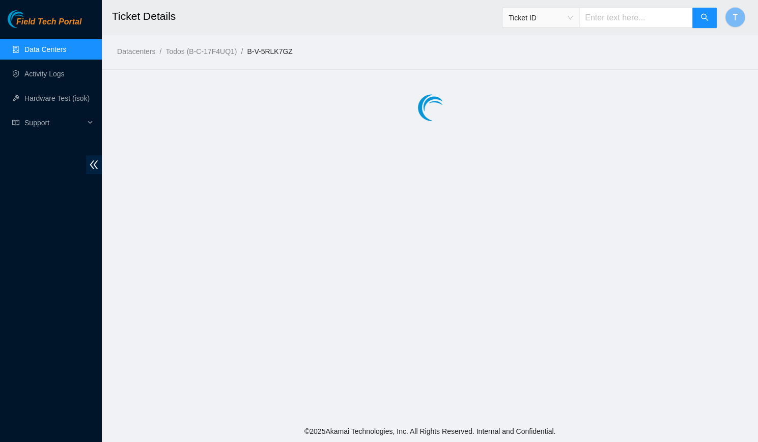
scroll to position [0, 0]
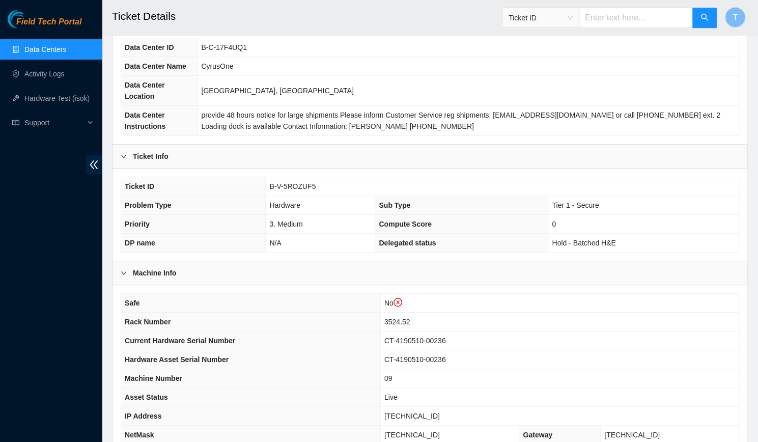
scroll to position [81, 0]
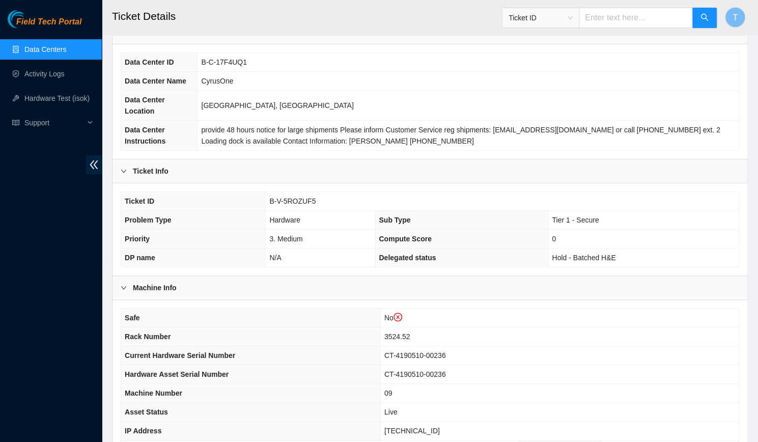
click at [304, 193] on td "B-V-5ROZUF5" at bounding box center [502, 201] width 473 height 19
click at [306, 197] on span "B-V-5ROZUF5" at bounding box center [292, 201] width 46 height 8
copy span "B-V-5ROZUF5"
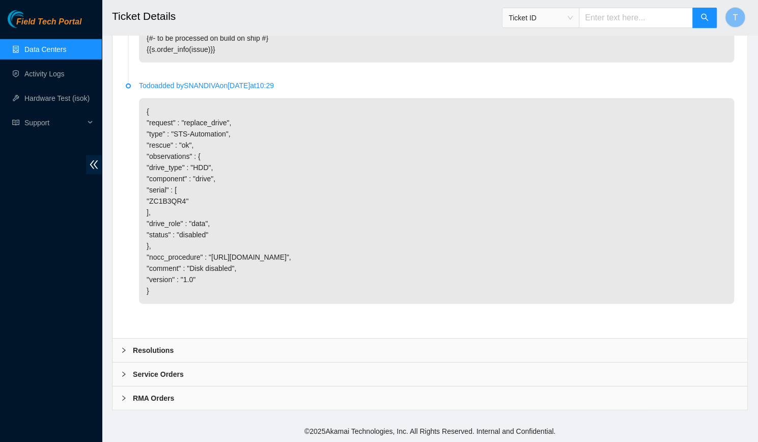
scroll to position [1669, 0]
click at [235, 354] on div "Resolutions" at bounding box center [429, 349] width 635 height 23
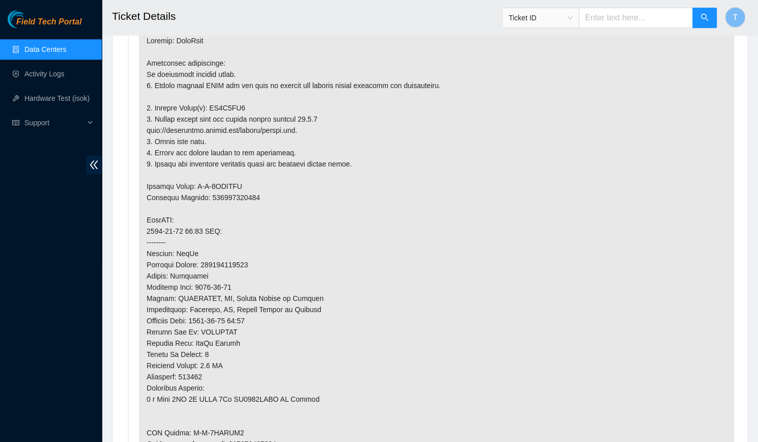
scroll to position [574, 0]
drag, startPoint x: 226, startPoint y: 96, endPoint x: 227, endPoint y: 89, distance: 6.7
click at [227, 89] on p at bounding box center [436, 264] width 595 height 474
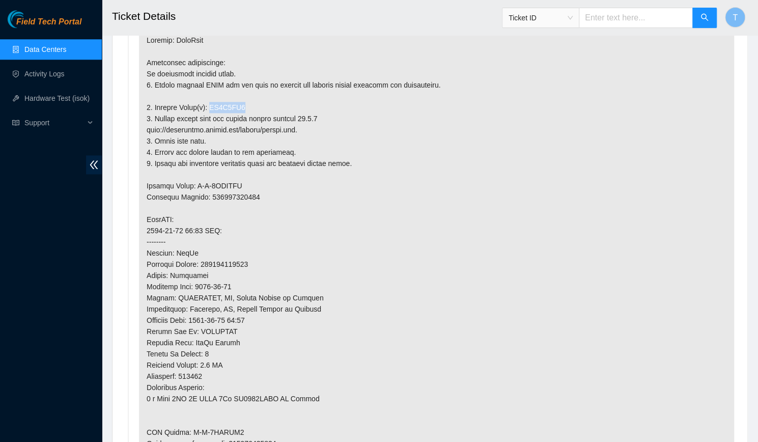
copy p "ZC1B3QR4"
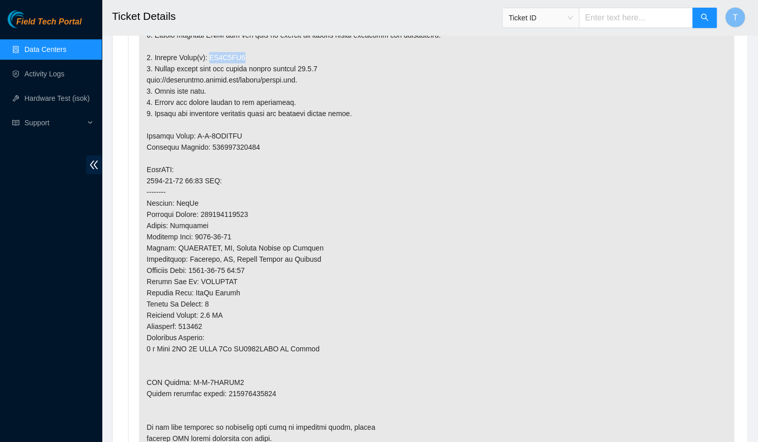
scroll to position [626, 0]
click at [255, 370] on p at bounding box center [436, 213] width 595 height 474
copy p "463470037283"
click at [381, 343] on p at bounding box center [436, 213] width 595 height 474
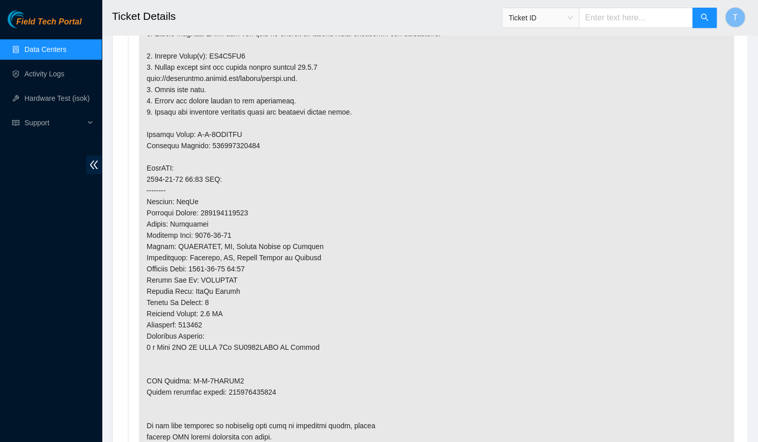
click at [381, 343] on p at bounding box center [436, 213] width 595 height 474
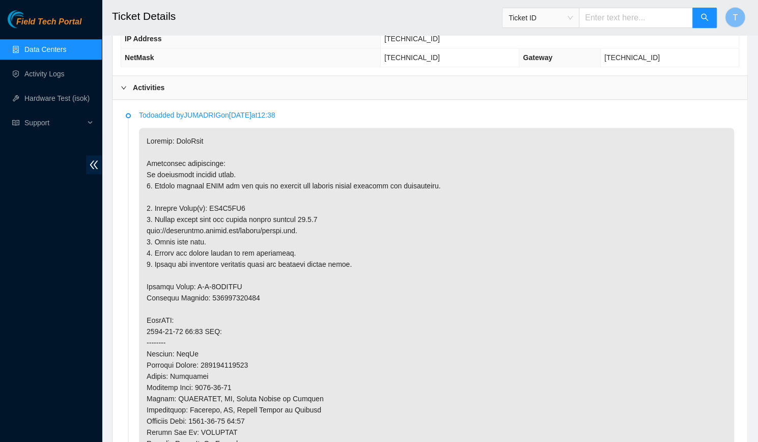
scroll to position [798, 0]
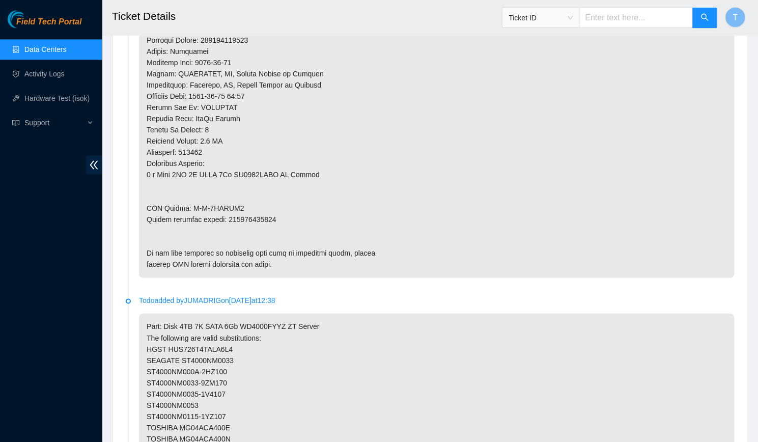
click at [243, 205] on p at bounding box center [436, 40] width 595 height 474
copy p "463470037283"
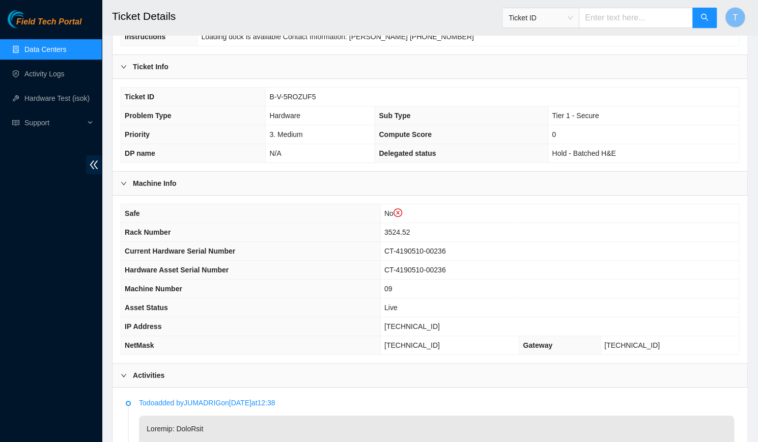
scroll to position [202, 0]
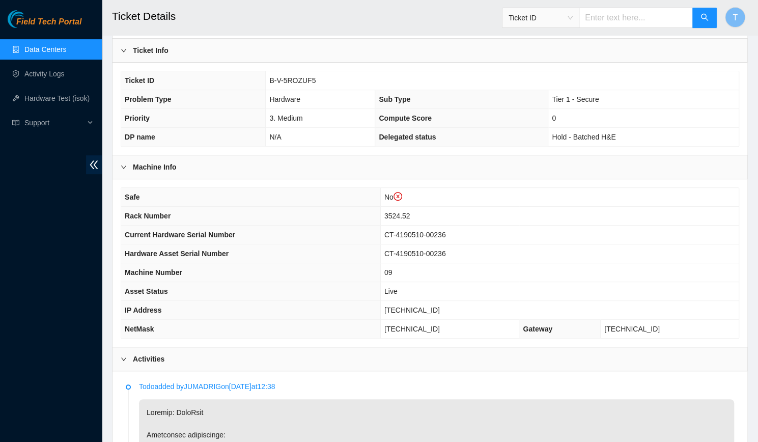
click at [440, 306] on span "23.36.67.88" at bounding box center [411, 310] width 55 height 8
copy span "23.36.67.88"
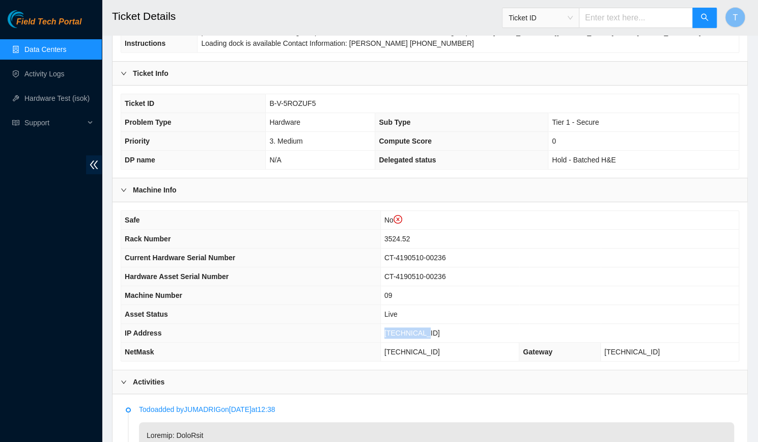
scroll to position [167, 0]
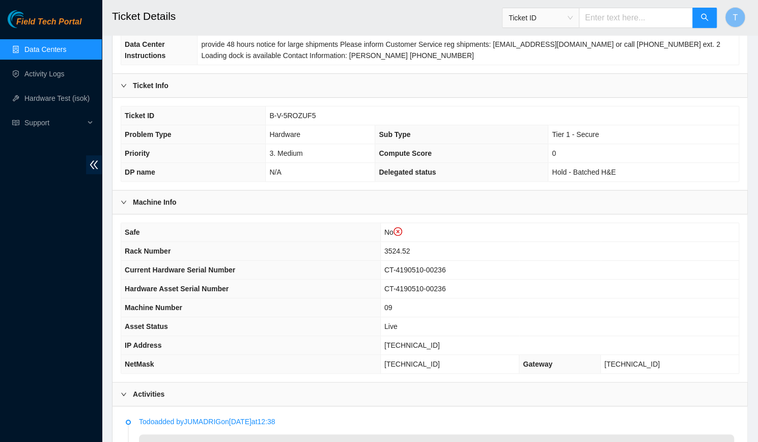
click at [549, 242] on td "3524.52" at bounding box center [559, 251] width 358 height 19
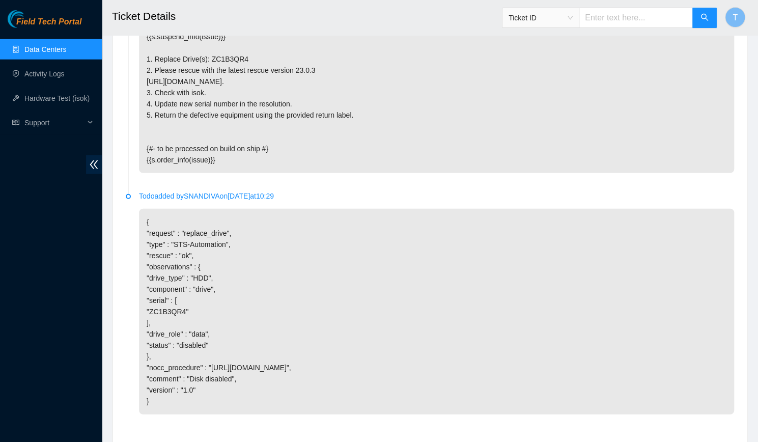
scroll to position [1931, 0]
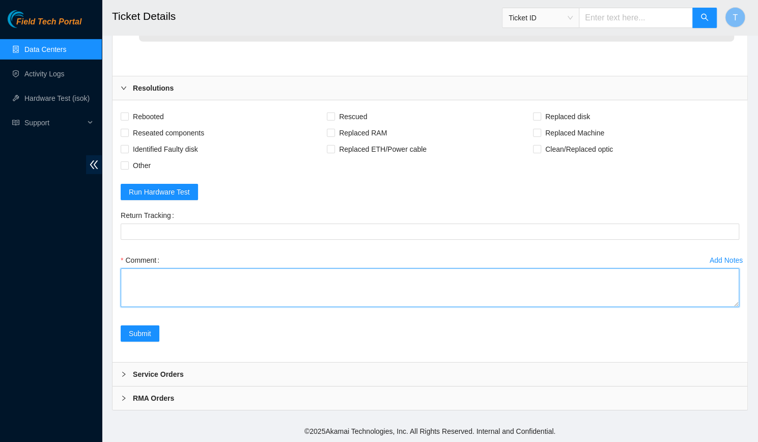
click at [233, 270] on textarea "Comment" at bounding box center [430, 287] width 618 height 39
paste textarea "-Verified rack and machine SN -Talked with Simarpreet Singh through NOCC to con…"
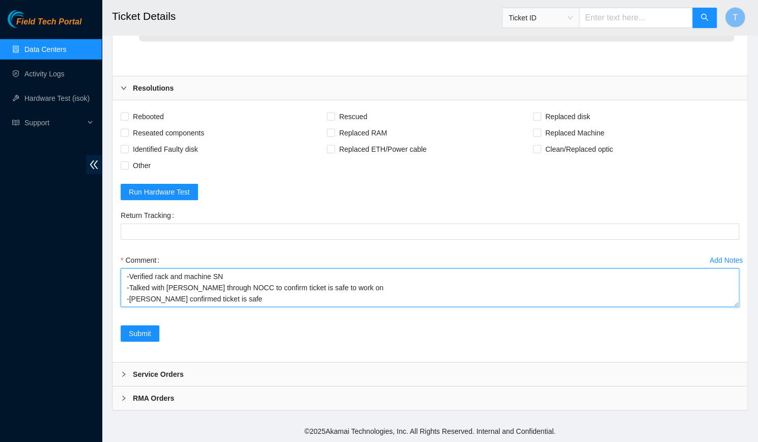
scroll to position [64, 0]
click at [243, 302] on textarea "-Verified rack and machine SN -Talked with Simarpreet Singh through NOCC to con…" at bounding box center [430, 287] width 618 height 39
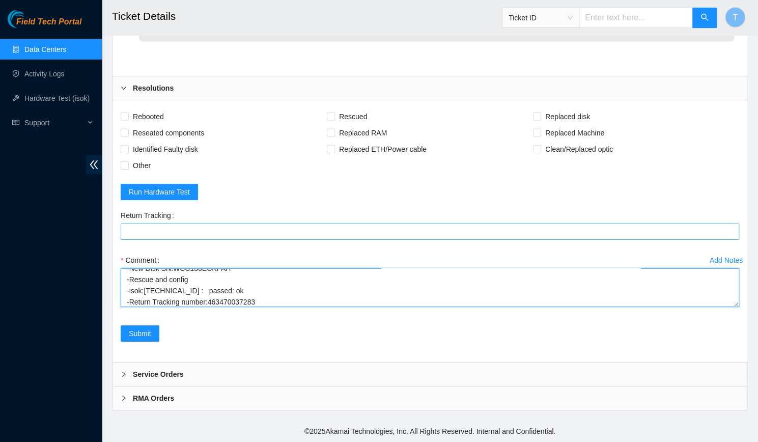
type textarea "-Verified rack and machine SN -Talked with Simarpreet Singh through NOCC to con…"
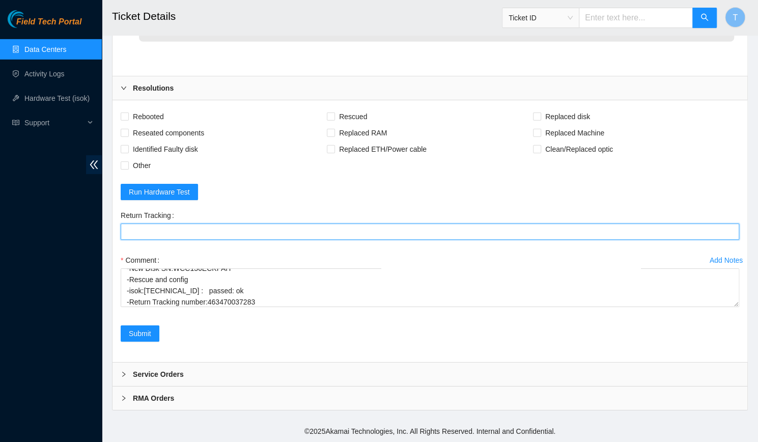
paste Tracking "463470037283"
click at [260, 233] on Tracking "Return Tracking" at bounding box center [430, 231] width 618 height 16
type Tracking "463470037283"
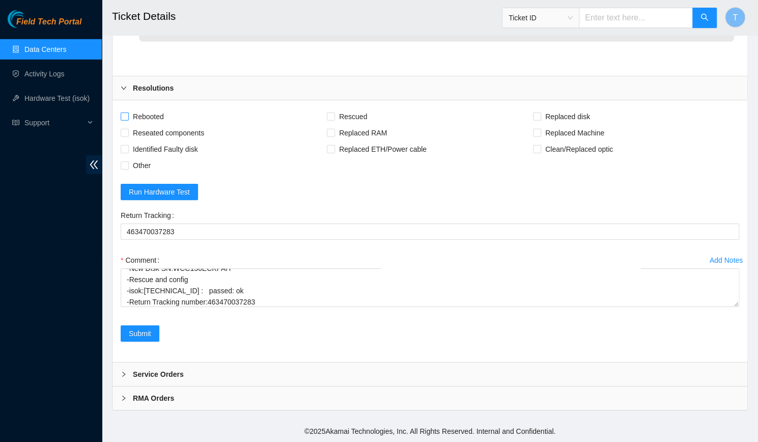
click at [159, 117] on span "Rebooted" at bounding box center [148, 116] width 39 height 16
click at [128, 117] on input "Rebooted" at bounding box center [124, 115] width 7 height 7
checkbox input "true"
click at [354, 116] on span "Rescued" at bounding box center [353, 116] width 36 height 16
click at [334, 116] on input "Rescued" at bounding box center [330, 115] width 7 height 7
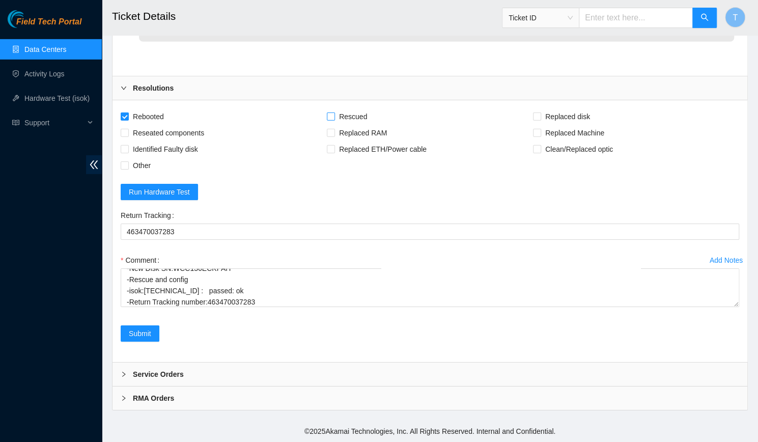
checkbox input "true"
click at [546, 117] on span "Replaced disk" at bounding box center [567, 116] width 53 height 16
click at [540, 117] on input "Replaced disk" at bounding box center [536, 115] width 7 height 7
checkbox input "true"
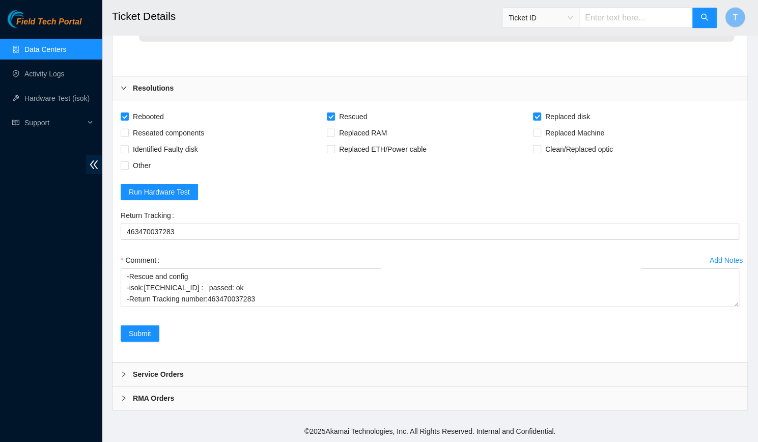
click at [303, 251] on div "Return Tracking 463470037283" at bounding box center [430, 229] width 627 height 45
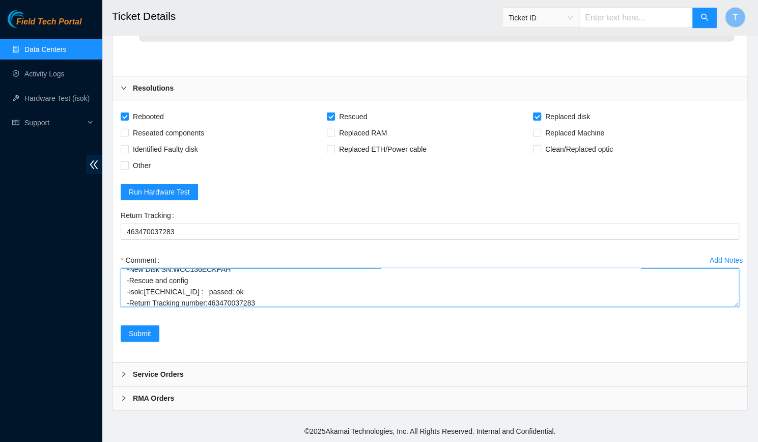
click at [302, 285] on textarea "-Verified rack and machine SN -Talked with Simarpreet Singh through NOCC to con…" at bounding box center [430, 287] width 618 height 39
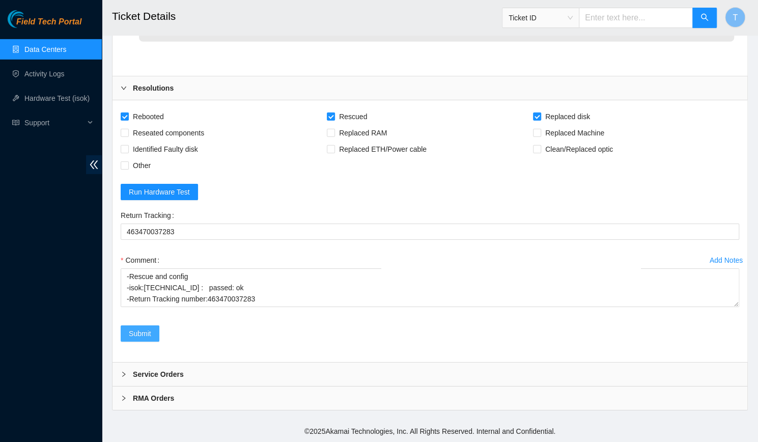
click at [143, 334] on span "Submit" at bounding box center [140, 333] width 22 height 11
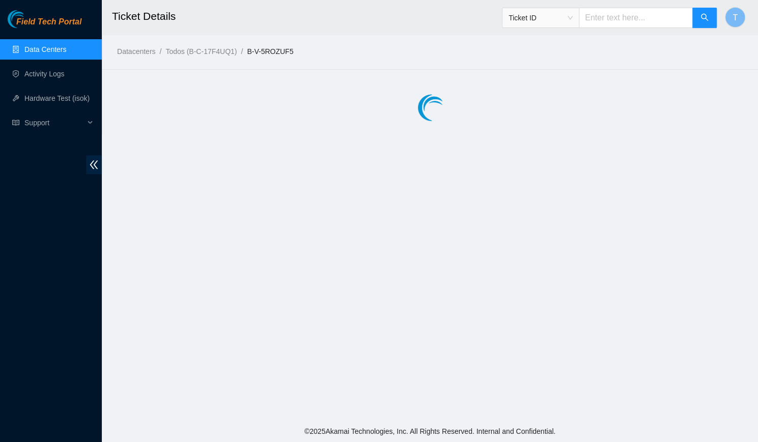
scroll to position [0, 0]
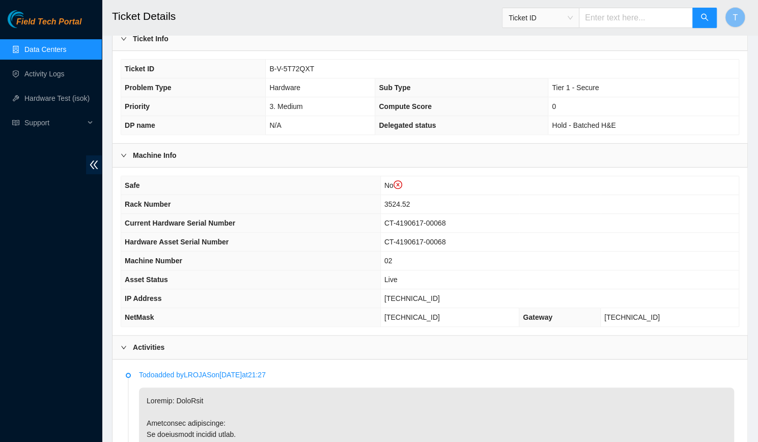
scroll to position [167, 0]
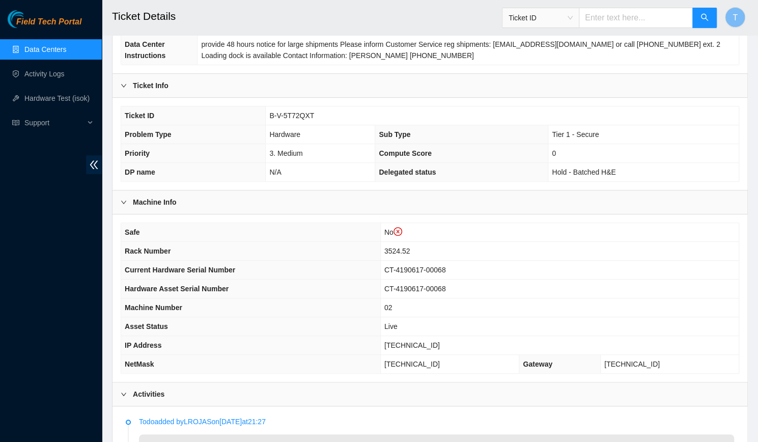
click at [294, 111] on span "B-V-5T72QXT" at bounding box center [291, 115] width 45 height 8
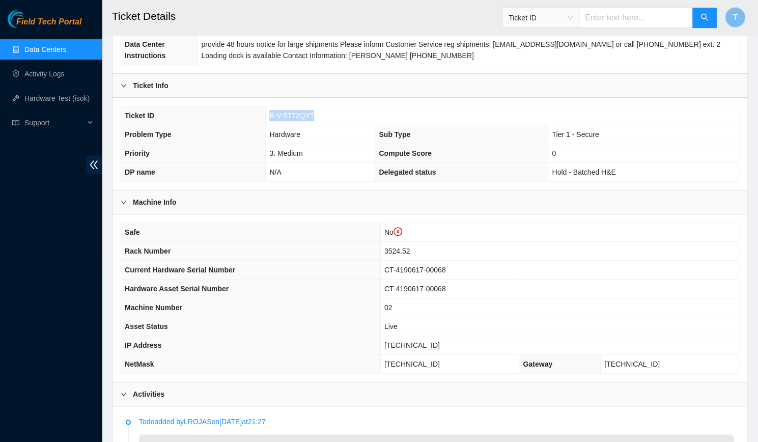
scroll to position [356, 0]
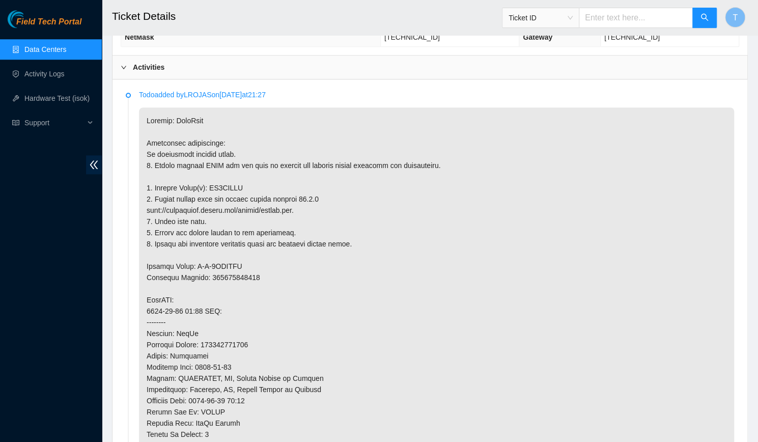
scroll to position [524, 0]
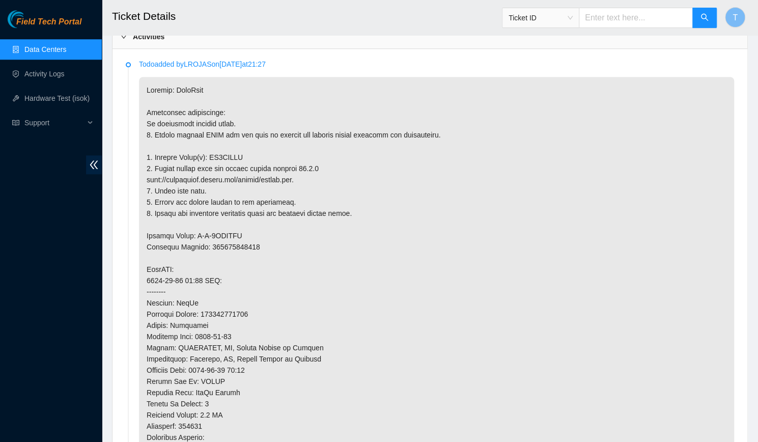
click at [219, 215] on p at bounding box center [436, 314] width 595 height 474
click at [220, 137] on p at bounding box center [436, 314] width 595 height 474
copy p "ZC1BEVNE"
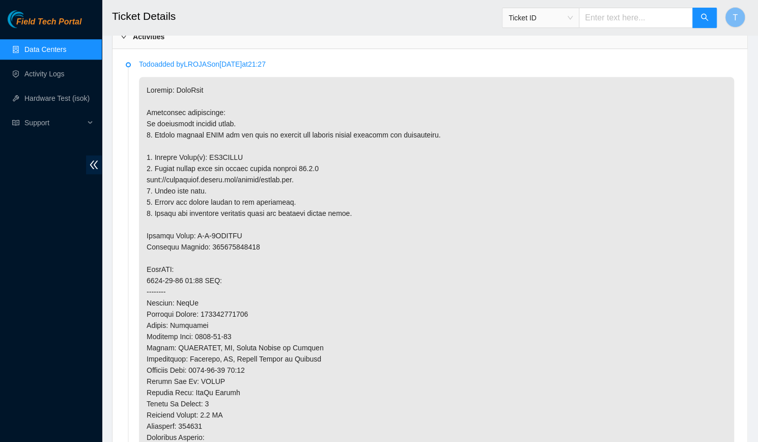
click at [490, 189] on p at bounding box center [436, 314] width 595 height 474
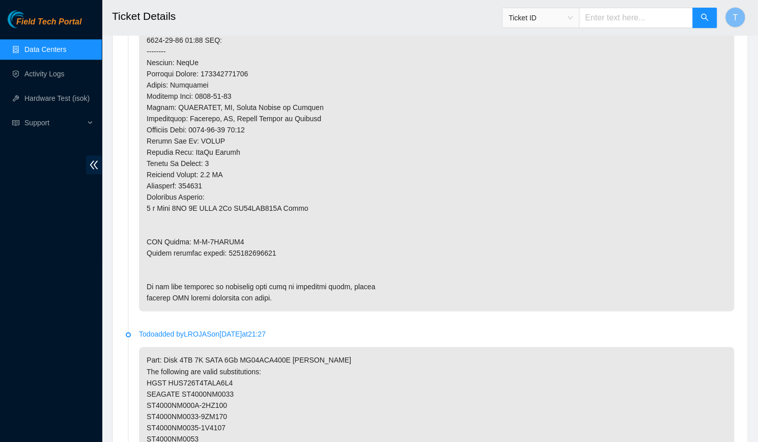
scroll to position [769, 0]
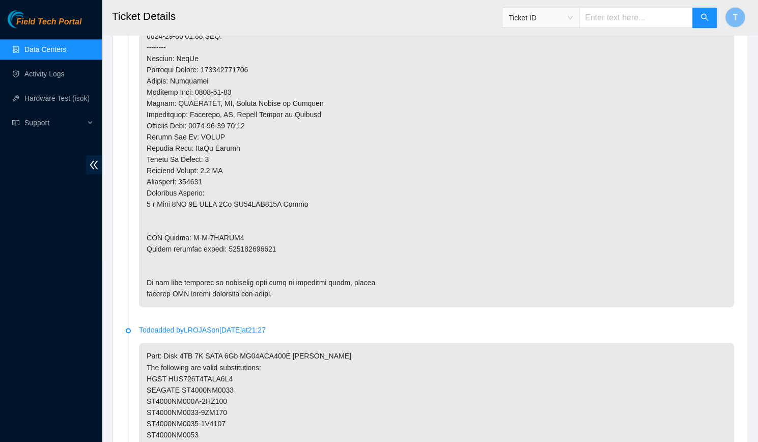
click at [262, 228] on p at bounding box center [436, 70] width 595 height 474
copy p "463470041908"
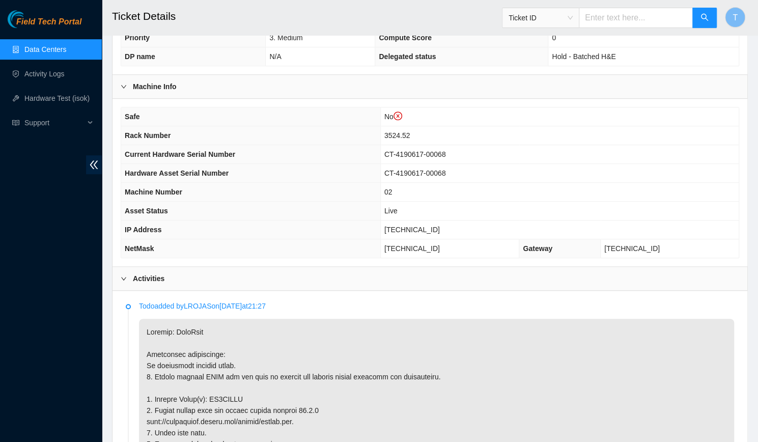
scroll to position [283, 0]
click at [333, 300] on p "Todo added by LROJAS on [DATE] 21:27" at bounding box center [436, 305] width 595 height 11
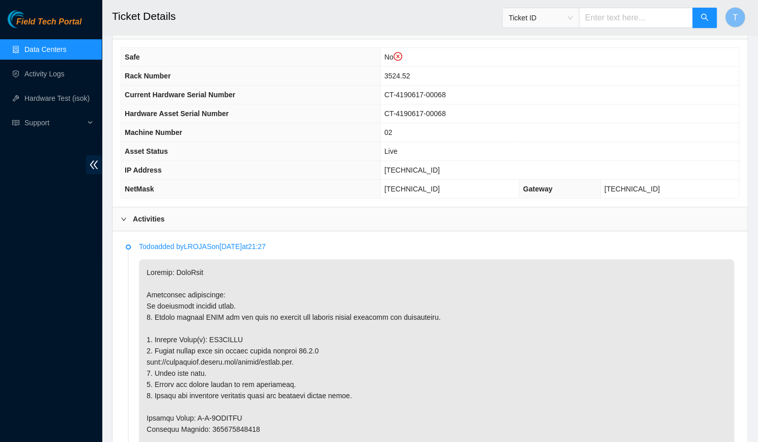
scroll to position [353, 0]
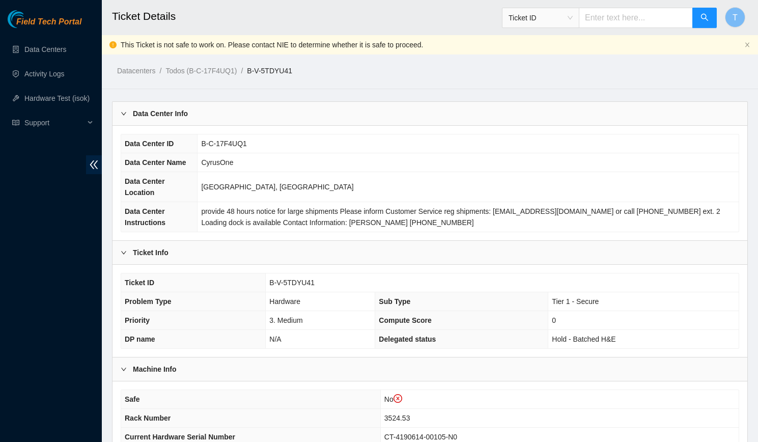
scroll to position [297, 0]
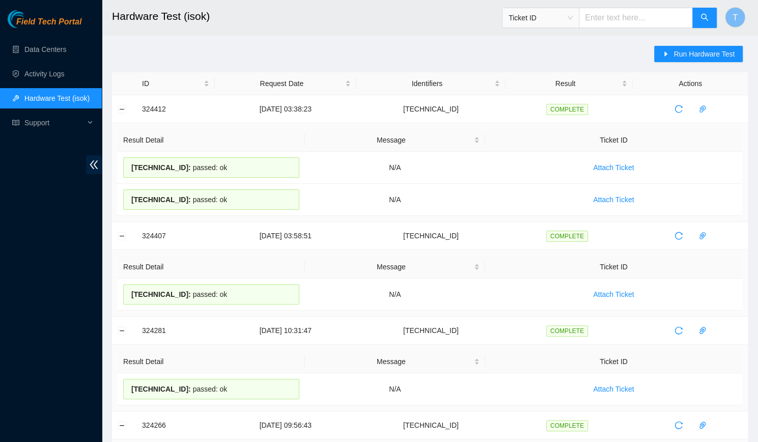
click at [672, 63] on div "Run Hardware Test" at bounding box center [701, 59] width 94 height 26
click at [671, 59] on button "Run Hardware Test" at bounding box center [698, 54] width 89 height 16
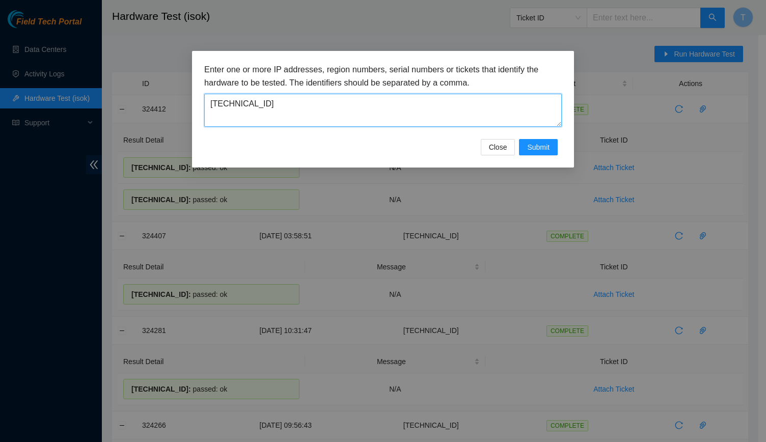
click at [408, 115] on textarea "[TECHNICAL_ID]" at bounding box center [382, 110] width 357 height 33
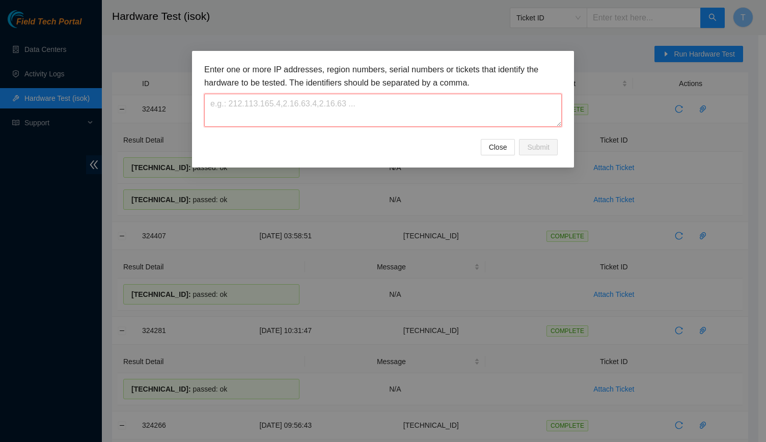
paste textarea "[TECHNICAL_ID]"
click at [534, 142] on span "Submit" at bounding box center [538, 147] width 22 height 11
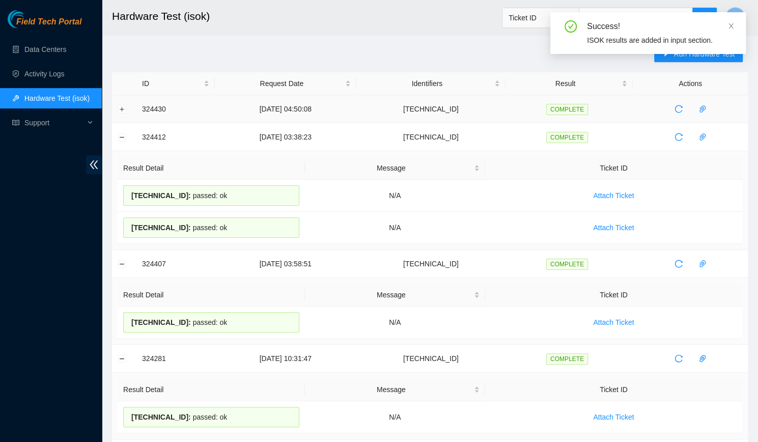
click at [117, 103] on td at bounding box center [124, 109] width 24 height 28
click at [118, 105] on button "Expand row" at bounding box center [122, 109] width 8 height 8
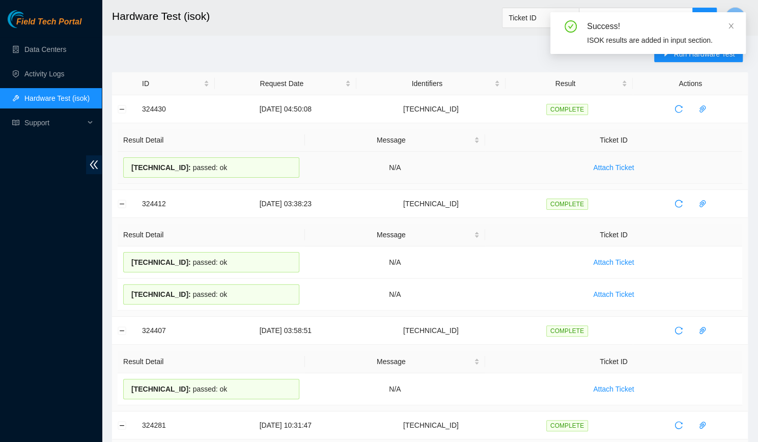
drag, startPoint x: 235, startPoint y: 170, endPoint x: 129, endPoint y: 176, distance: 106.0
click at [129, 176] on div "[TECHNICAL_ID] : passed: ok" at bounding box center [211, 167] width 176 height 20
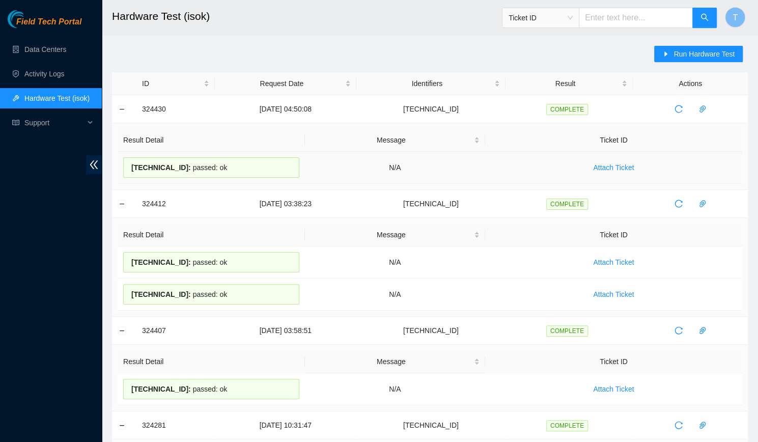
copy div "[TECHNICAL_ID] : passed: ok"
click at [734, 56] on span "Run Hardware Test" at bounding box center [703, 53] width 61 height 11
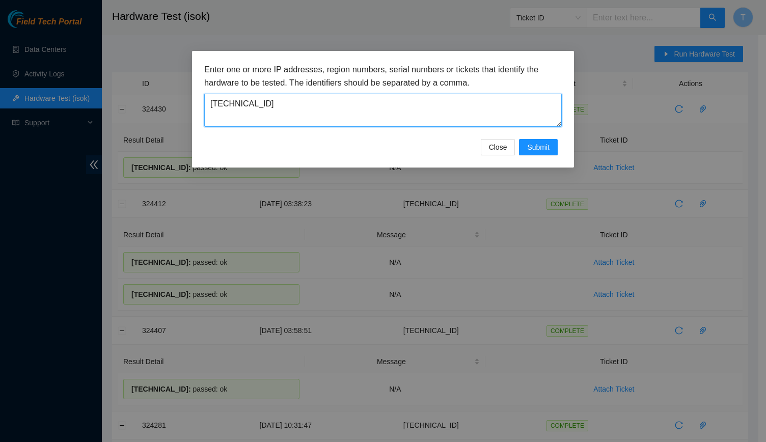
click at [375, 102] on textarea "[TECHNICAL_ID]" at bounding box center [382, 110] width 357 height 33
paste textarea "71"
type textarea "[TECHNICAL_ID]"
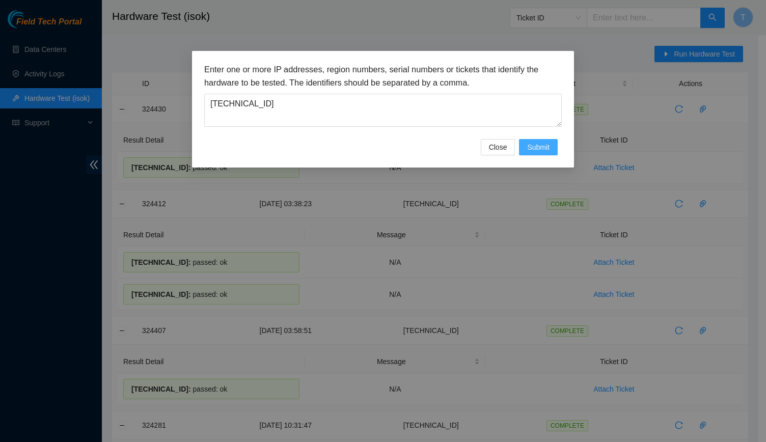
click at [533, 148] on span "Submit" at bounding box center [538, 147] width 22 height 11
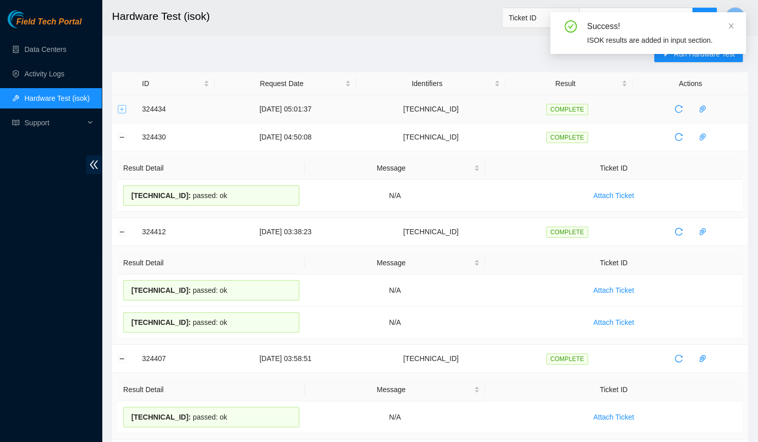
click at [123, 109] on button "Expand row" at bounding box center [122, 109] width 8 height 8
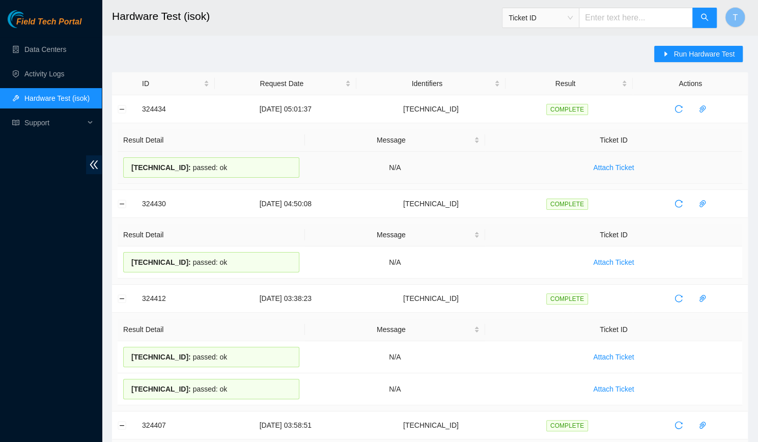
drag, startPoint x: 221, startPoint y: 165, endPoint x: 127, endPoint y: 158, distance: 94.4
click at [127, 158] on div "[TECHNICAL_ID] : passed: ok" at bounding box center [211, 167] width 176 height 20
copy div "[TECHNICAL_ID] : passed: ok"
